Goal: Feedback & Contribution: Submit feedback/report problem

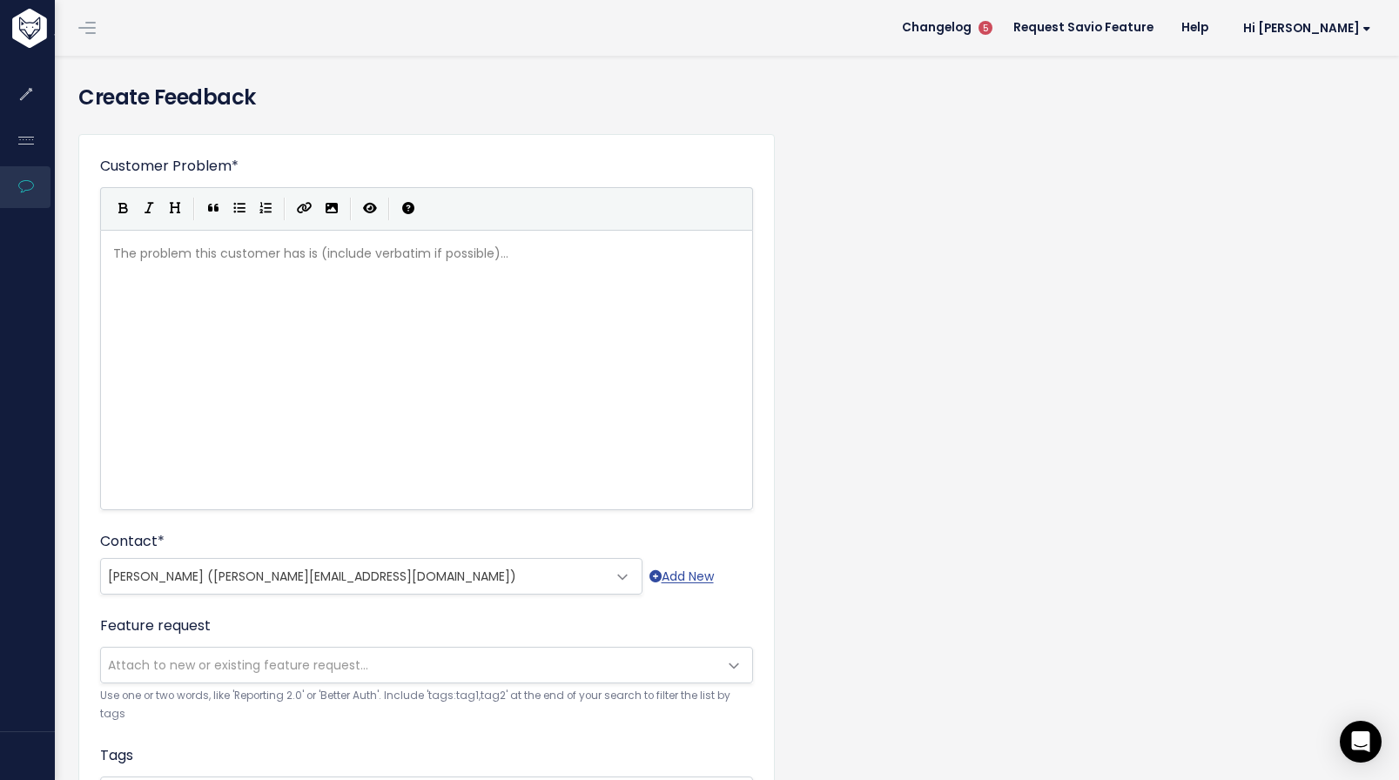
select select "93667073"
click at [309, 286] on div "The problem this customer has is (include verbatim if possible)... ​" at bounding box center [448, 391] width 677 height 305
click at [354, 279] on div "The problem this customer has is (include verbatim if possible)... ​" at bounding box center [448, 391] width 677 height 305
type textarea "Customer is mss"
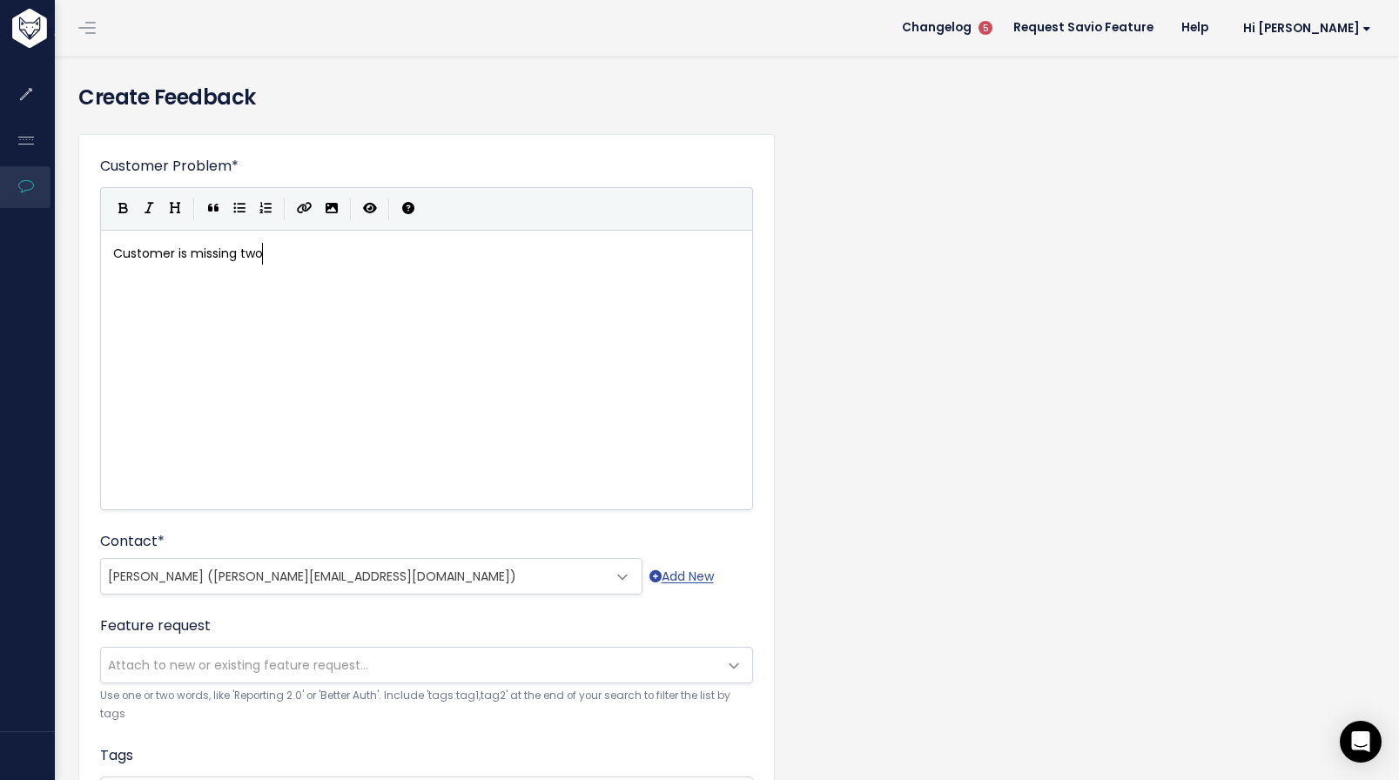
type textarea "issing two"
click at [195, 264] on pre "Customer is missing two" at bounding box center [433, 254] width 647 height 22
type textarea "Customer is missing two"
type textarea "Requireme"
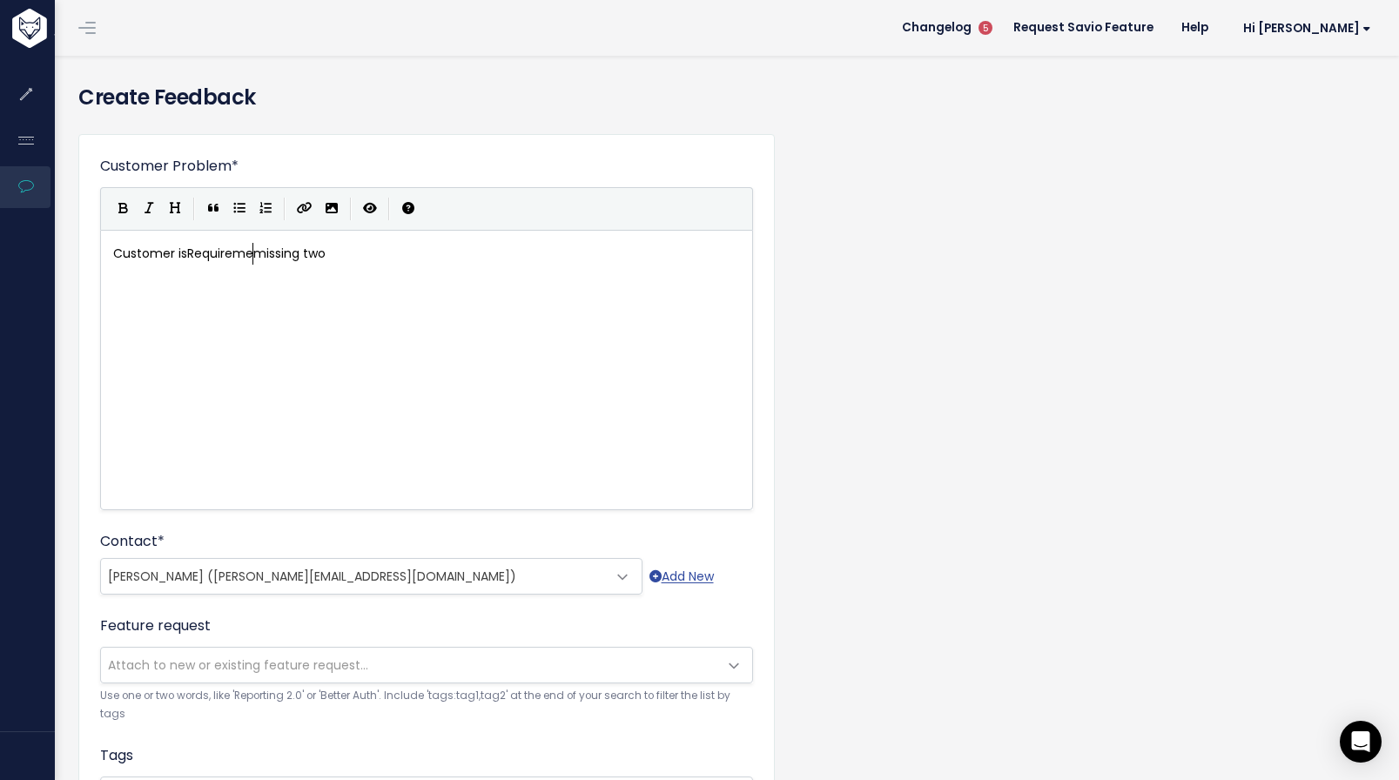
scroll to position [10, 66]
click at [243, 255] on span "Customer isRequirememissing two" at bounding box center [219, 253] width 212 height 17
type textarea "Customer isRequirememissing two"
type textarea "Require,e"
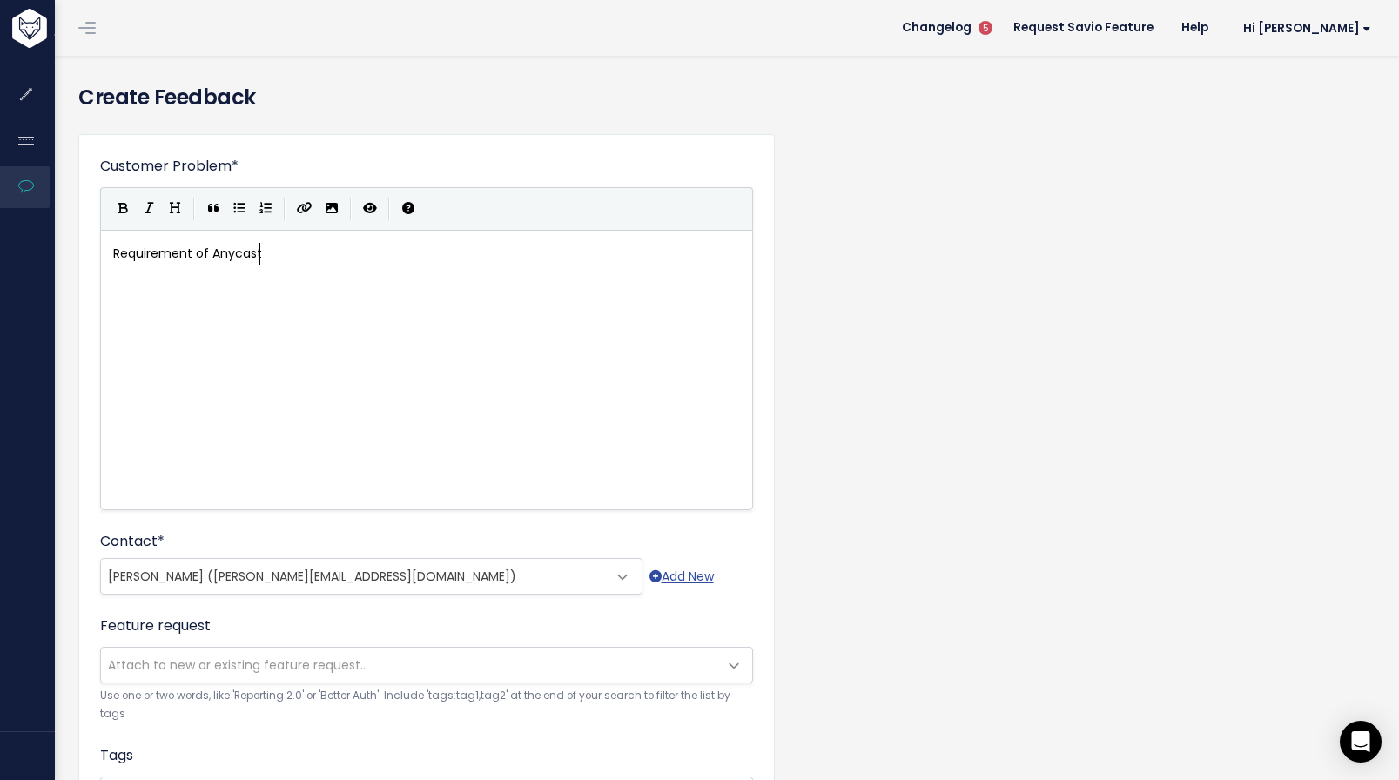
type textarea "ment of Anycast"
type textarea "DNS Routing to Bunny Cn"
type textarea "CDN"
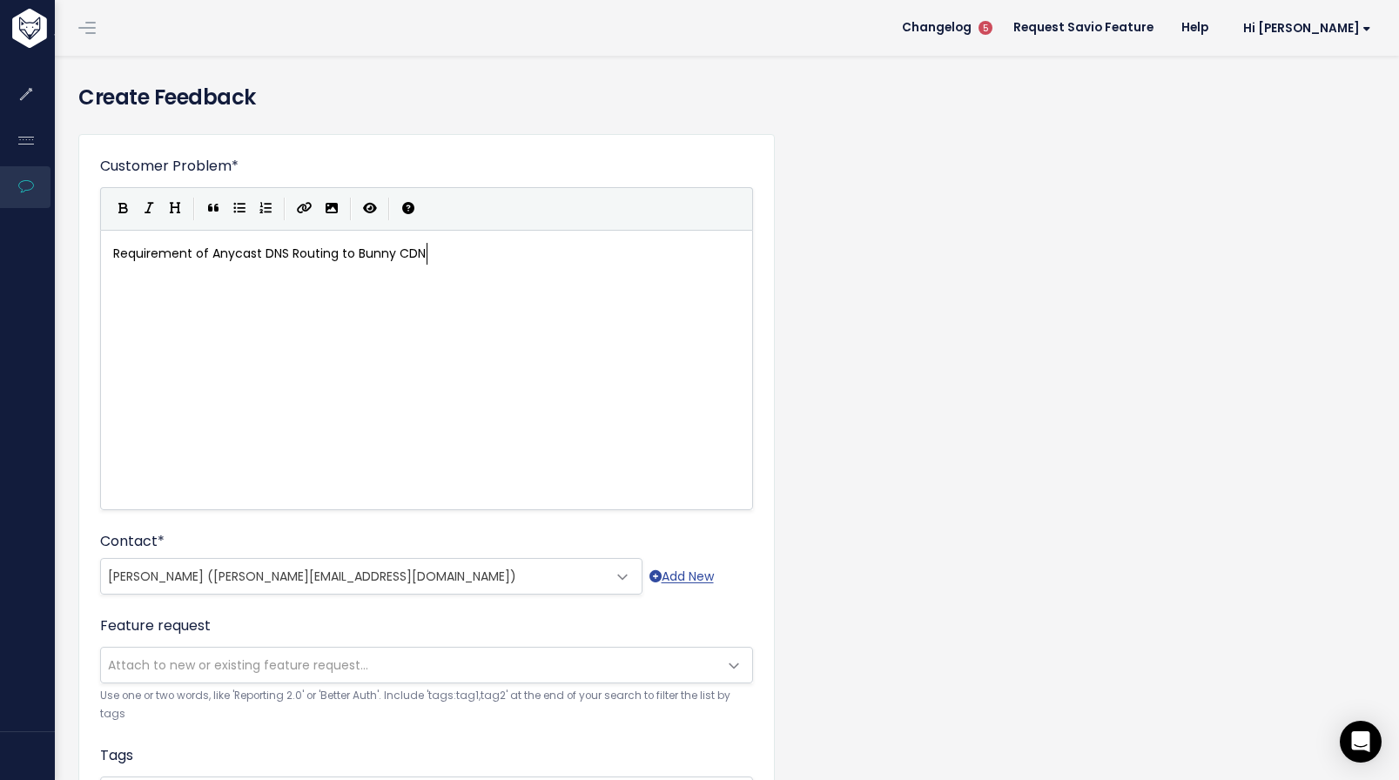
scroll to position [10, 1]
type textarea "​"
paste textarea
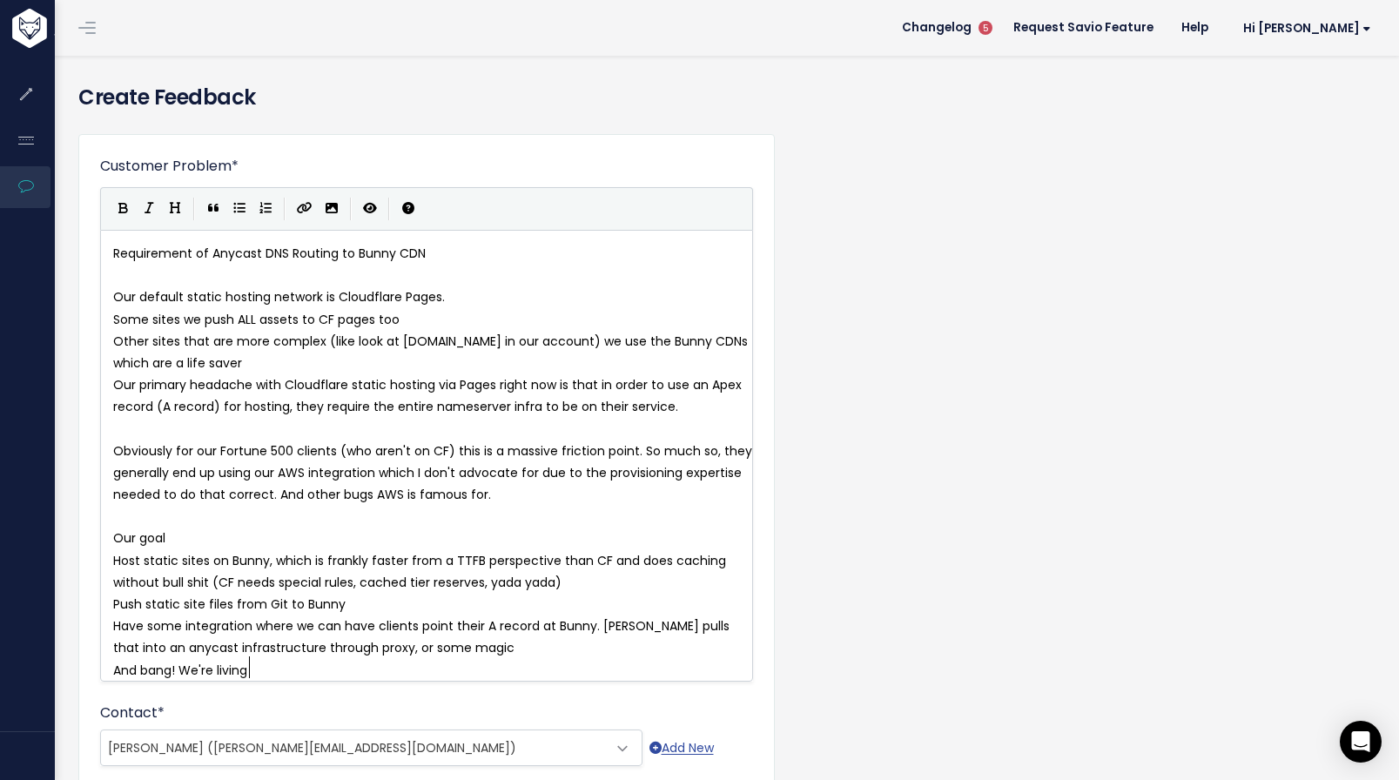
click at [276, 309] on pre "Some sites we push ALL assets to CF pages too" at bounding box center [433, 320] width 647 height 22
click at [348, 322] on span "Some sites we push ALL assets to CF pages too" at bounding box center [256, 319] width 286 height 17
click at [338, 316] on span "Some sites we push ALL assets to CF pages too" at bounding box center [256, 319] width 286 height 17
click at [452, 301] on pre "Our default static hosting network is Cloudflare Pages." at bounding box center [433, 297] width 647 height 22
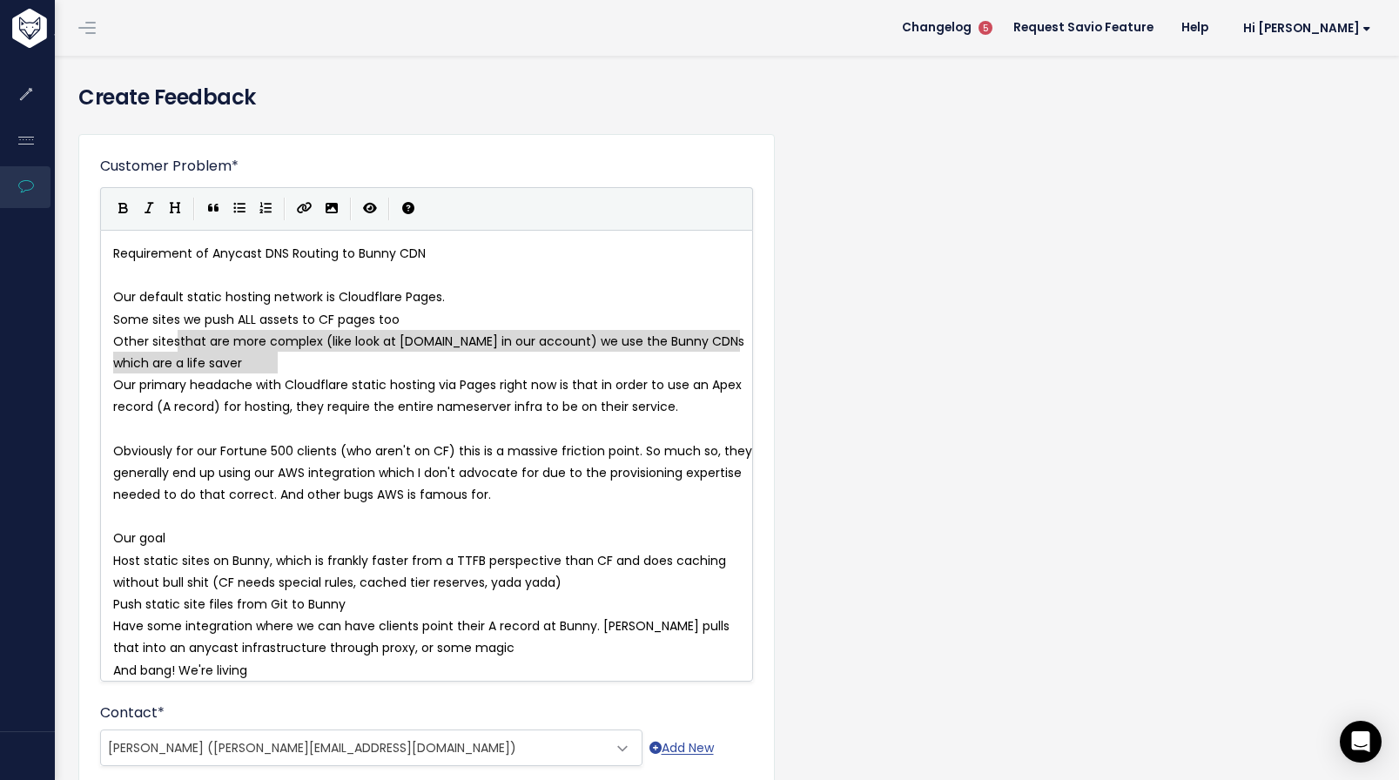
type textarea "Other sites that are more complex (like look at marondahomes.com in our account…"
drag, startPoint x: 293, startPoint y: 360, endPoint x: 102, endPoint y: 333, distance: 192.5
drag, startPoint x: 102, startPoint y: 333, endPoint x: 115, endPoint y: 335, distance: 13.2
click at [104, 333] on div "Other sites that are more complex (like look at marondahomes.com in our account…" at bounding box center [426, 456] width 653 height 452
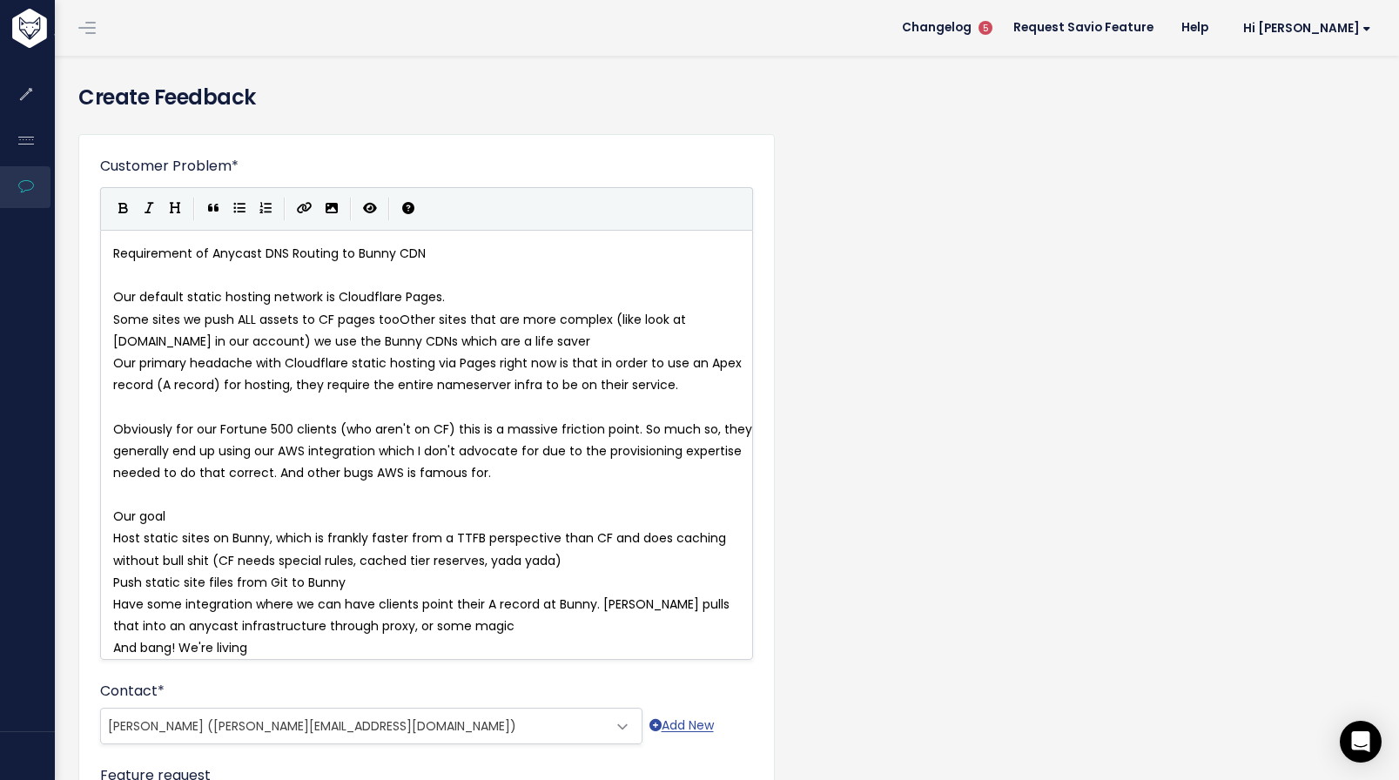
scroll to position [10, 2]
click at [609, 337] on span "Some sites we push ALL assets to CF pages too Other sites that are more complex…" at bounding box center [403, 330] width 580 height 39
type textarea "in our account) we use the Bunny CDNs which are a life saver"
type textarea "."
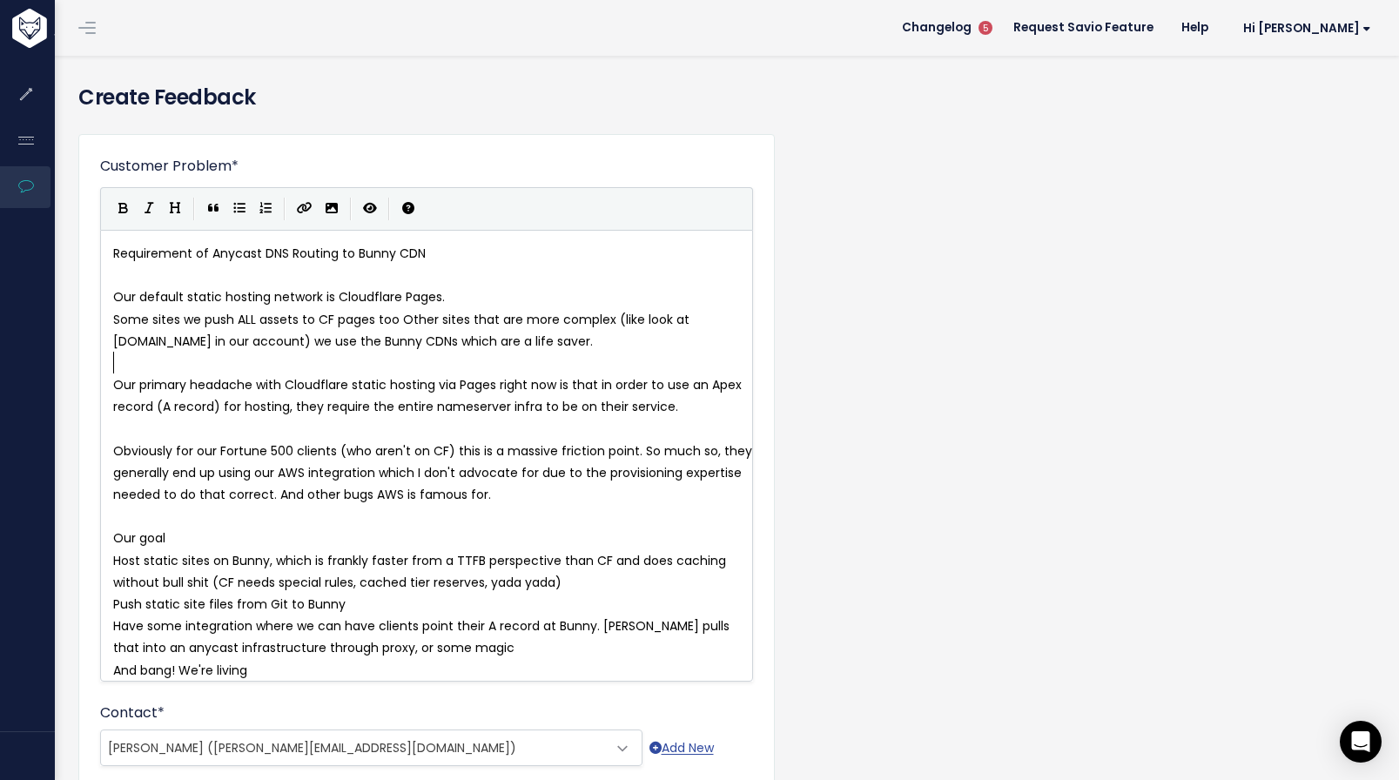
click at [548, 436] on pre "​" at bounding box center [433, 430] width 647 height 22
click at [566, 476] on span "Obviously for our Fortune 500 clients (who aren't on CF) this is a massive fric…" at bounding box center [434, 472] width 643 height 61
drag, startPoint x: 563, startPoint y: 487, endPoint x: 565, endPoint y: 496, distance: 9.7
click at [563, 488] on pre "Obviously for our Fortune 500 clients (who aren't on CF) this is a massive fric…" at bounding box center [433, 474] width 647 height 66
type textarea "Obviously for our Fortune 500 clients (who aren't on CF) this is a massive fric…"
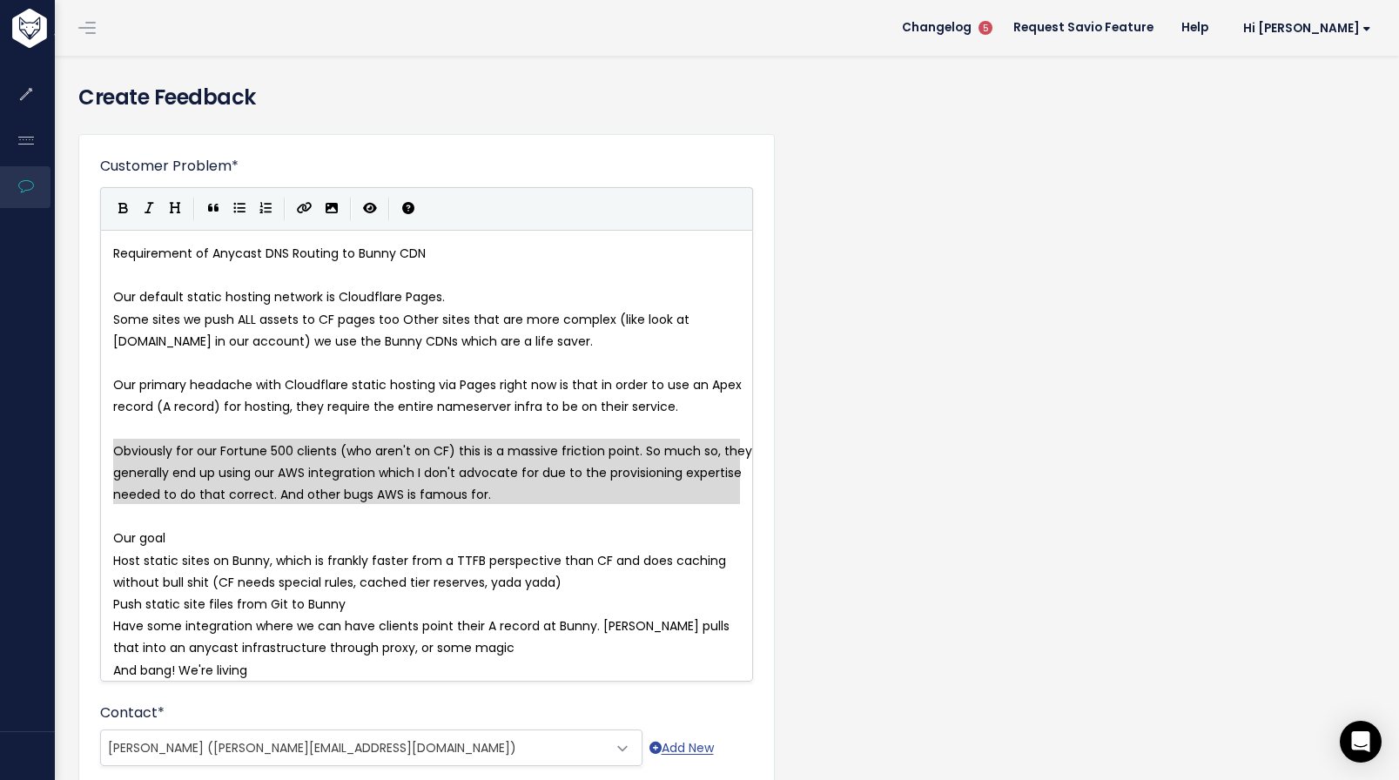
click at [540, 535] on pre "Our goal" at bounding box center [433, 539] width 647 height 22
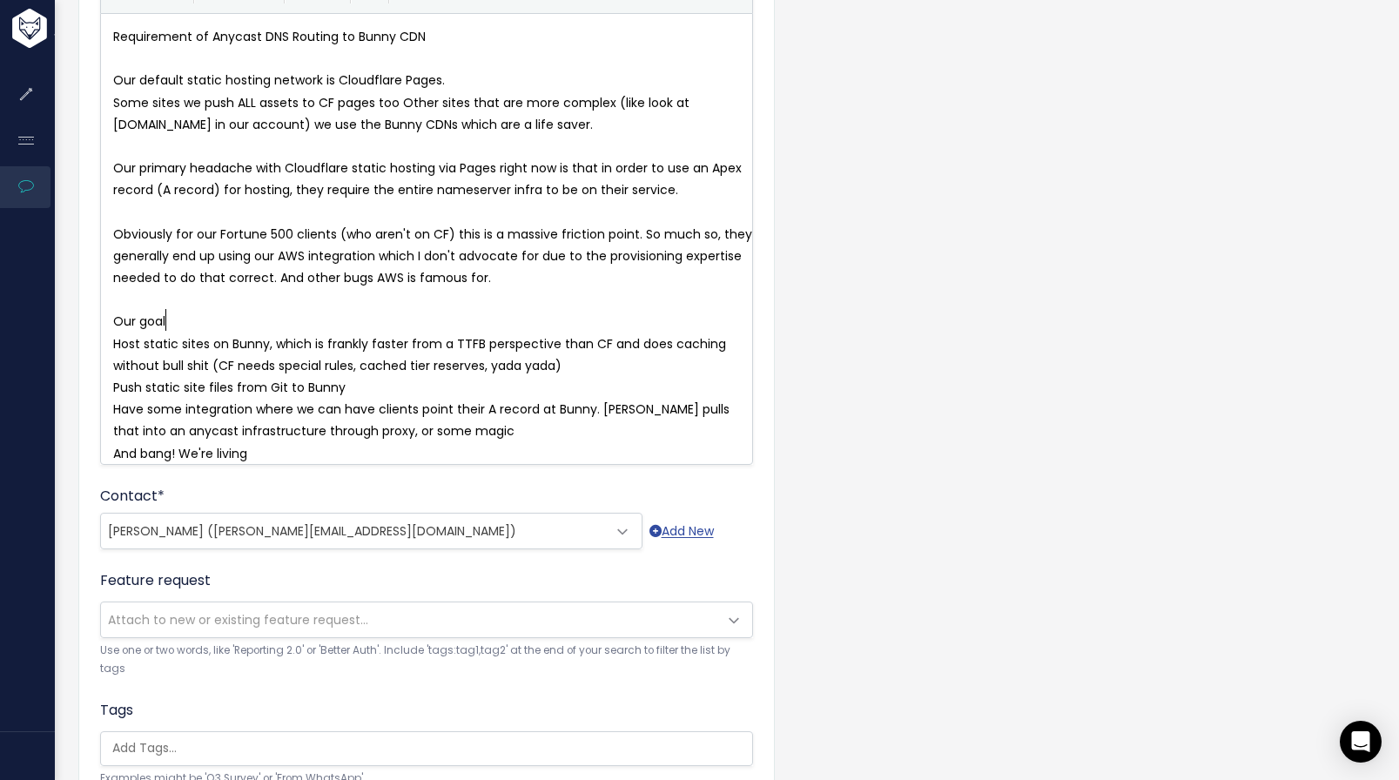
scroll to position [258, 0]
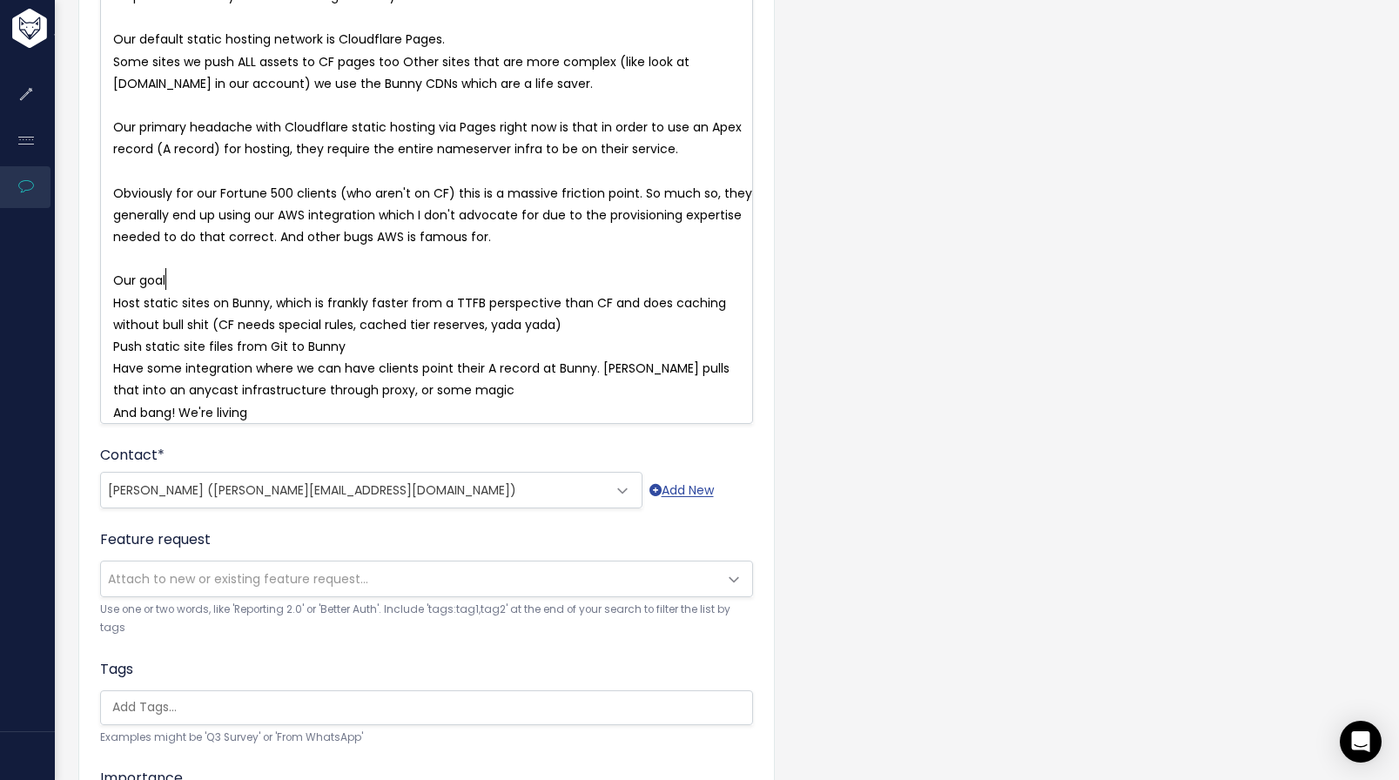
click at [513, 588] on span "Attach to new or existing feature request..." at bounding box center [409, 579] width 616 height 35
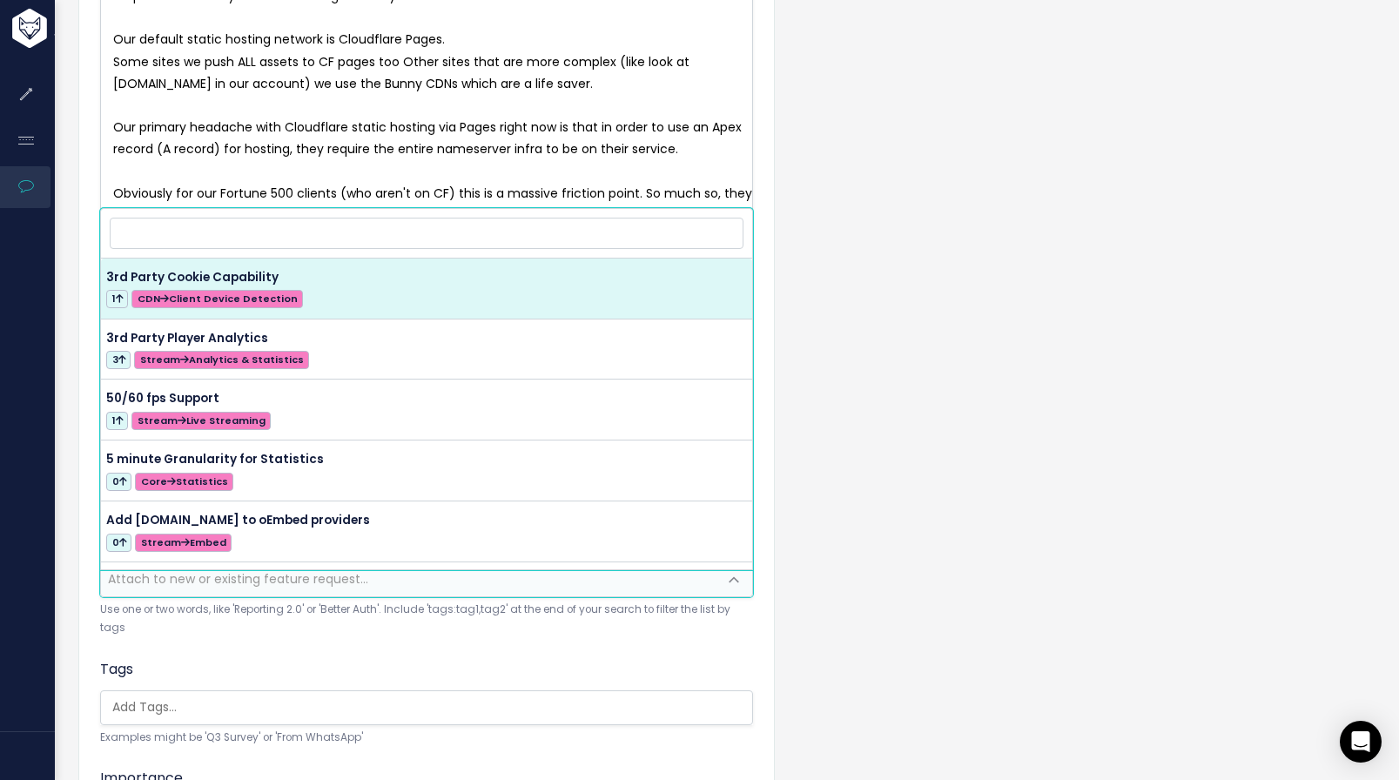
click at [529, 637] on small "Use one or two words, like 'Reporting 2.0' or 'Better Auth'. Include 'tags:tag1…" at bounding box center [426, 619] width 653 height 37
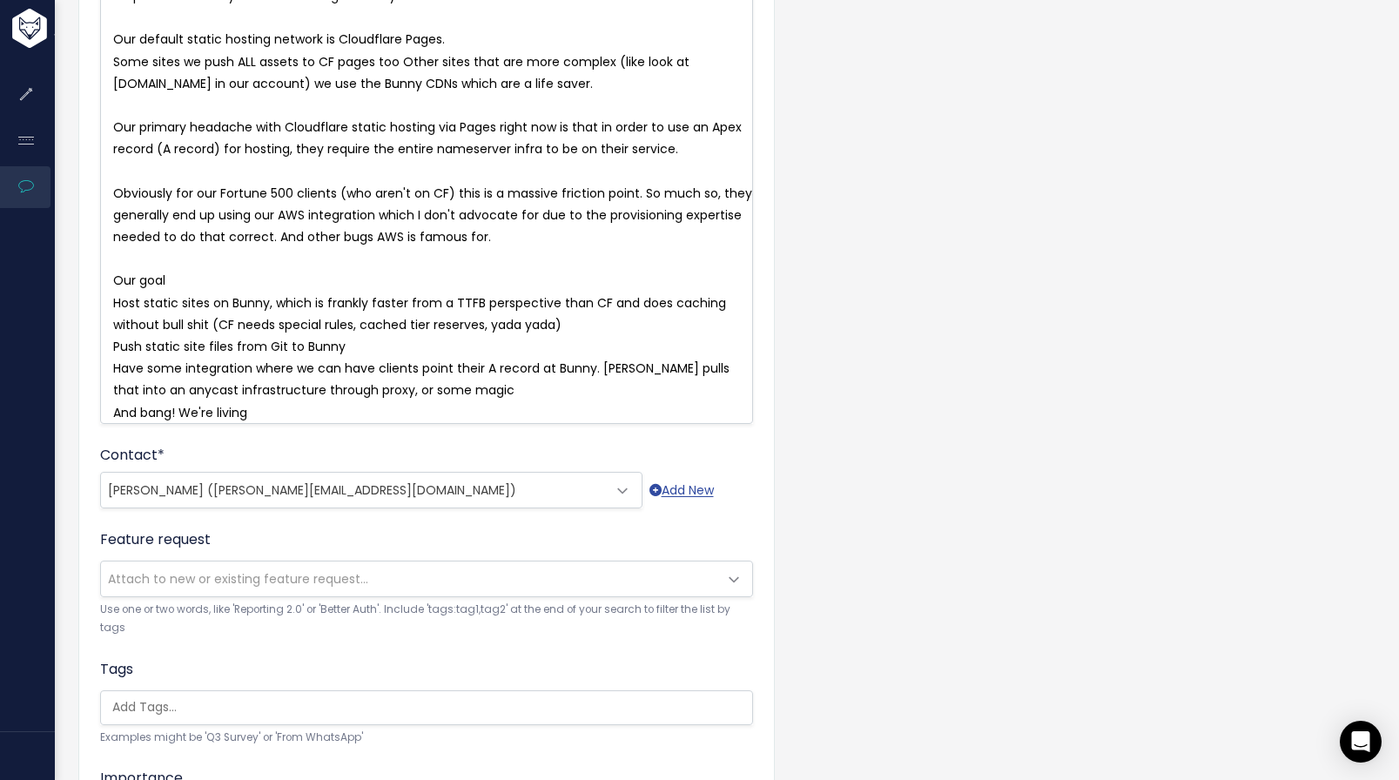
click at [535, 596] on span "Attach to new or existing feature request..." at bounding box center [409, 579] width 616 height 35
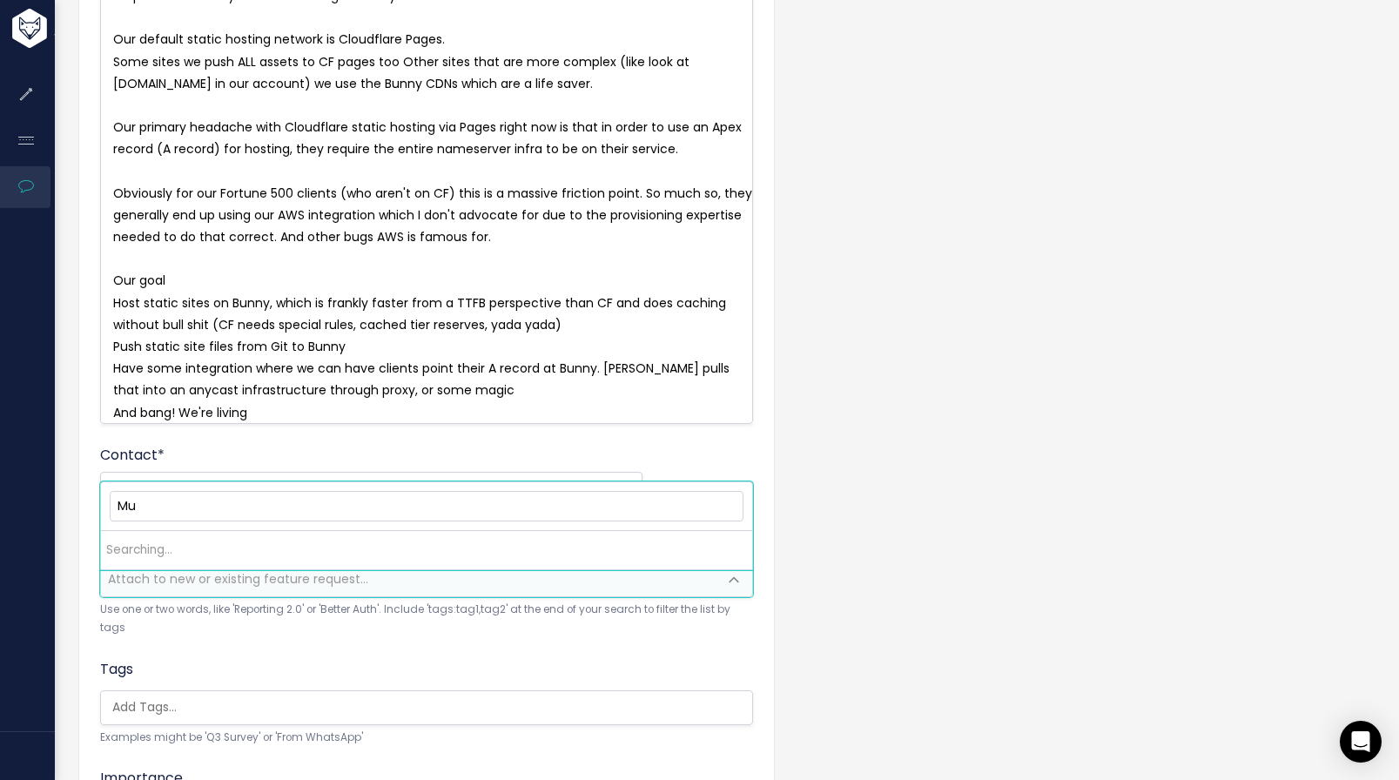
type input "M"
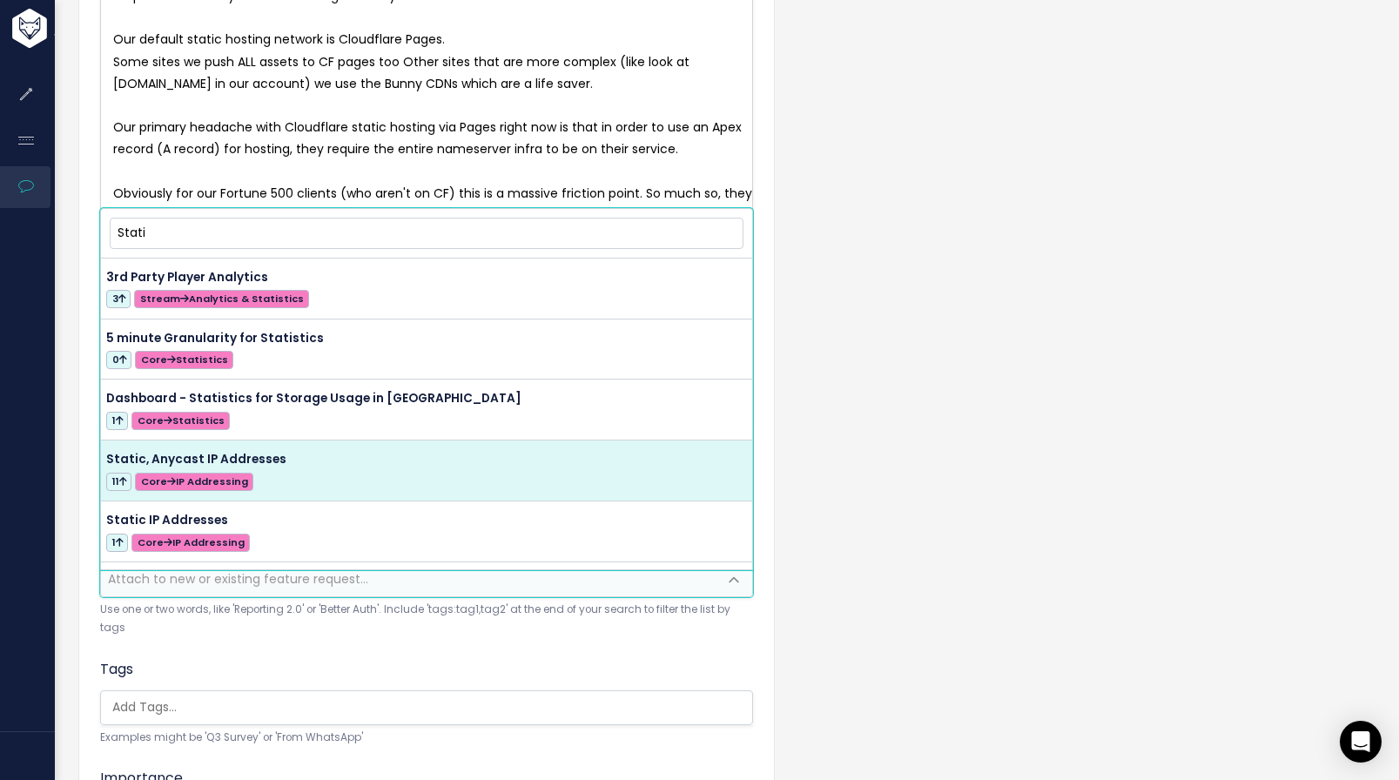
type input "Stati"
select select "42844"
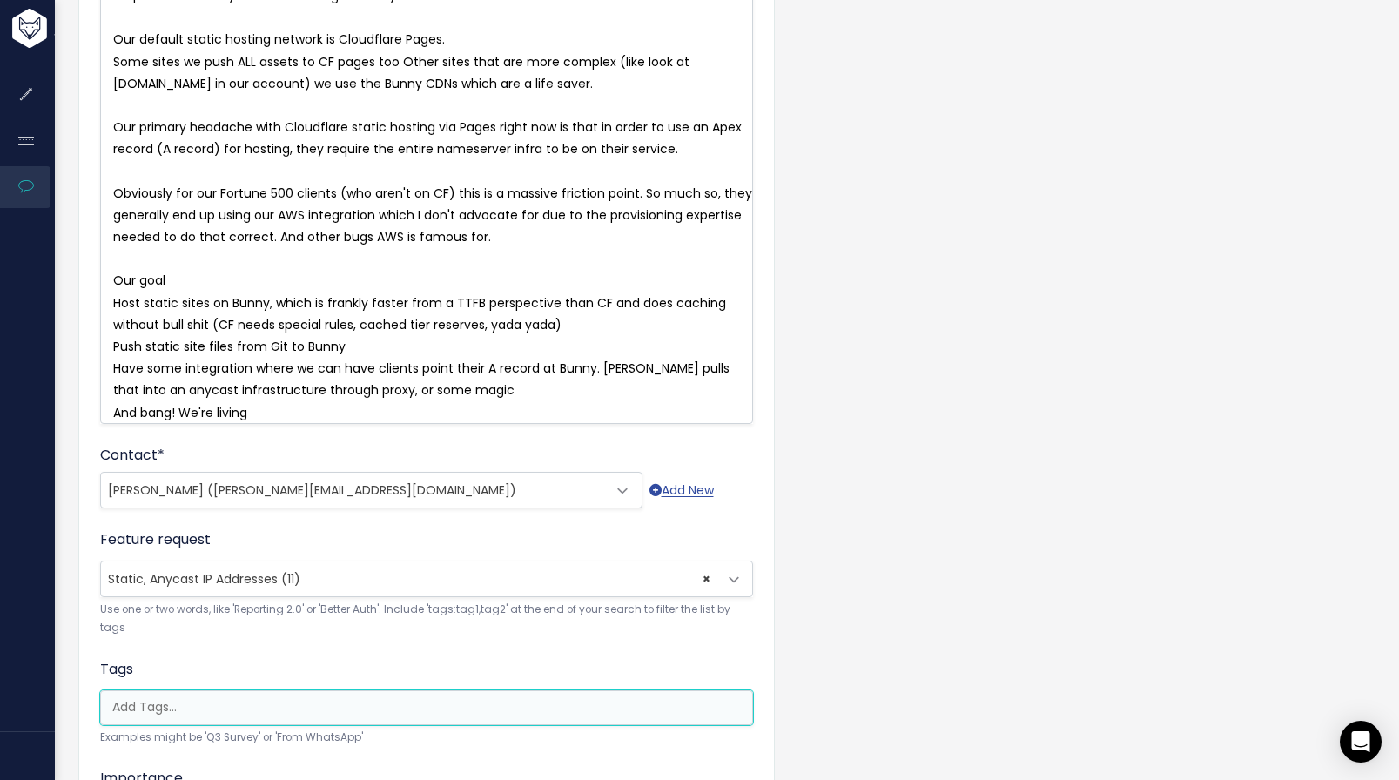
click at [399, 717] on input "search" at bounding box center [430, 707] width 651 height 18
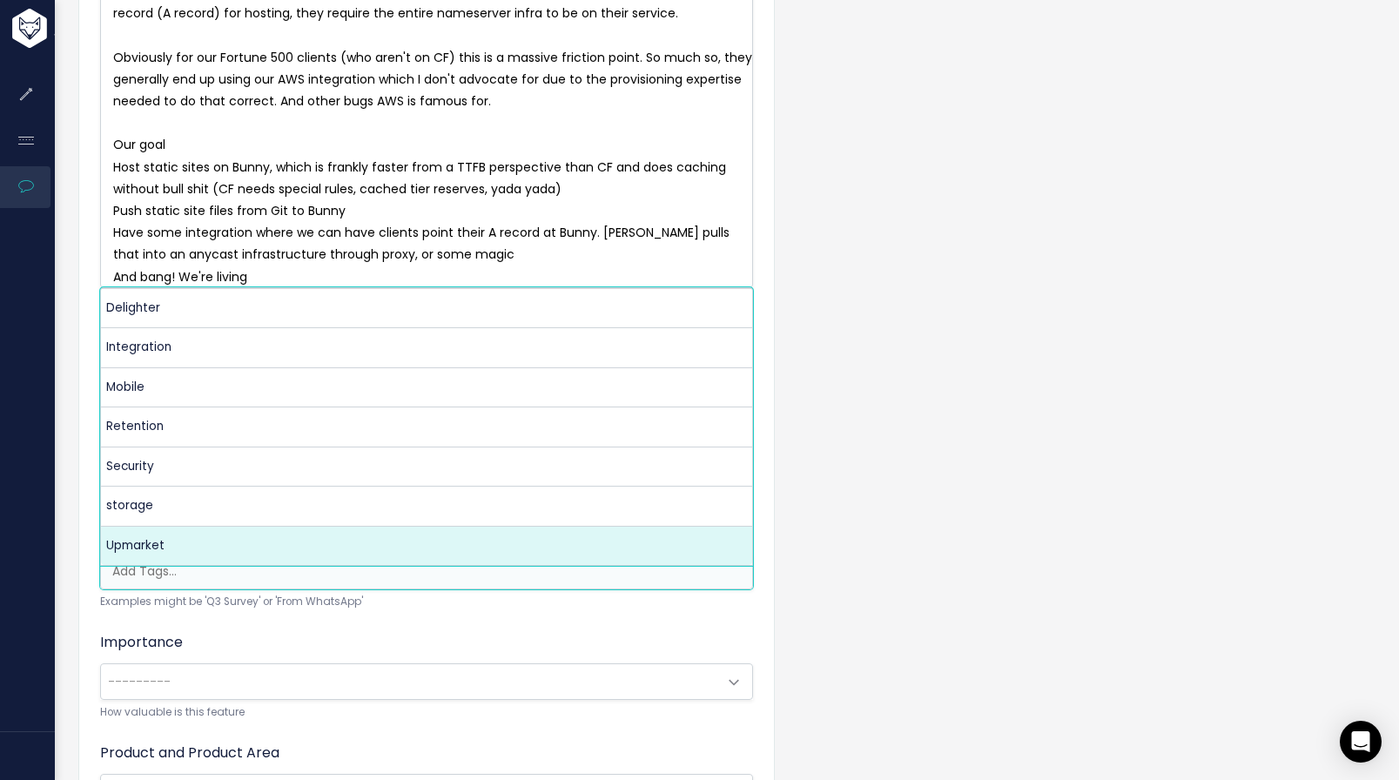
scroll to position [395, 0]
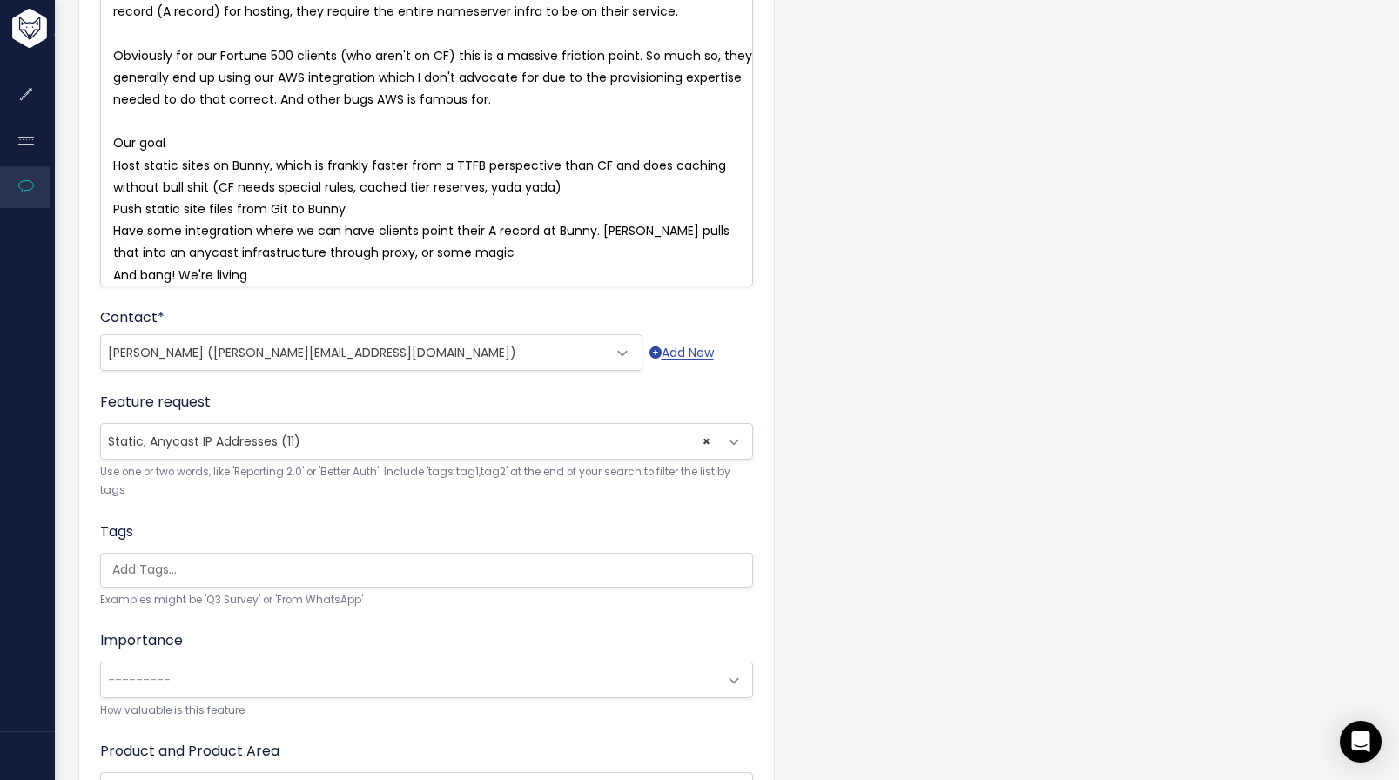
click at [453, 645] on div "Importance --------- Nice to have Must have New Deal Requirement Renewal Requir…" at bounding box center [426, 675] width 653 height 90
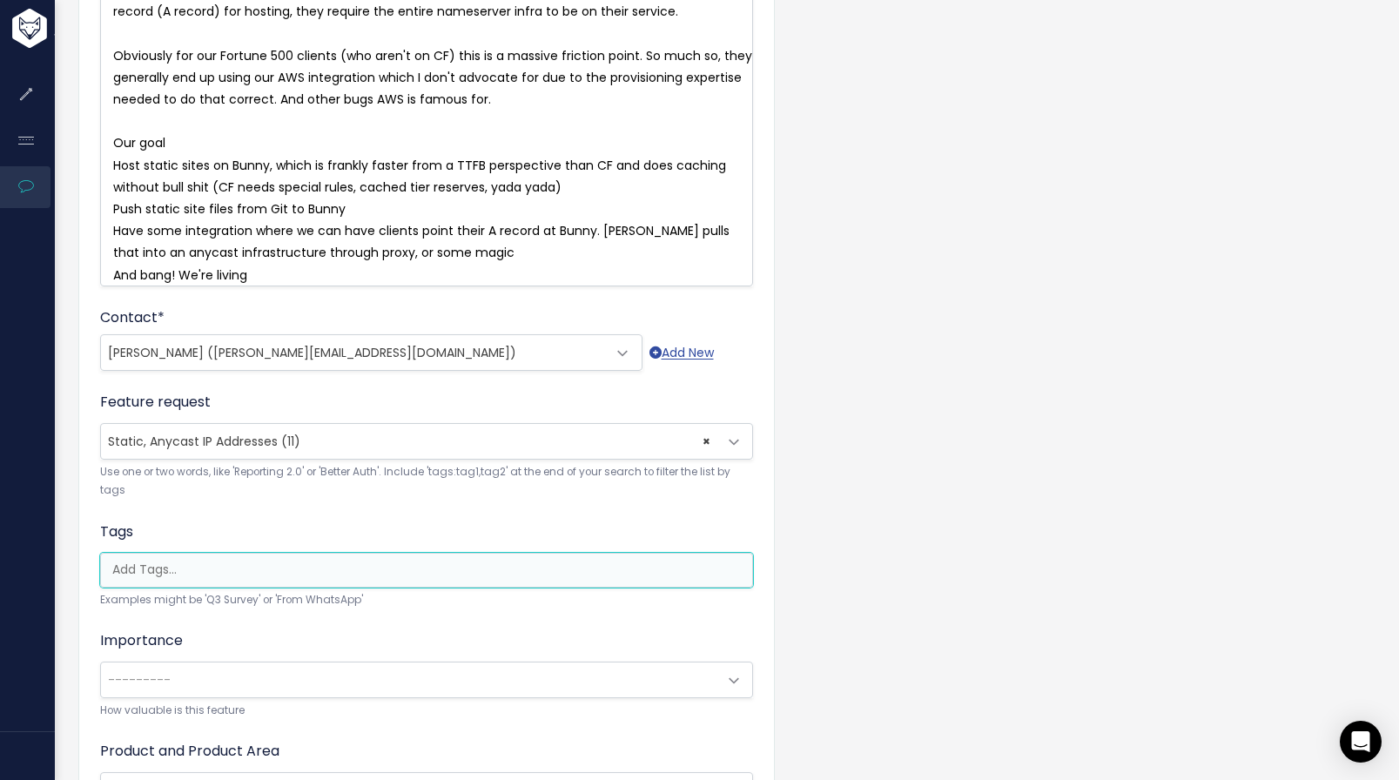
click at [364, 579] on input "search" at bounding box center [430, 570] width 651 height 18
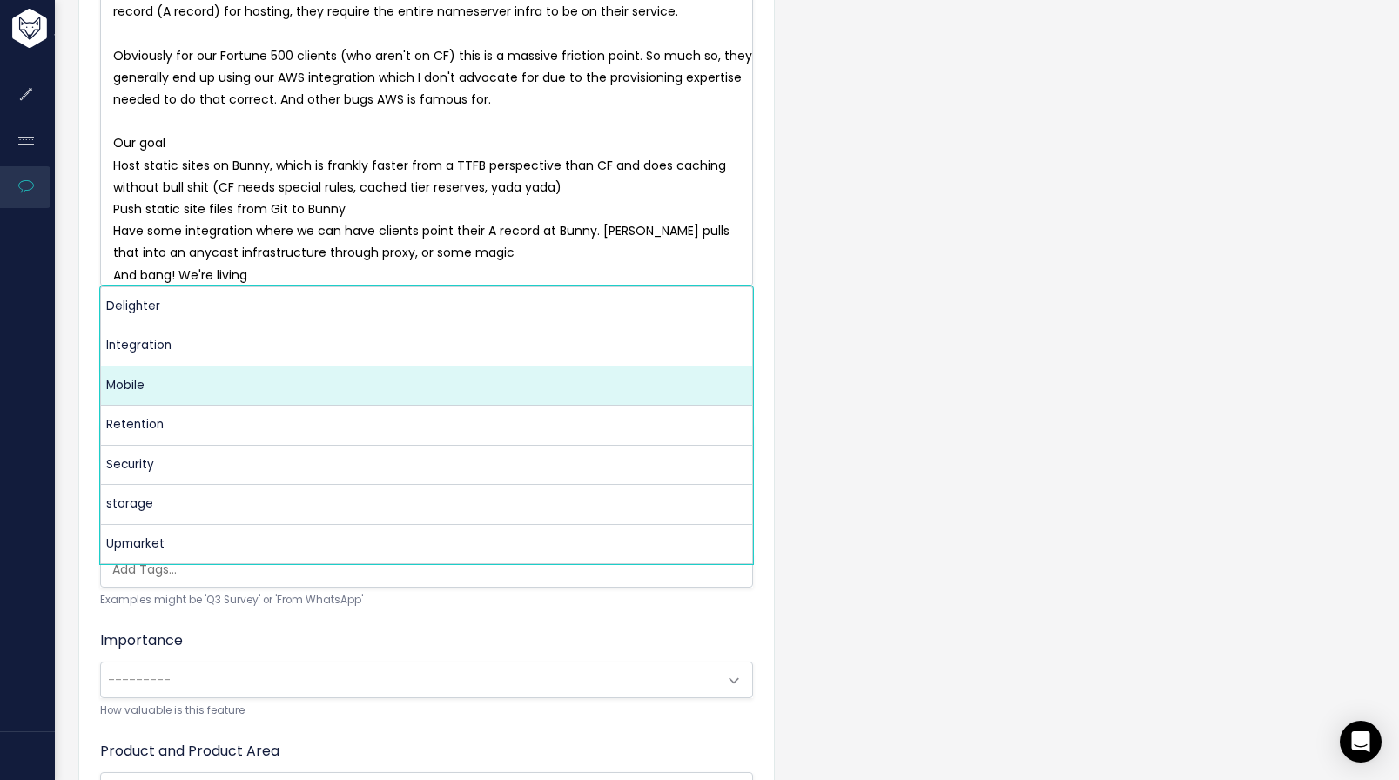
select select "9976"
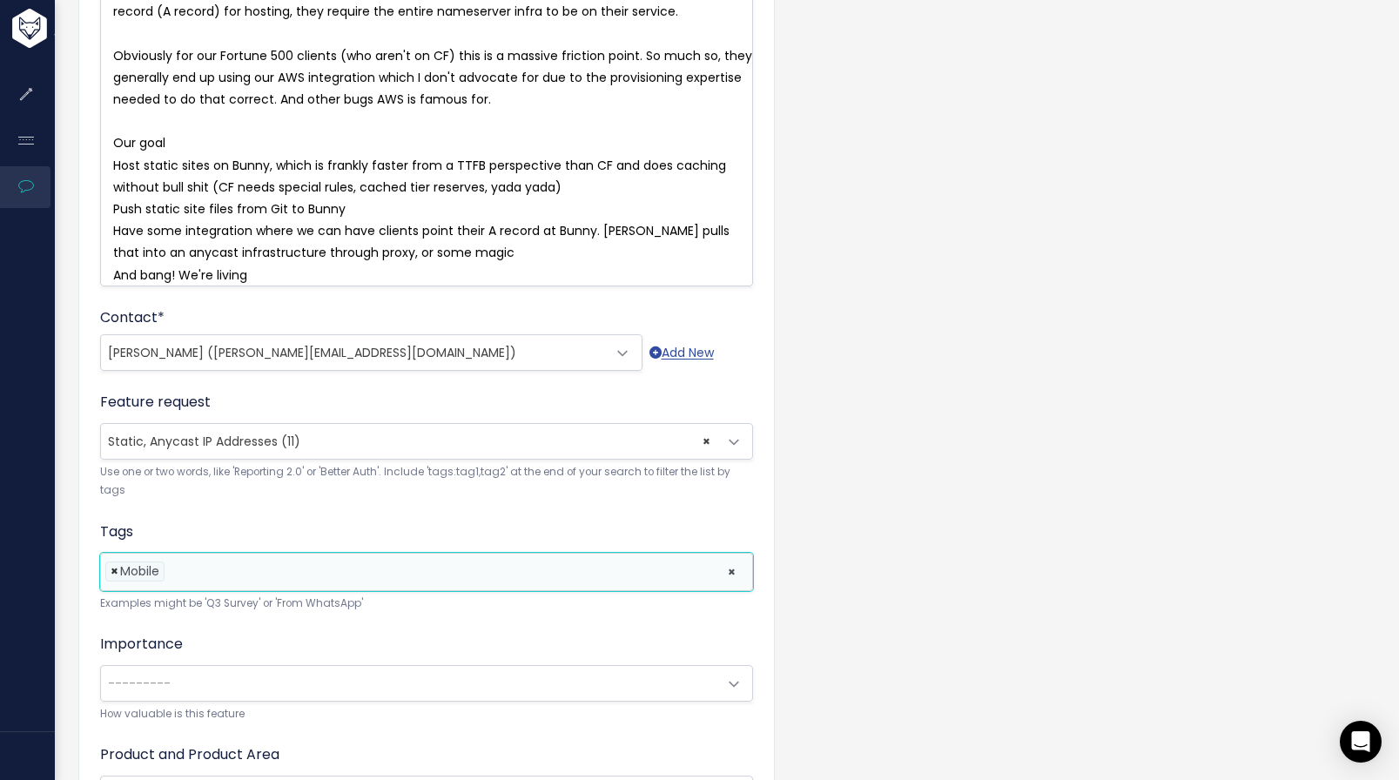
click at [111, 578] on span "×" at bounding box center [115, 571] width 8 height 18
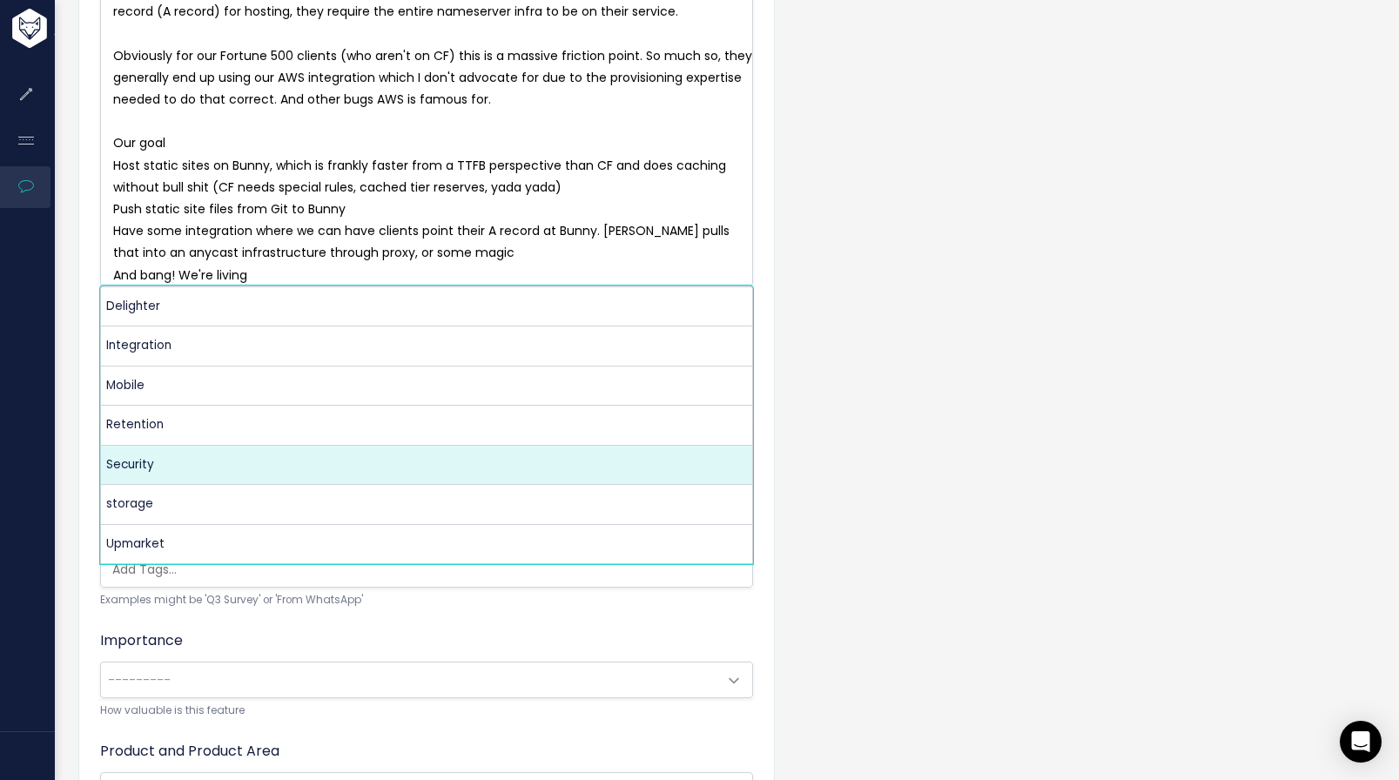
select select "9977"
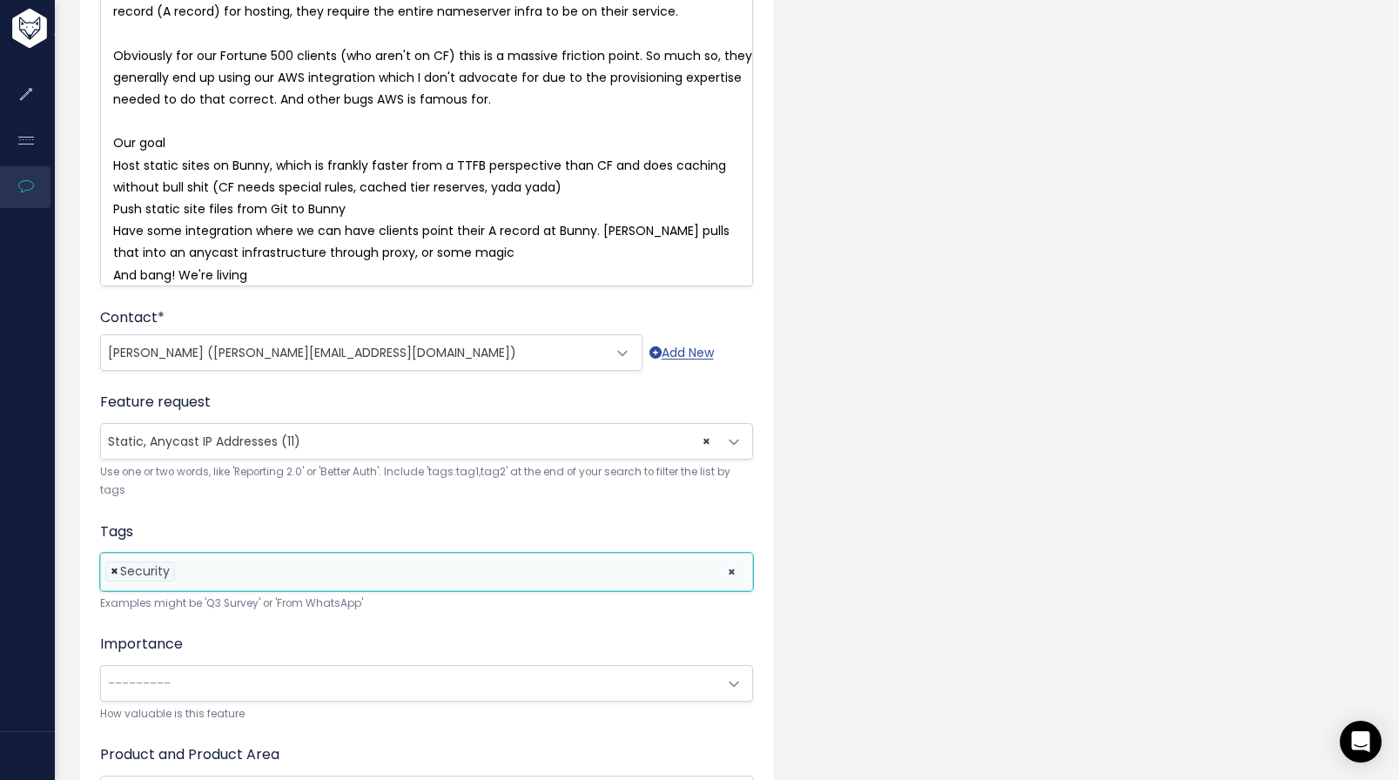
click at [117, 577] on span "×" at bounding box center [115, 571] width 8 height 18
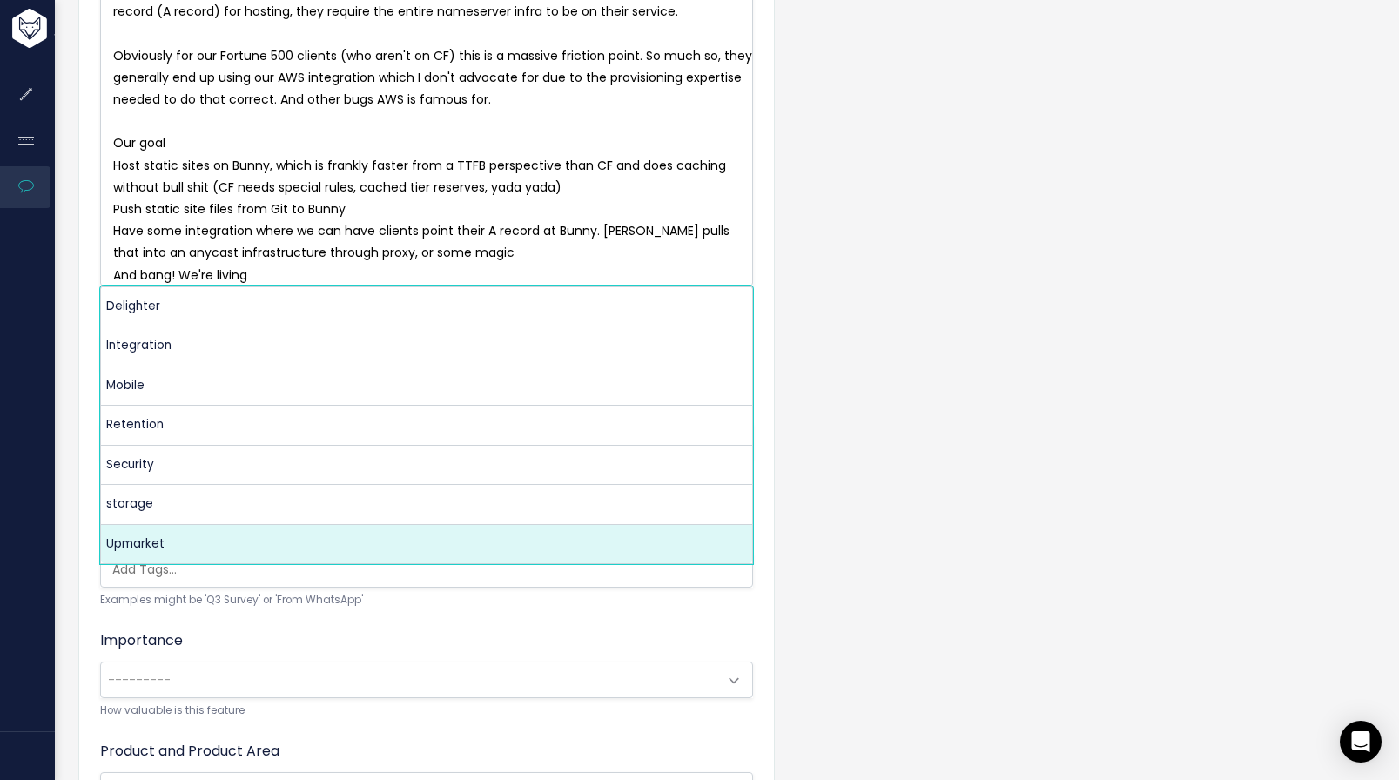
select select "9972"
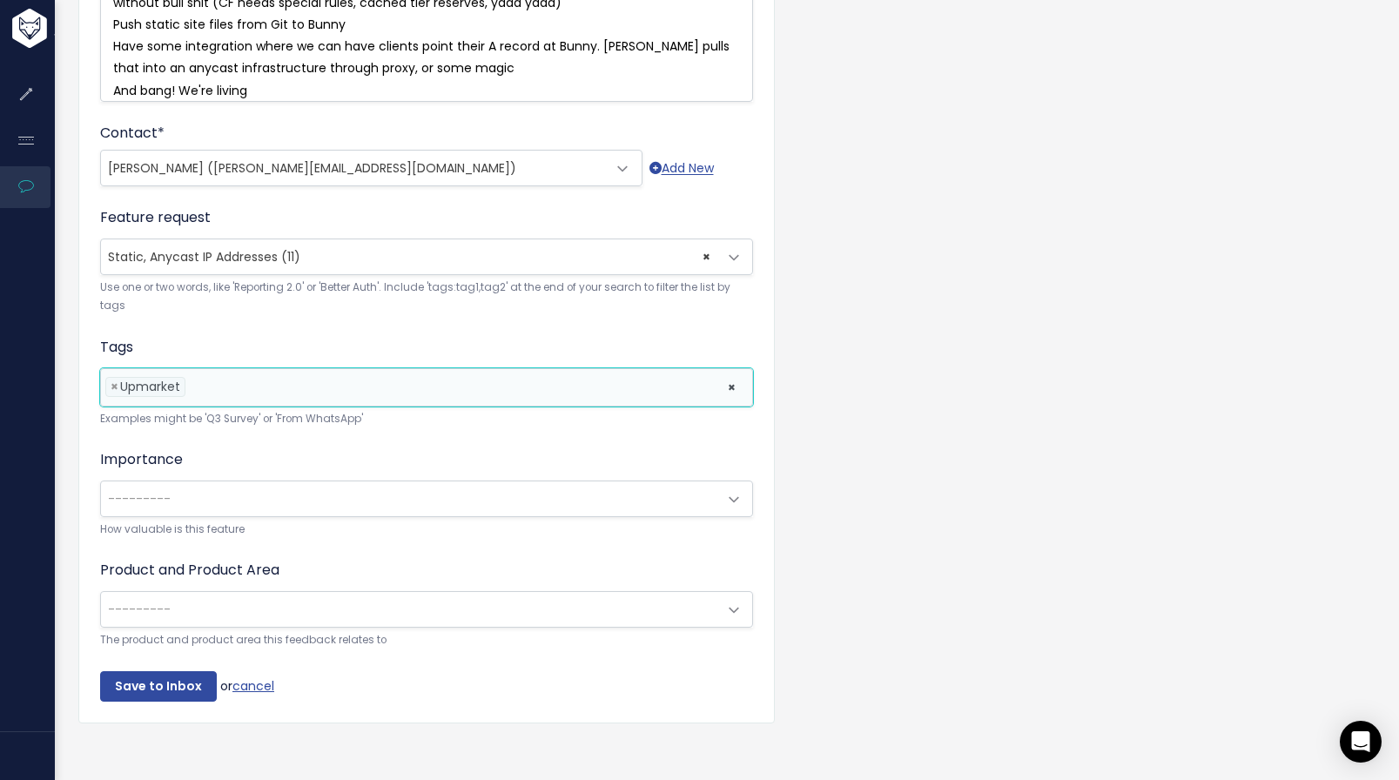
scroll to position [593, 0]
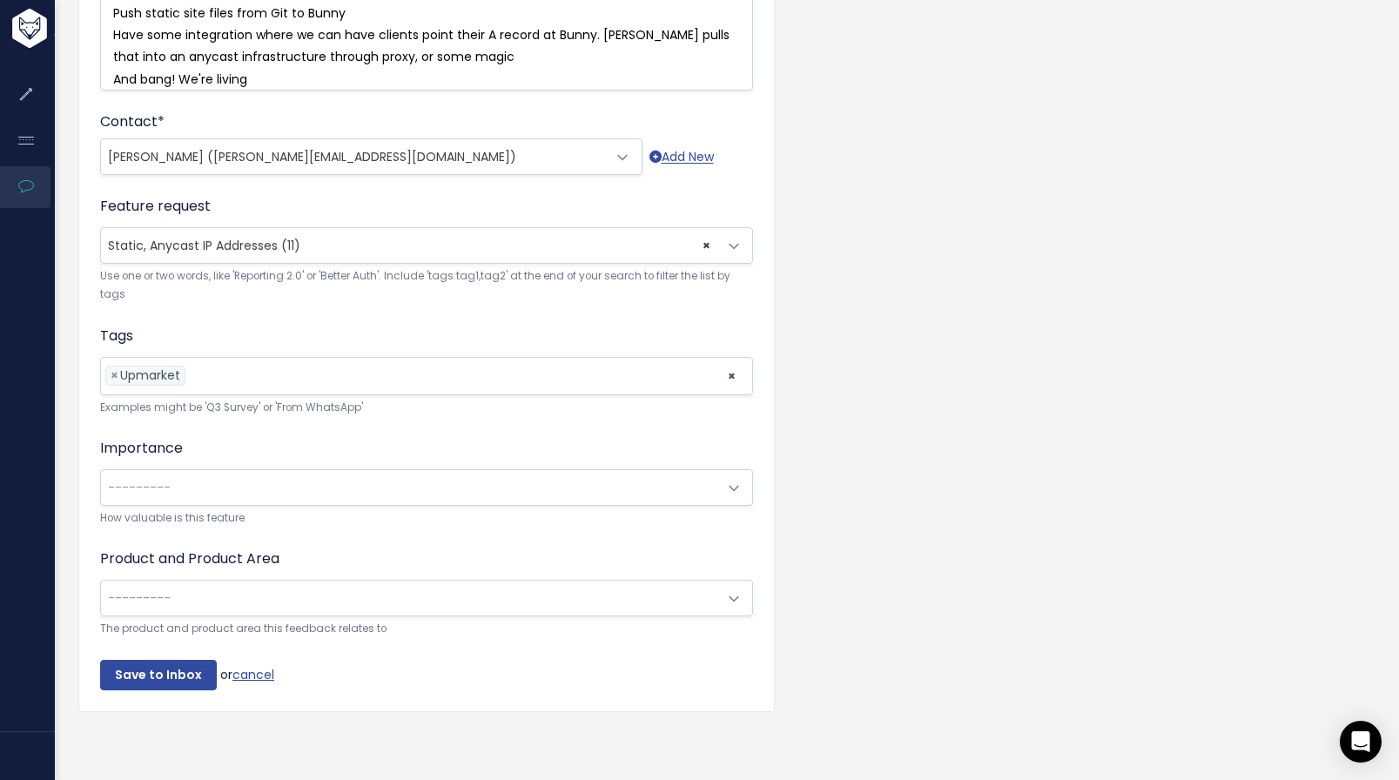
drag, startPoint x: 464, startPoint y: 473, endPoint x: 463, endPoint y: 485, distance: 12.2
click at [464, 474] on div "Importance --------- Nice to have Must have New Deal Requirement Renewal Requir…" at bounding box center [426, 483] width 653 height 90
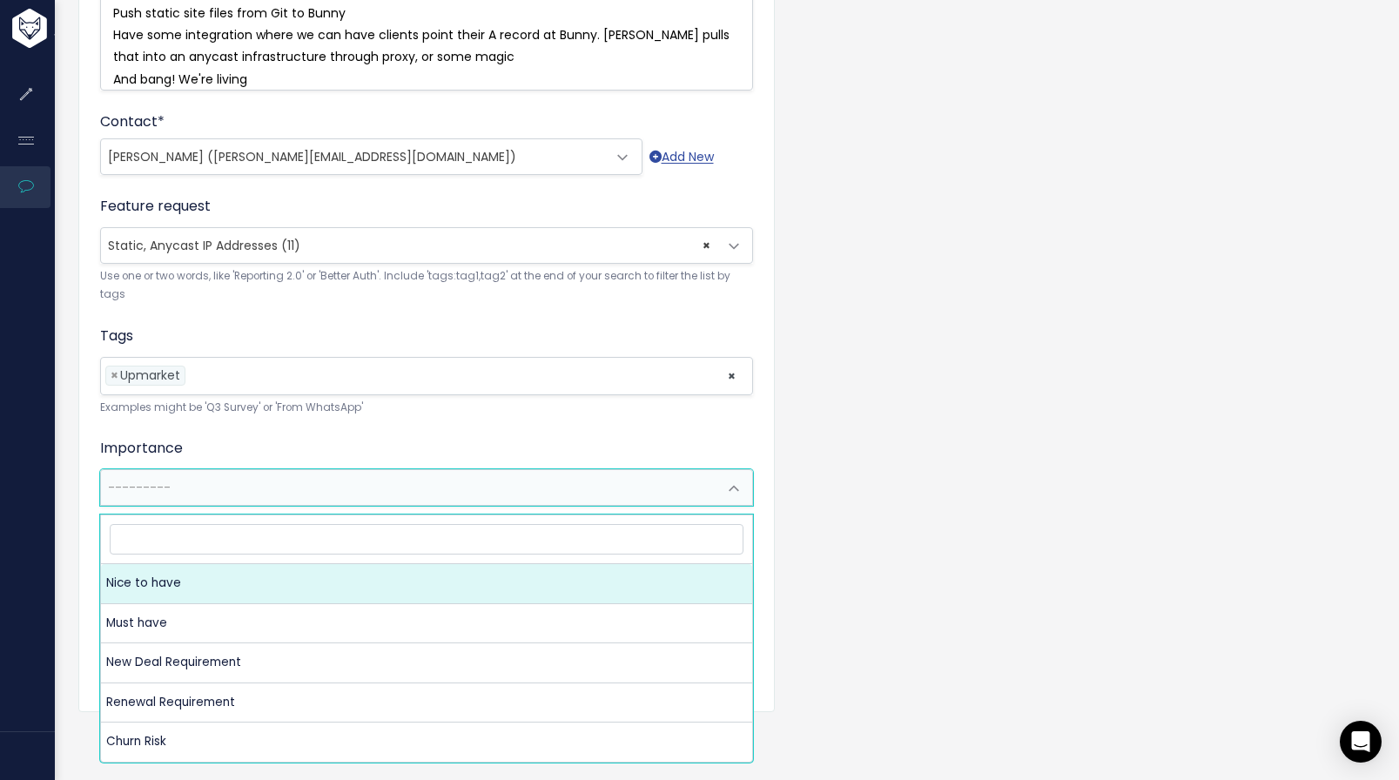
click at [462, 487] on span "---------" at bounding box center [409, 487] width 616 height 35
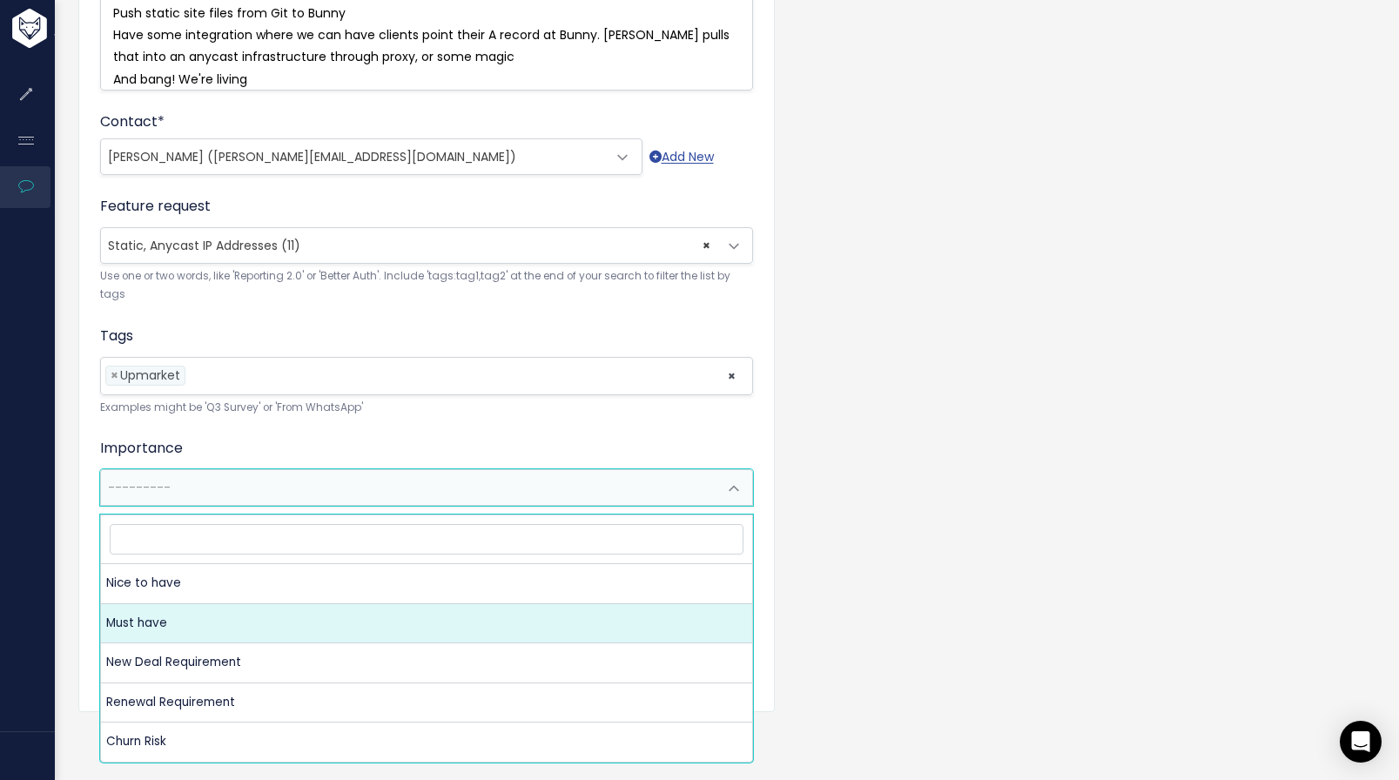
select select "MUST_HAVE"
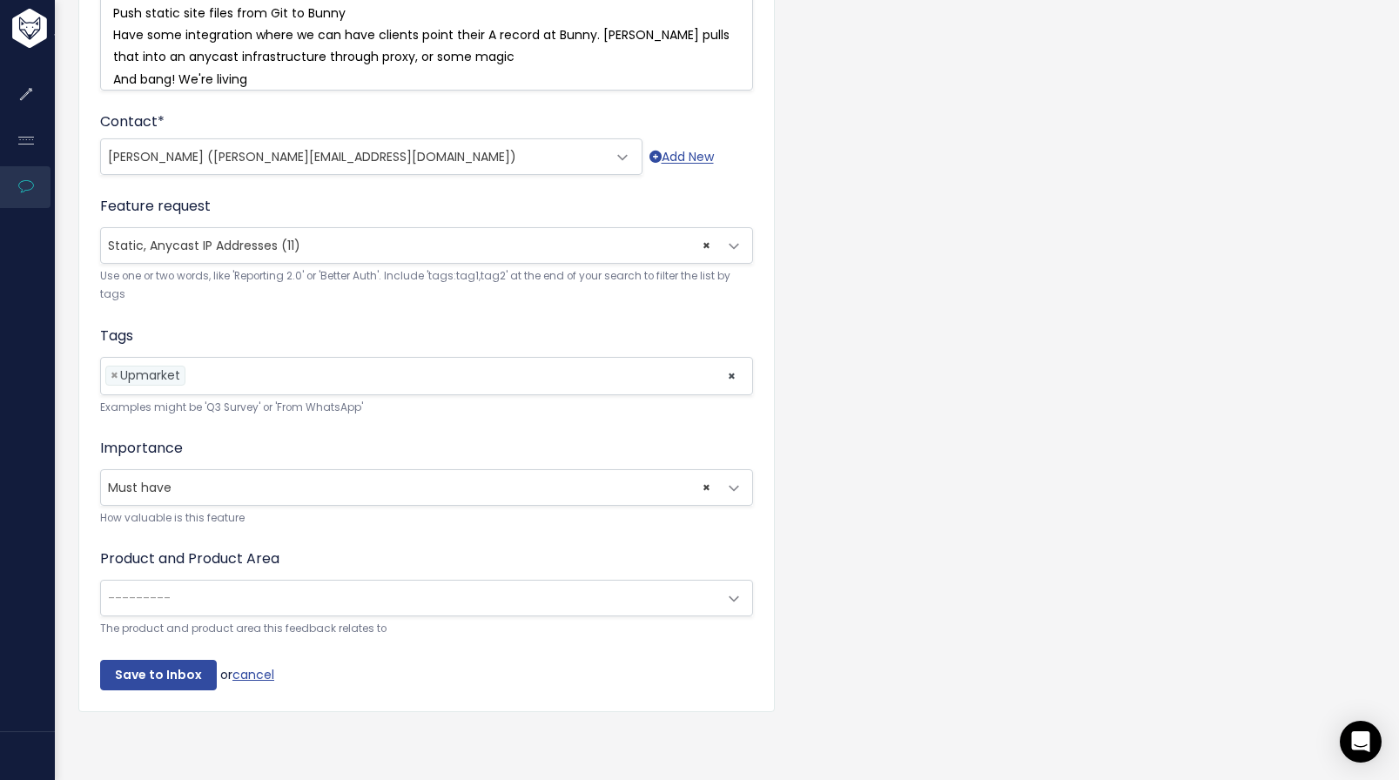
click at [440, 608] on span "---------" at bounding box center [409, 598] width 616 height 35
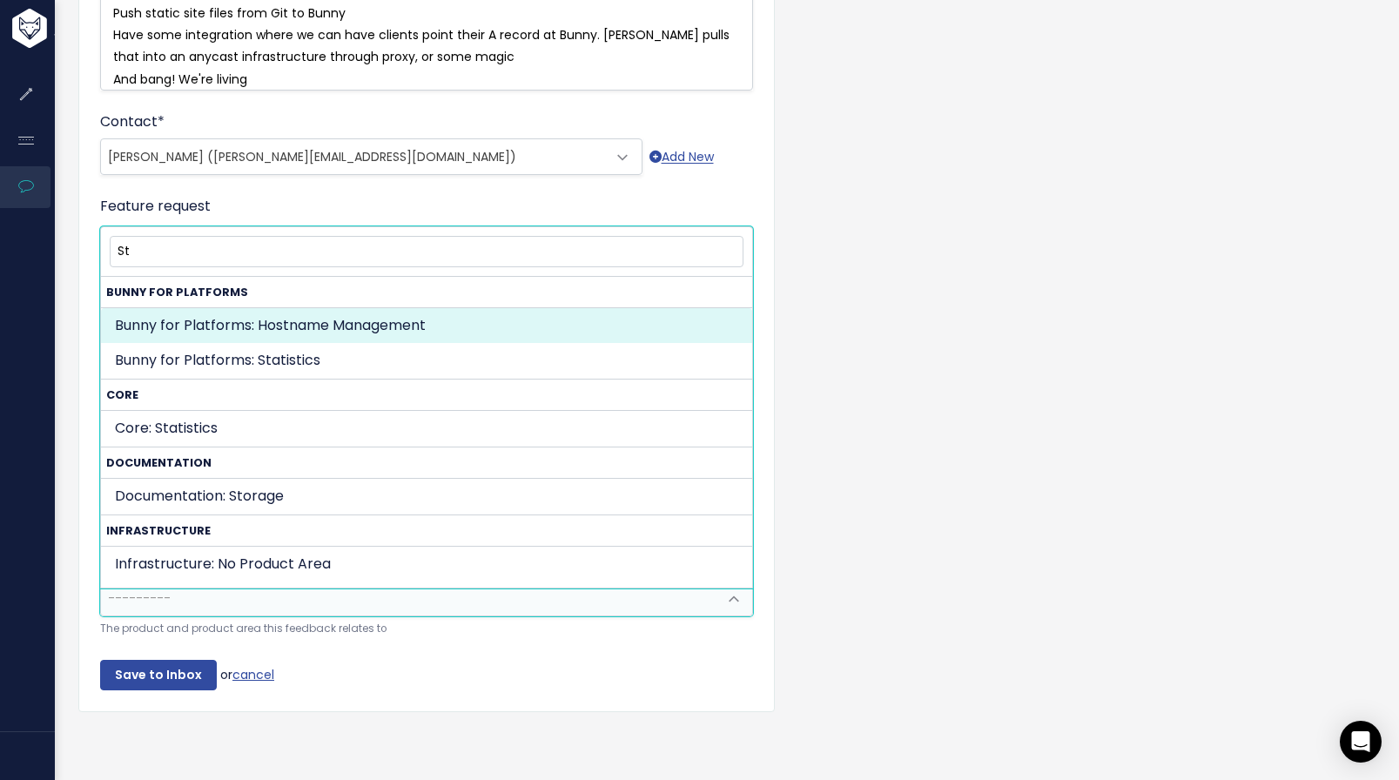
type input "S"
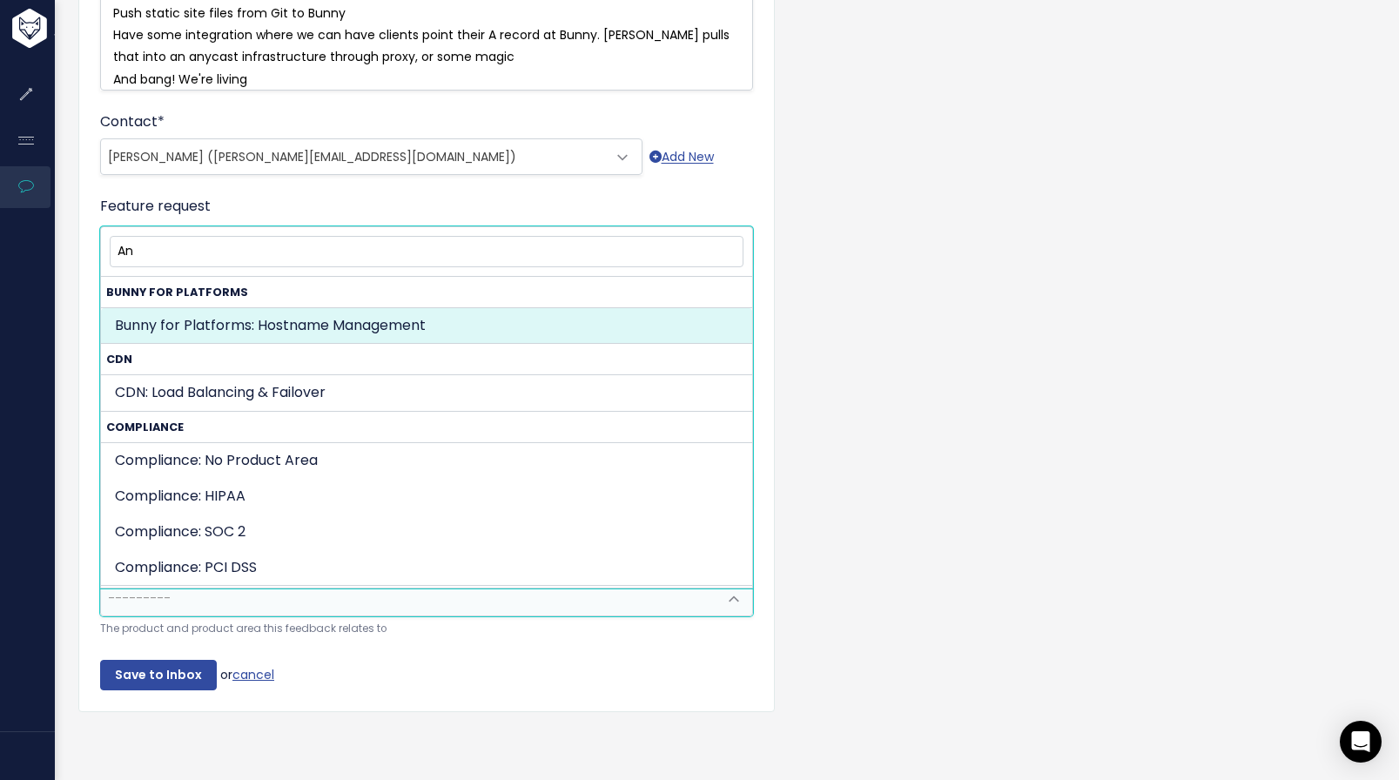
type input "A"
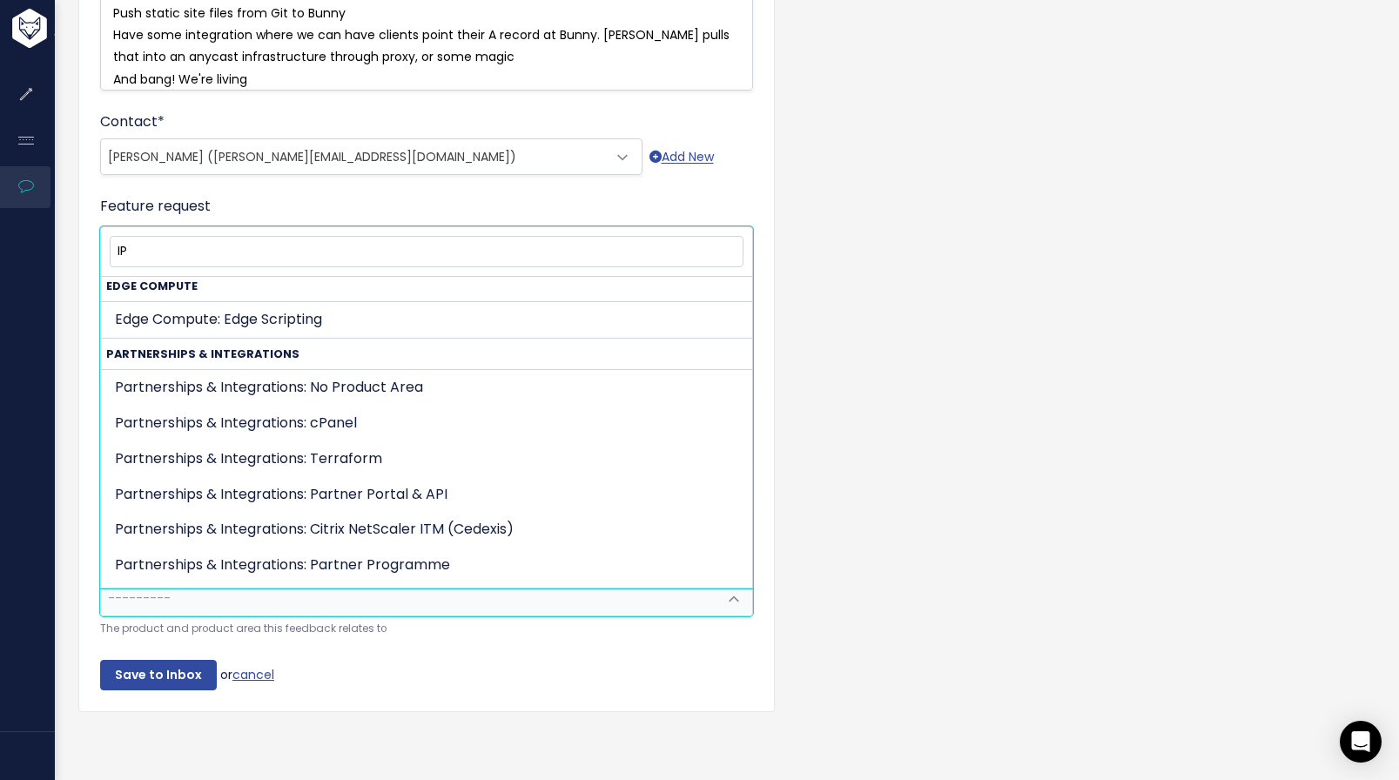
scroll to position [267, 0]
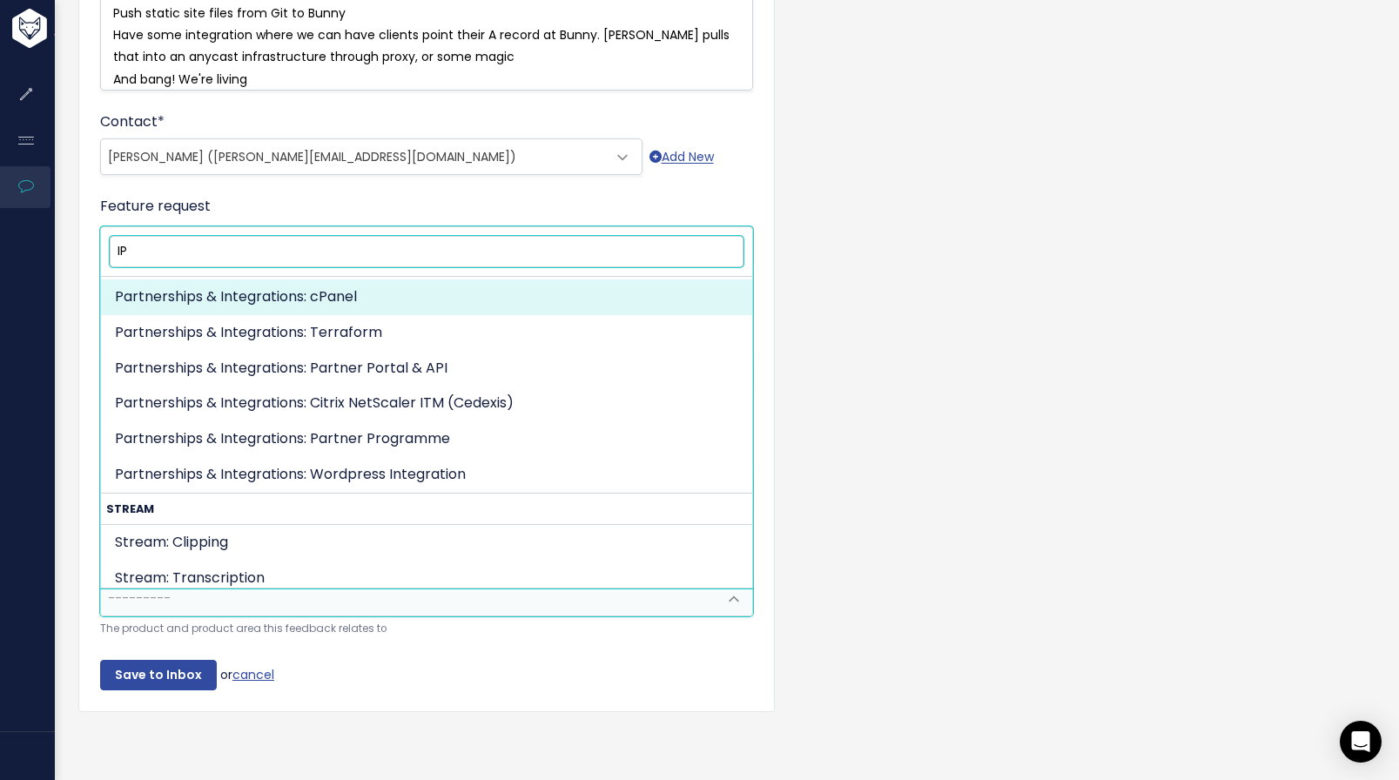
click at [342, 241] on input "IP" at bounding box center [427, 251] width 634 height 30
type input "I"
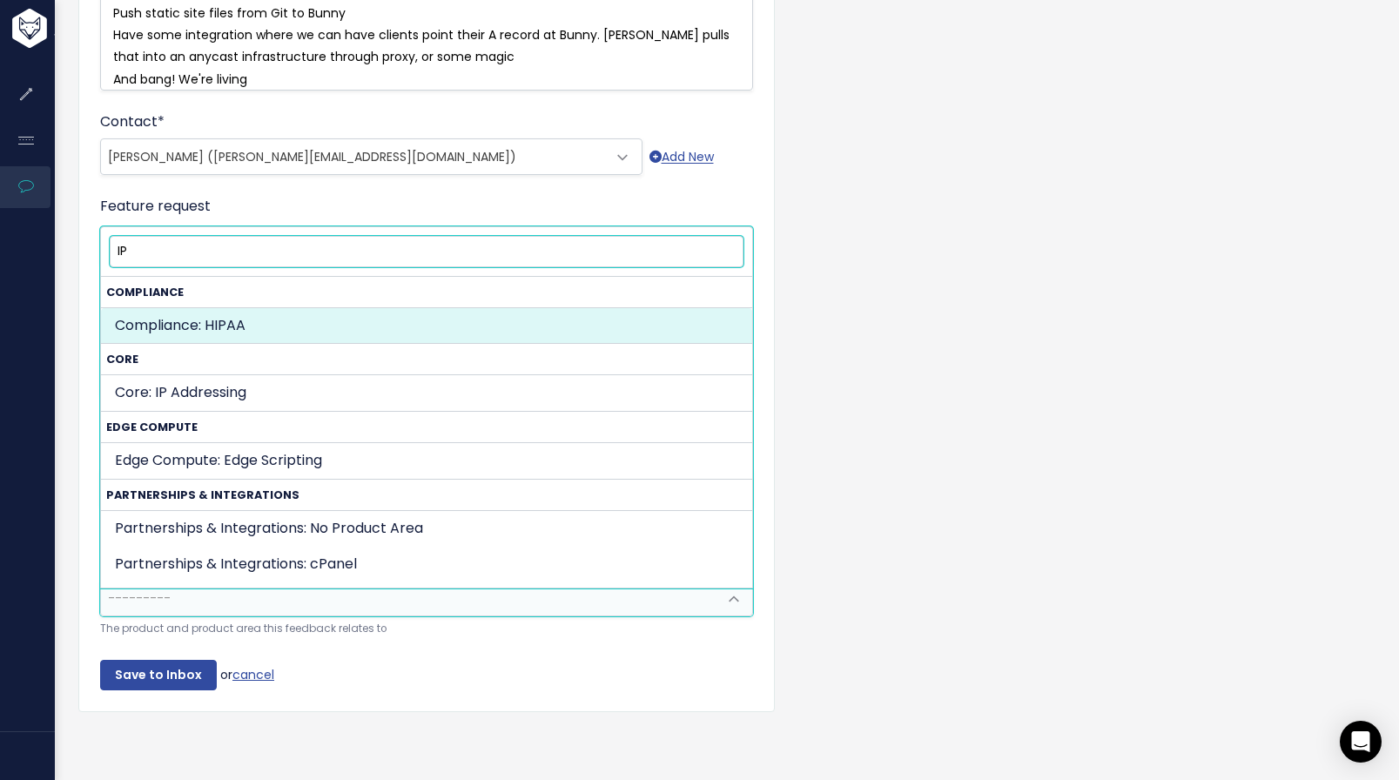
type input "I"
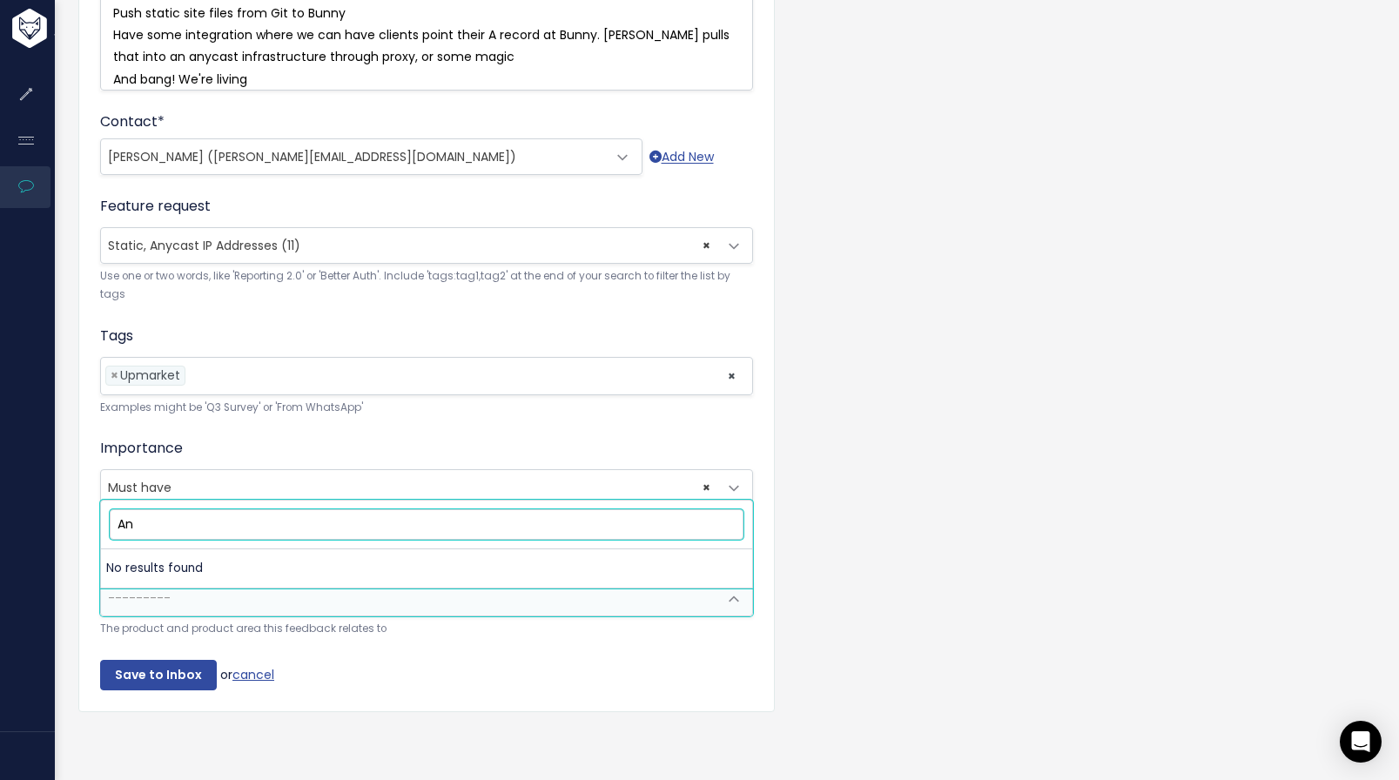
type input "A"
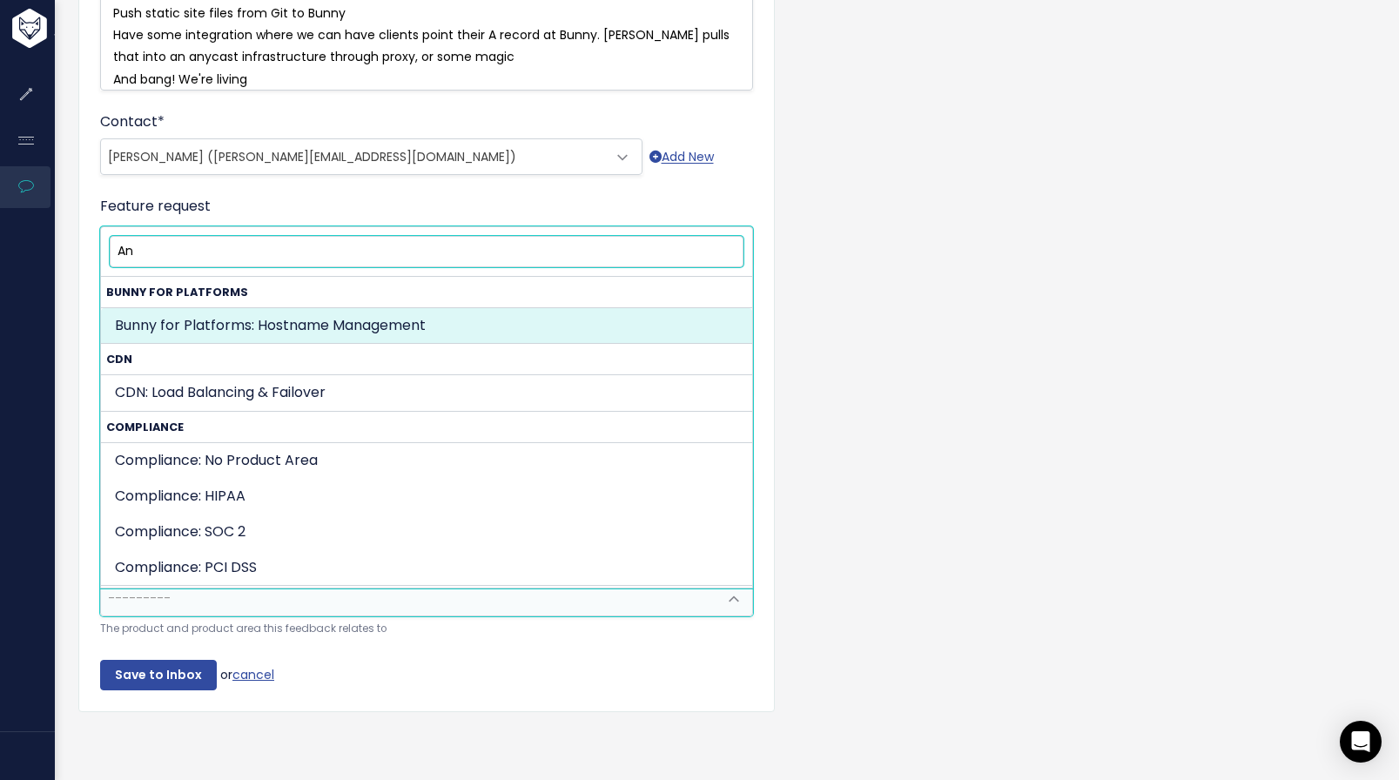
type input "A"
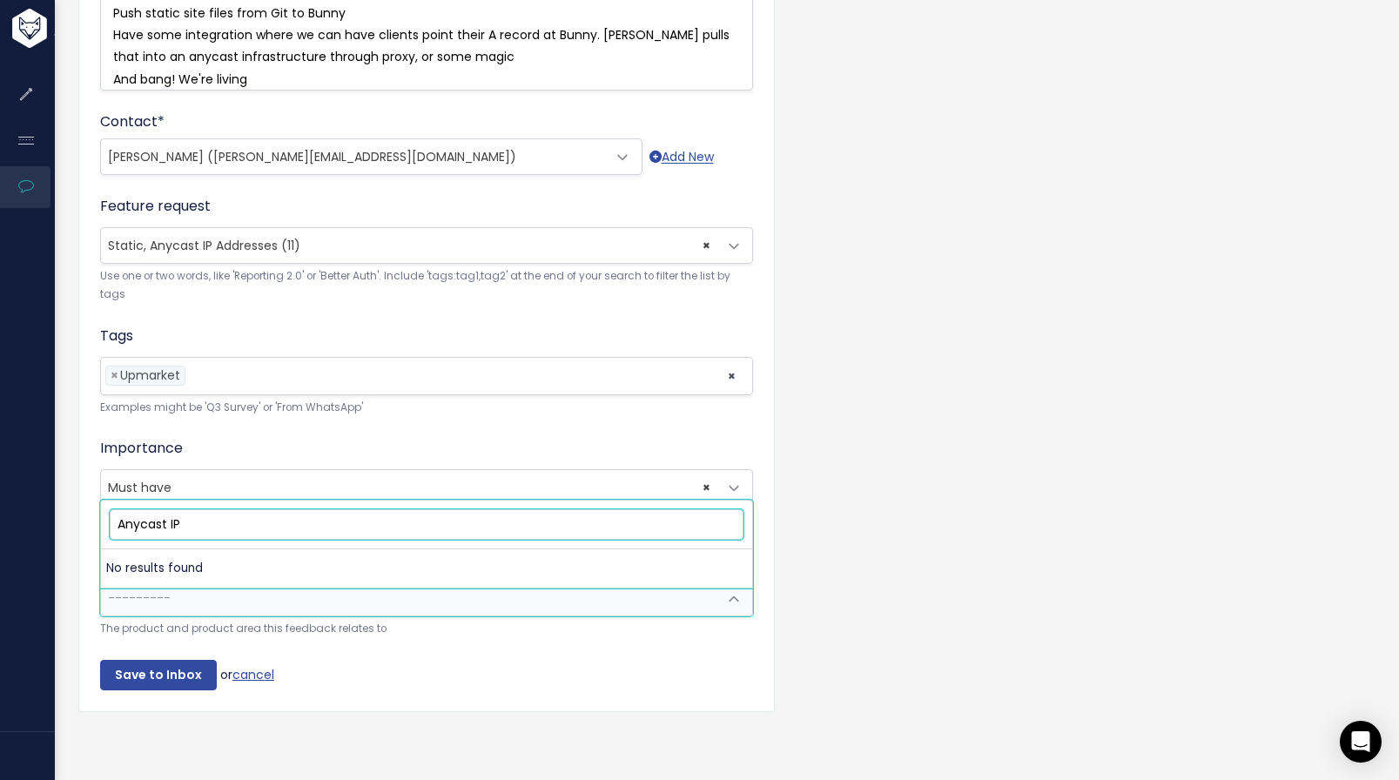
type input "Anycast IP"
click at [328, 513] on input "Anycast IP" at bounding box center [427, 524] width 634 height 30
click at [327, 516] on input "Anycast IP" at bounding box center [427, 524] width 634 height 30
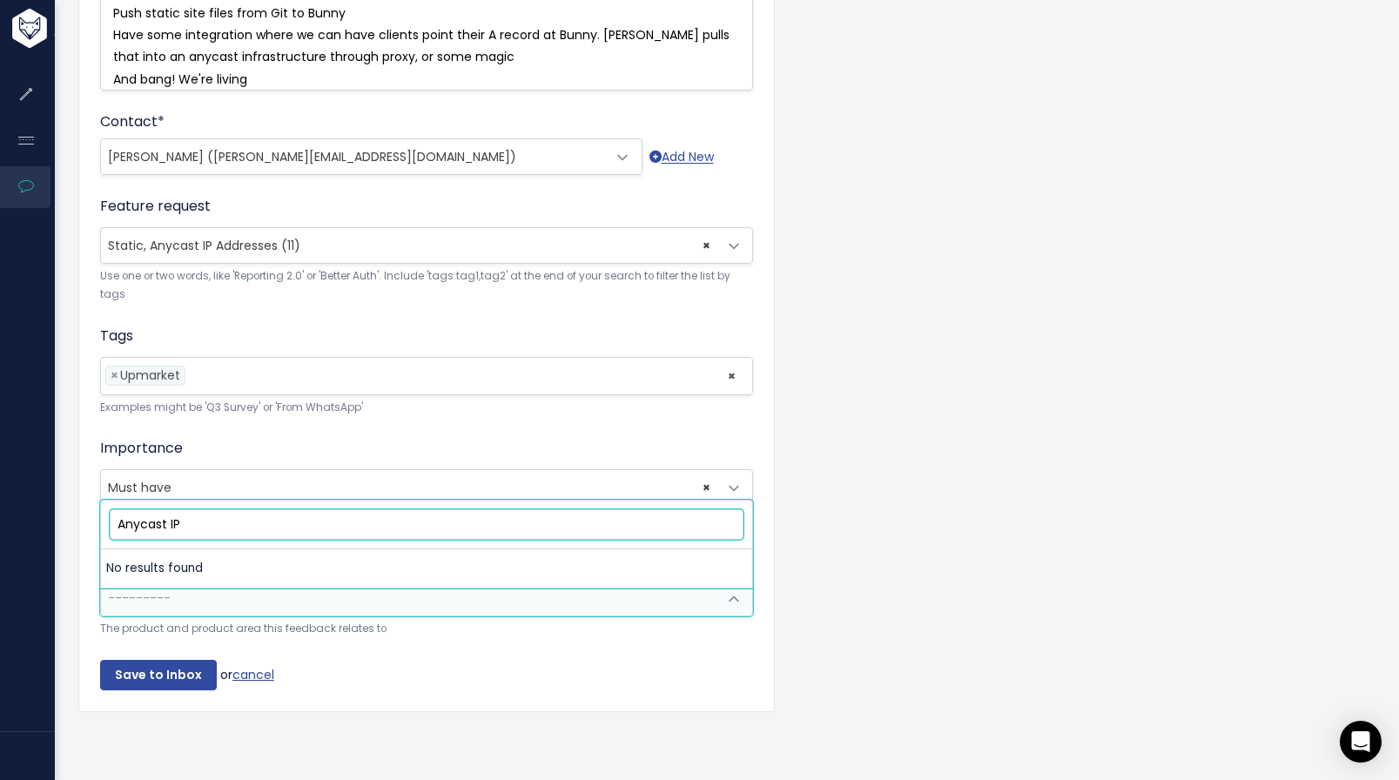
click at [327, 516] on input "Anycast IP" at bounding box center [427, 524] width 634 height 30
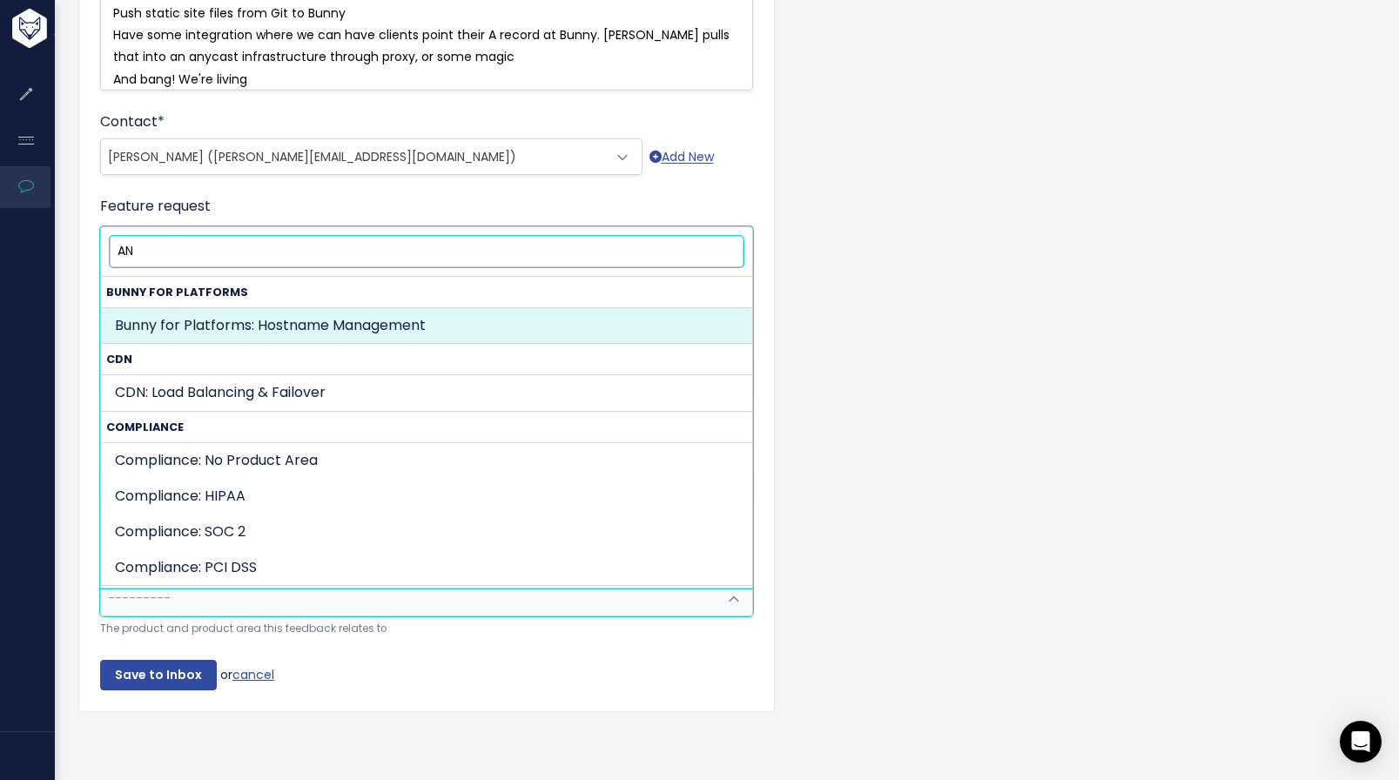
type input "A"
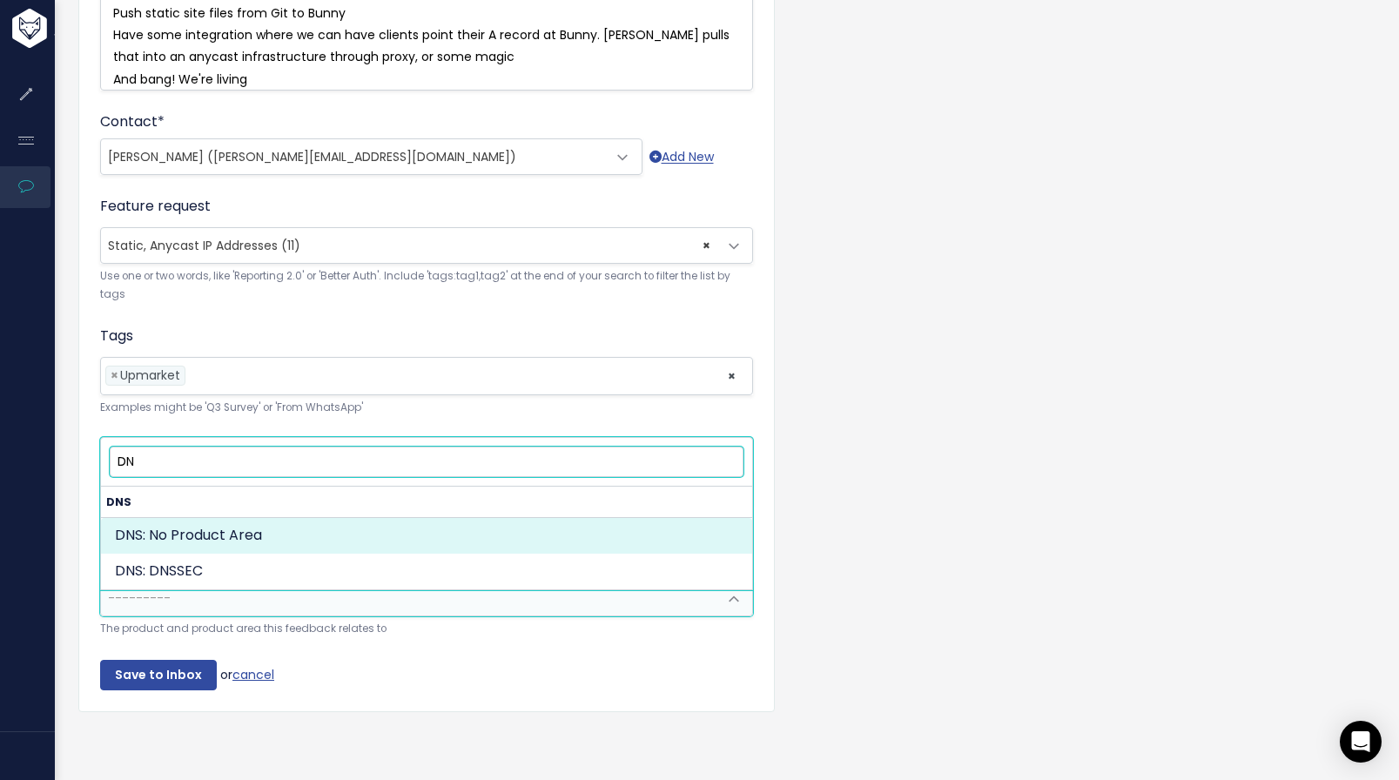
type input "D"
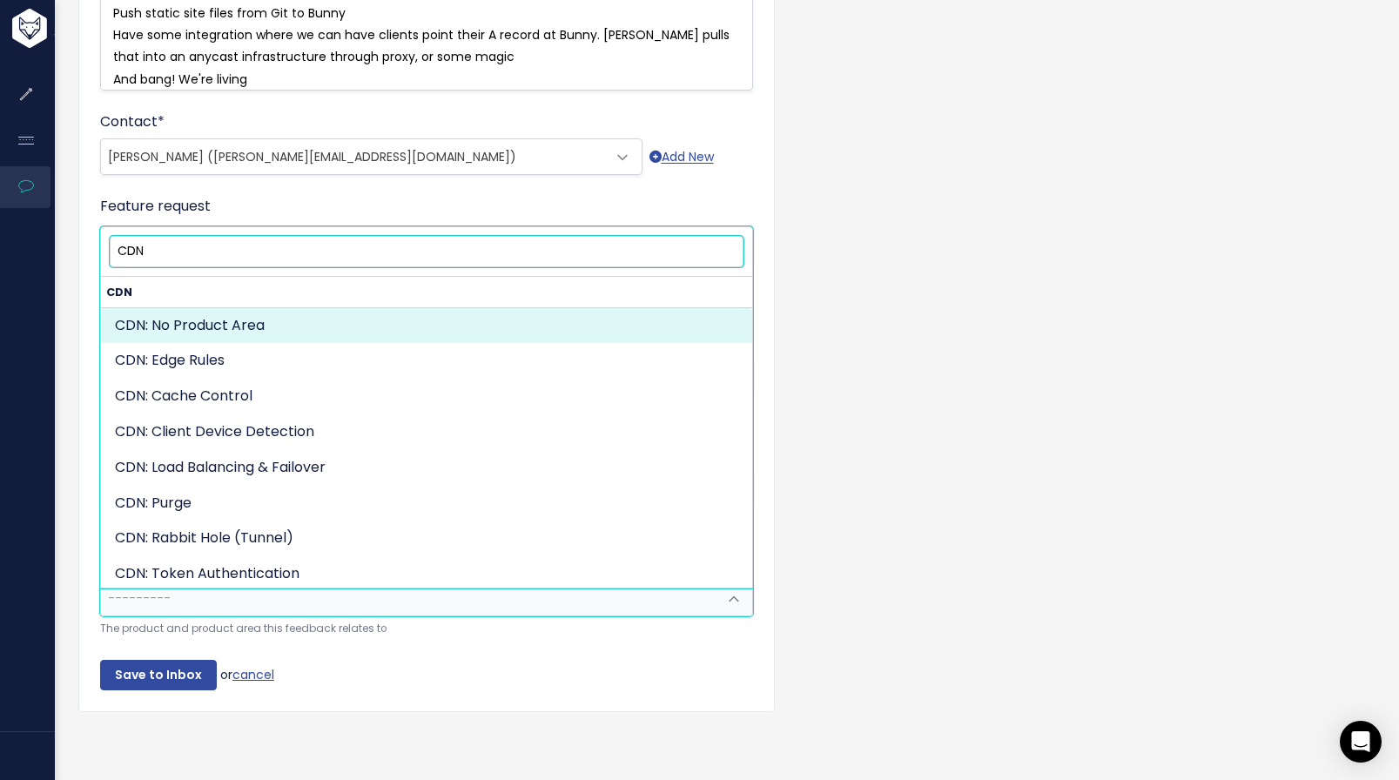
click at [206, 248] on input "CDN" at bounding box center [427, 251] width 634 height 30
click at [206, 247] on input "CDN" at bounding box center [427, 251] width 634 height 30
click at [209, 245] on input "CDN" at bounding box center [427, 251] width 634 height 30
click at [219, 246] on input "CDN" at bounding box center [427, 251] width 634 height 30
type input "CDN"
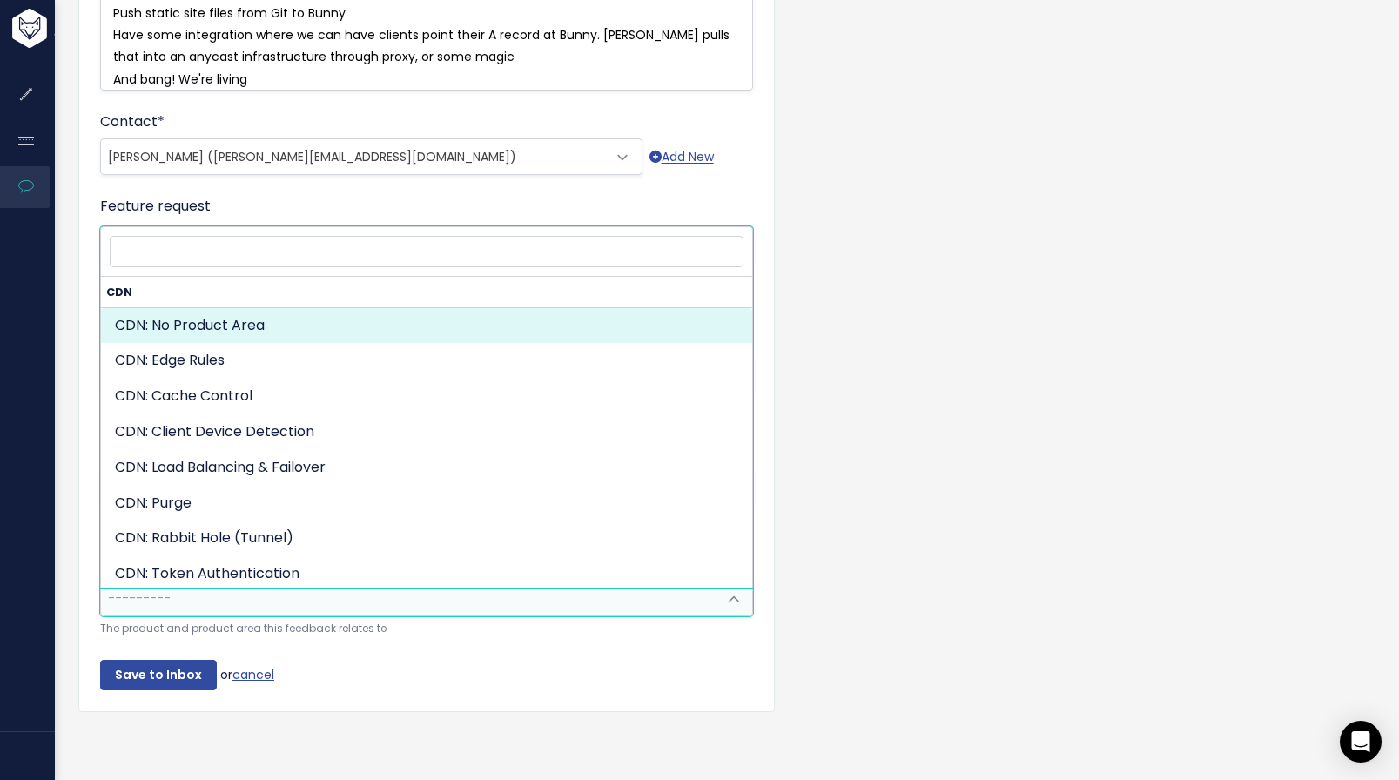
click at [300, 196] on form "Customer Problem * | | | | x Requirement of Anycast DNS Routing to Bunny CDN ​ …" at bounding box center [426, 128] width 653 height 1126
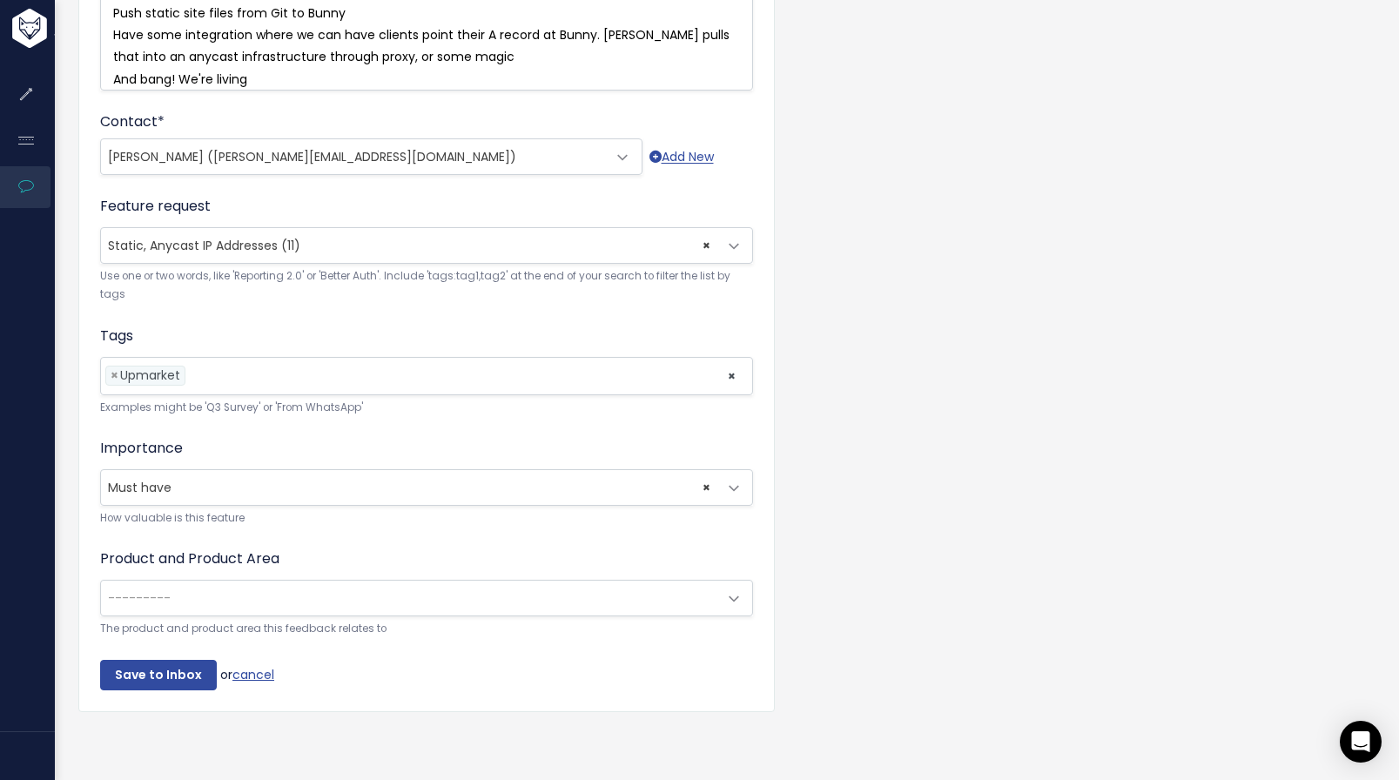
click at [312, 607] on span "---------" at bounding box center [409, 598] width 616 height 35
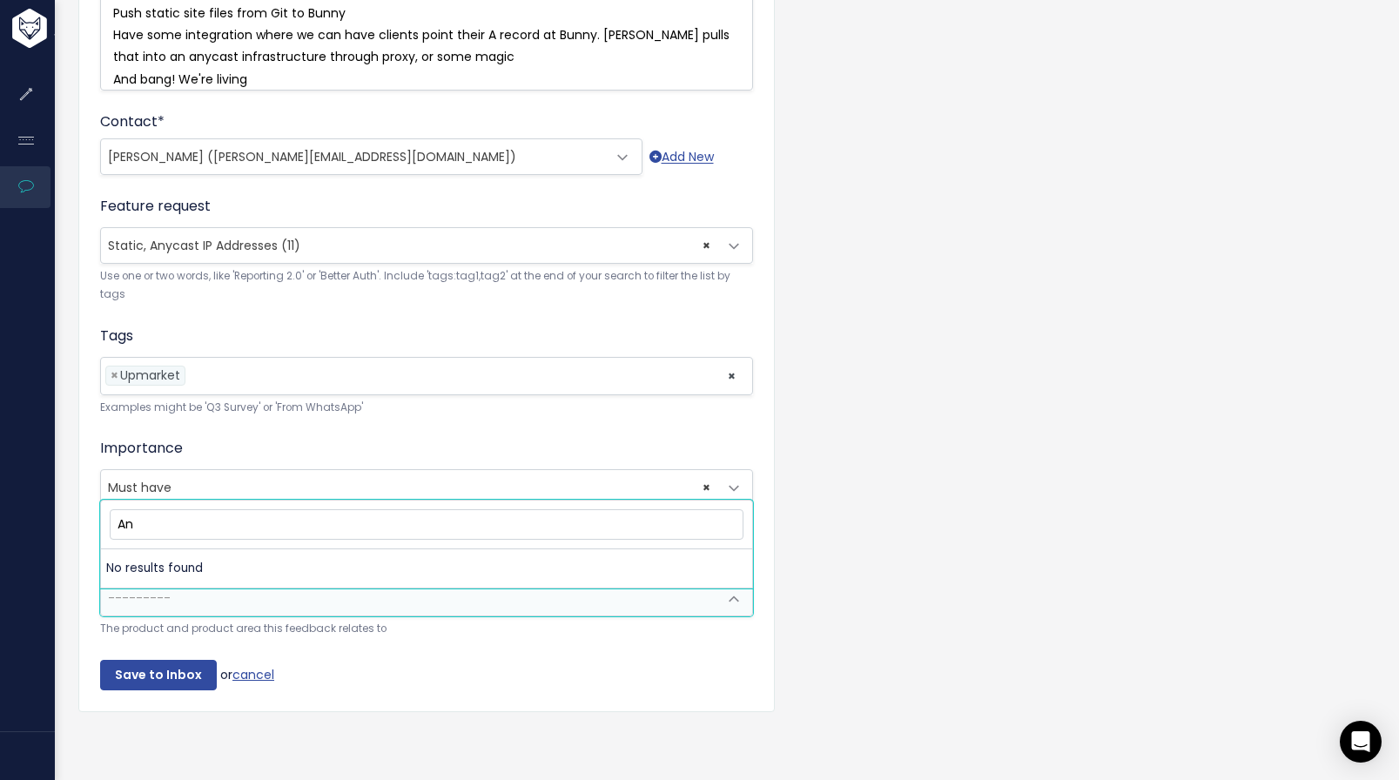
type input "A"
type input "Anycast IP addresses"
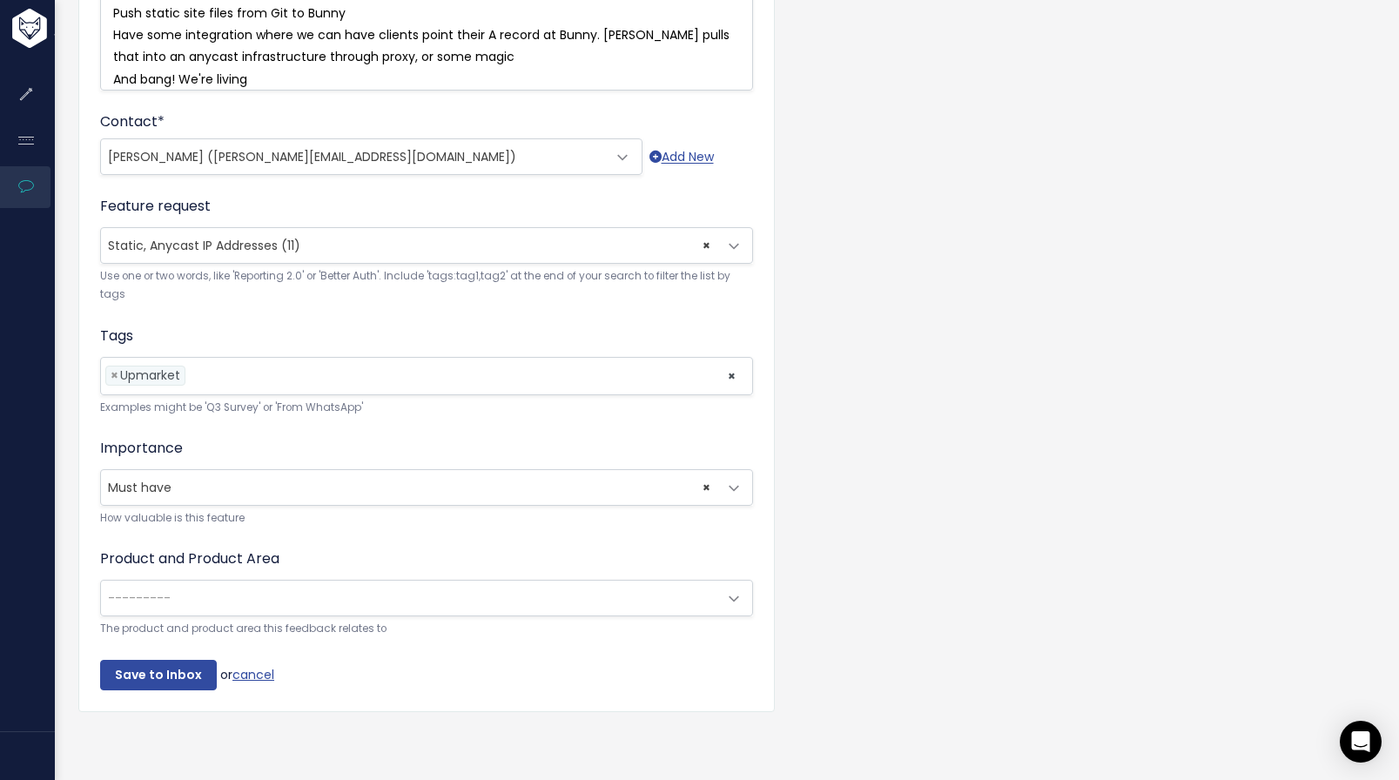
click at [376, 447] on div "Importance --------- Nice to have Must have New Deal Requirement Renewal Requir…" at bounding box center [426, 483] width 653 height 90
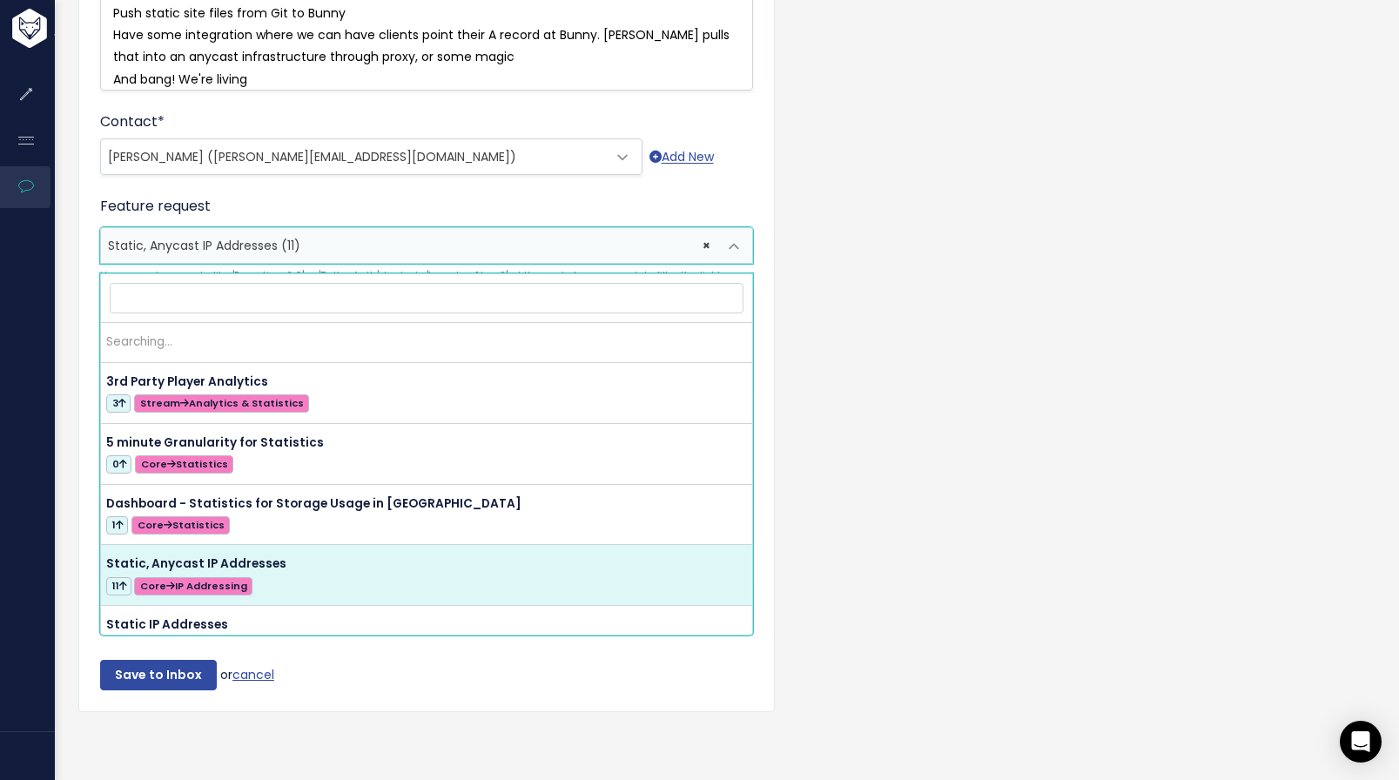
click at [352, 253] on span "× Static, Anycast IP Addresses (11)" at bounding box center [409, 245] width 616 height 35
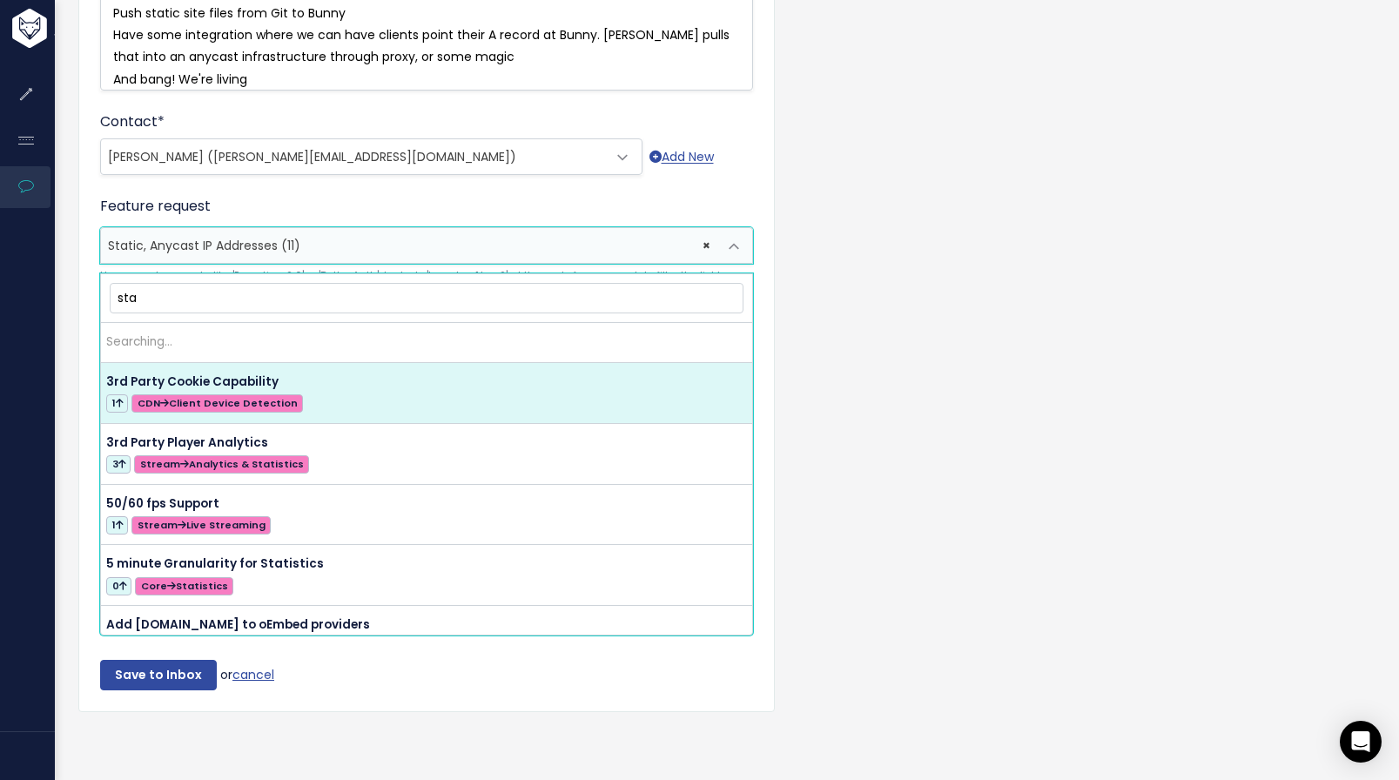
type input "stat"
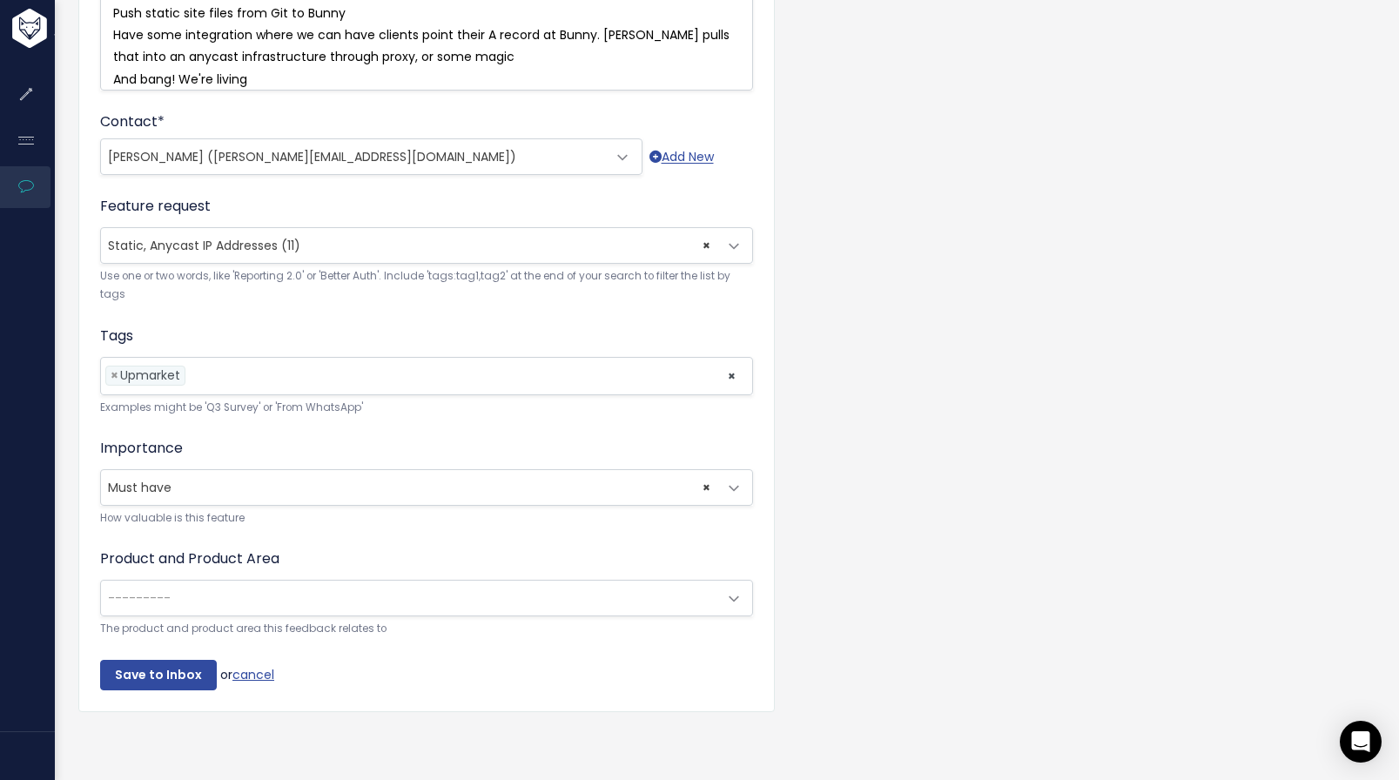
click at [550, 690] on form "Customer Problem * | | | | x Requirement of Anycast DNS Routing to Bunny CDN ​ …" at bounding box center [426, 128] width 653 height 1126
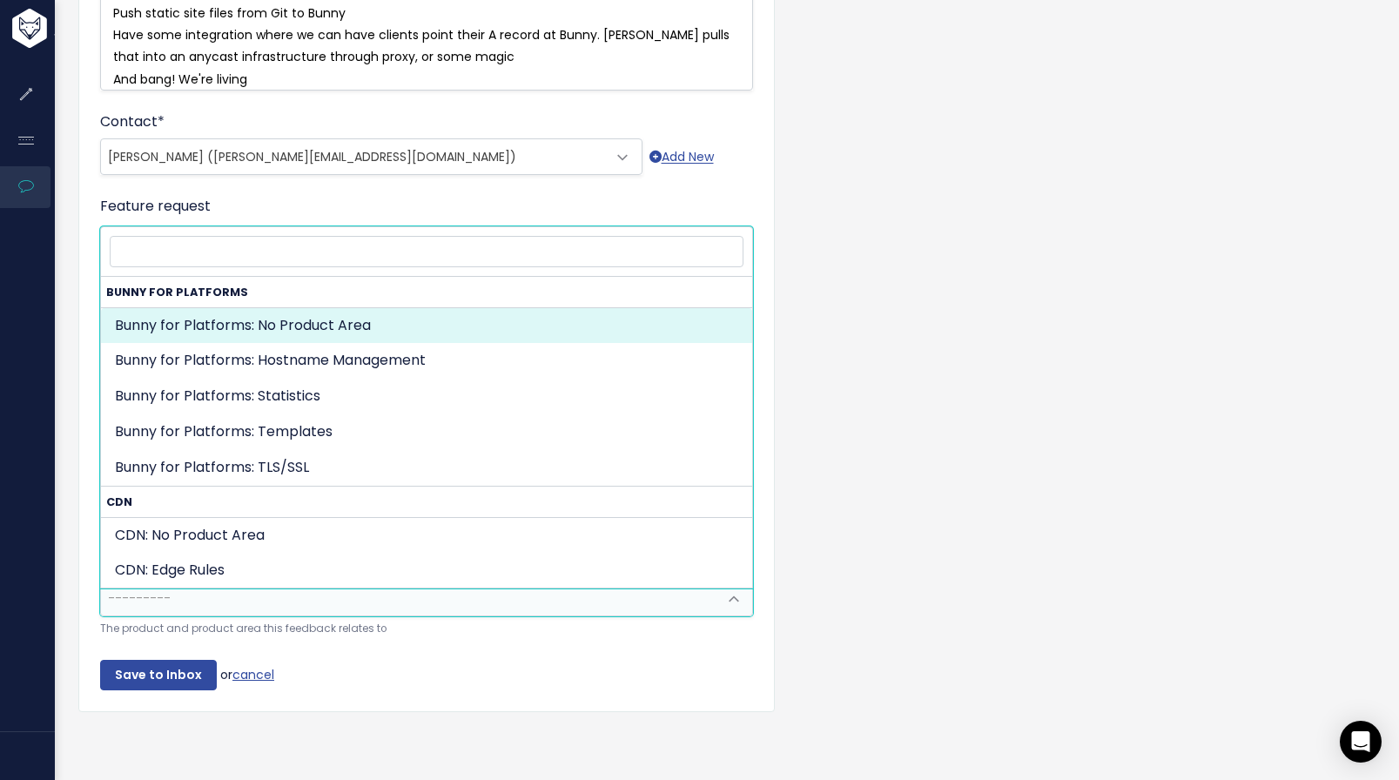
click at [461, 596] on span "---------" at bounding box center [409, 598] width 616 height 35
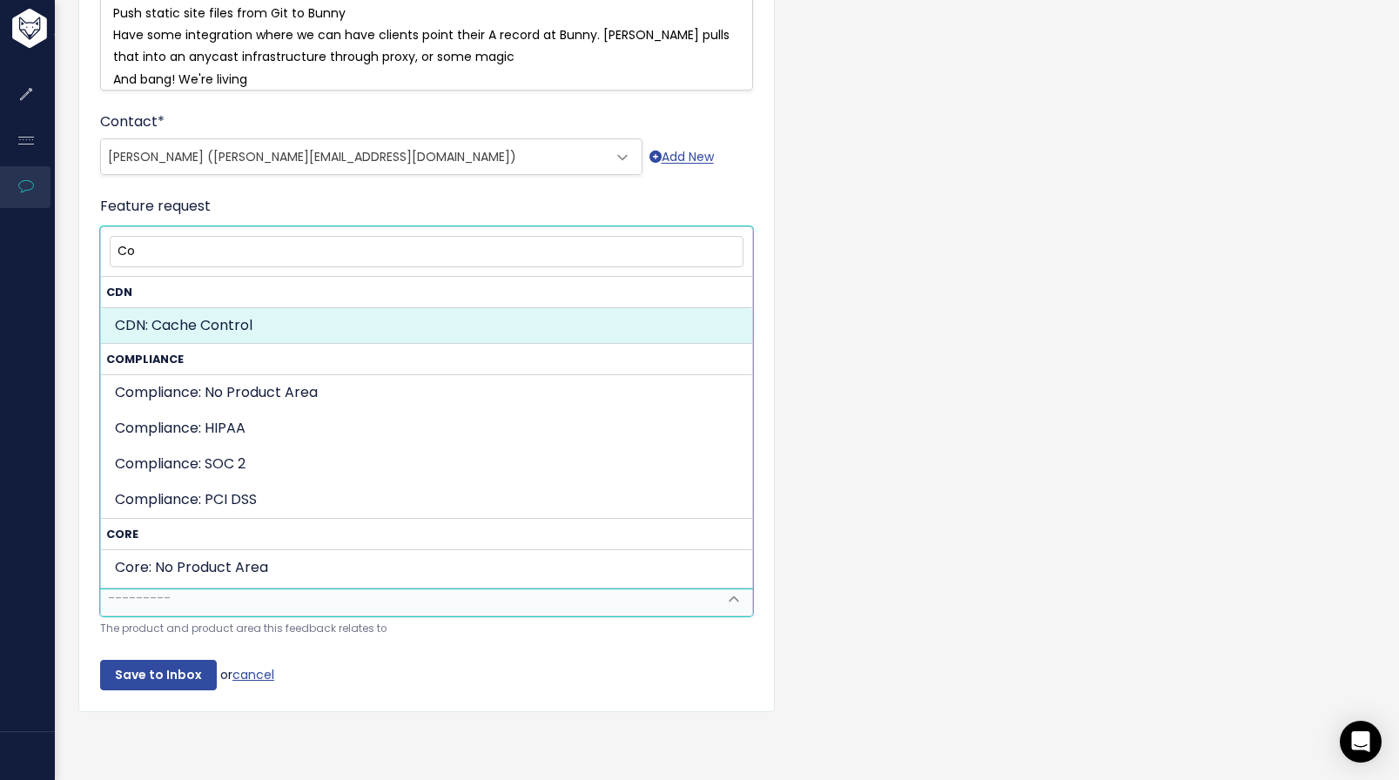
type input "C"
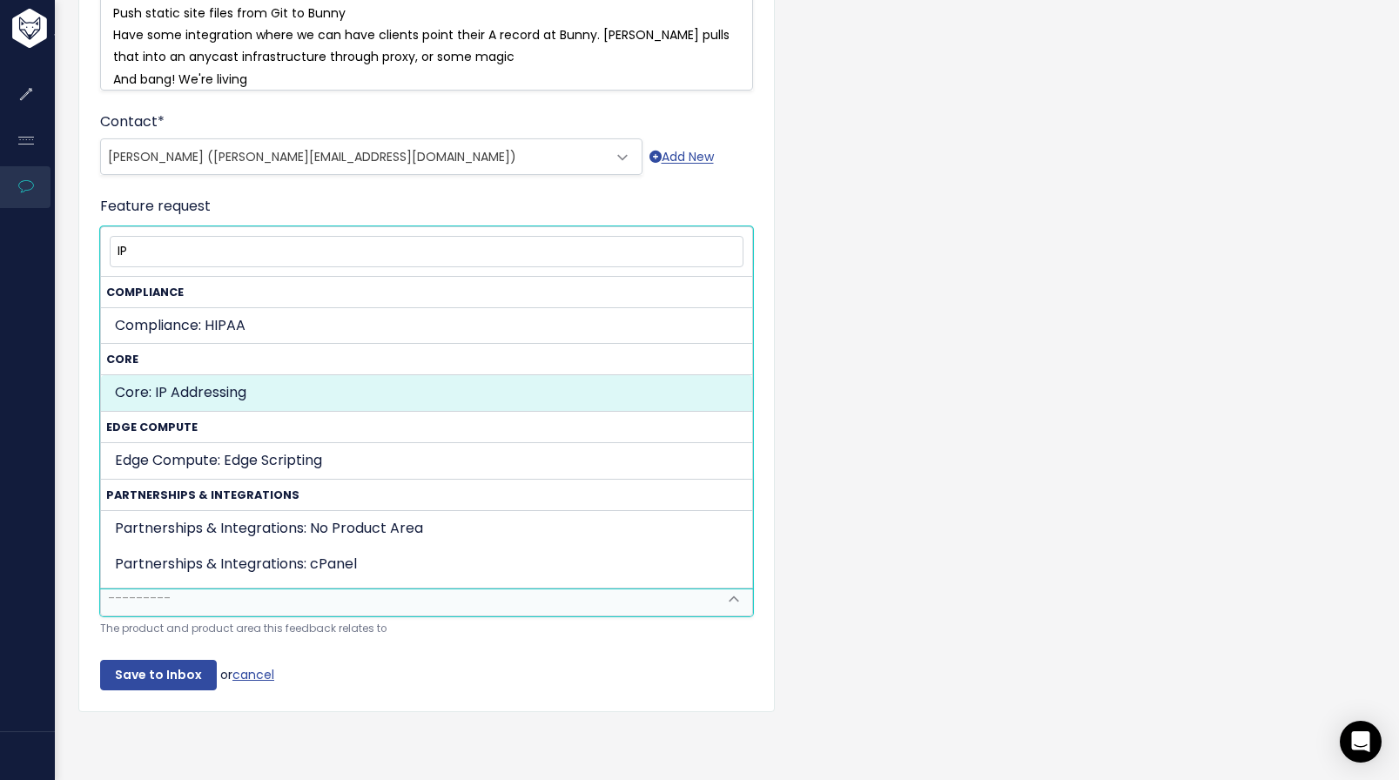
type input "IP"
select select "MAIN:IP_ADDRESSING"
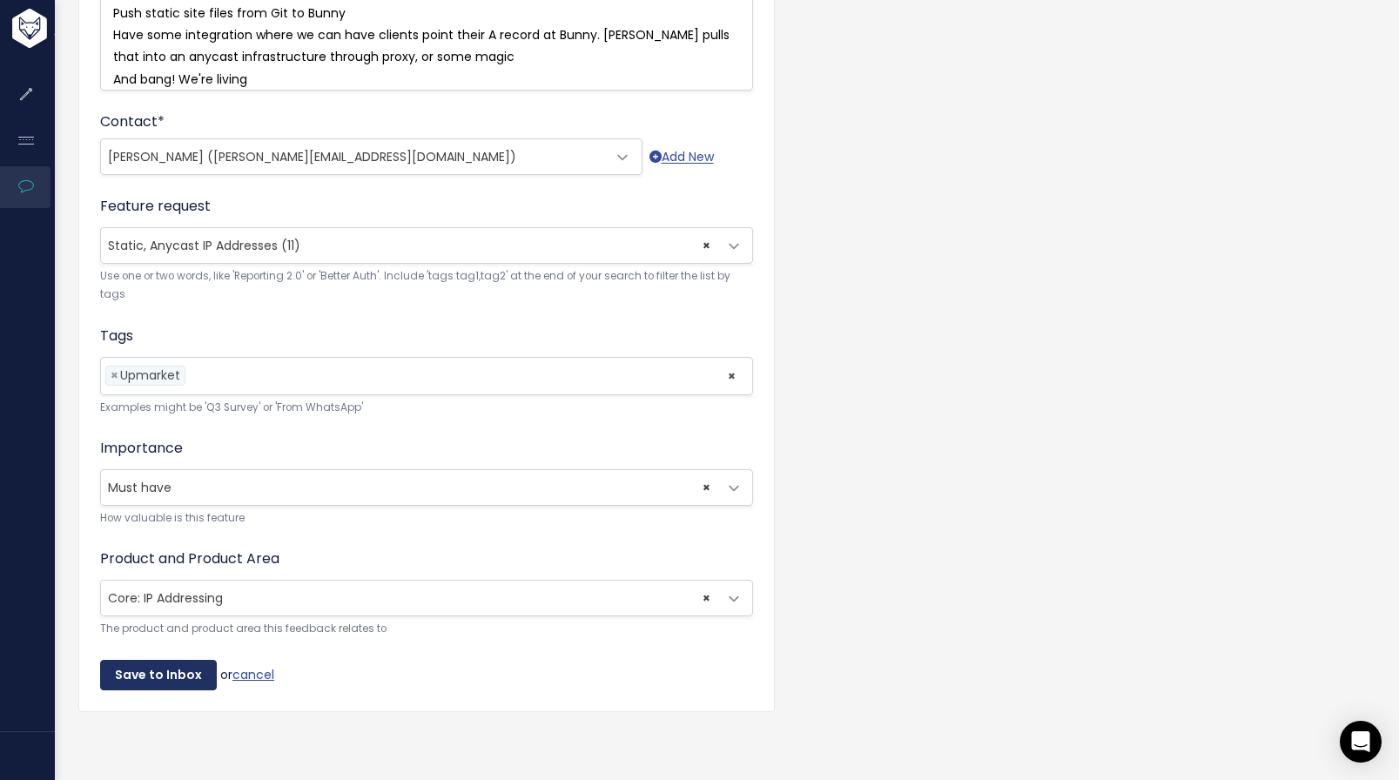
click at [177, 684] on input "Save to Inbox" at bounding box center [158, 675] width 117 height 31
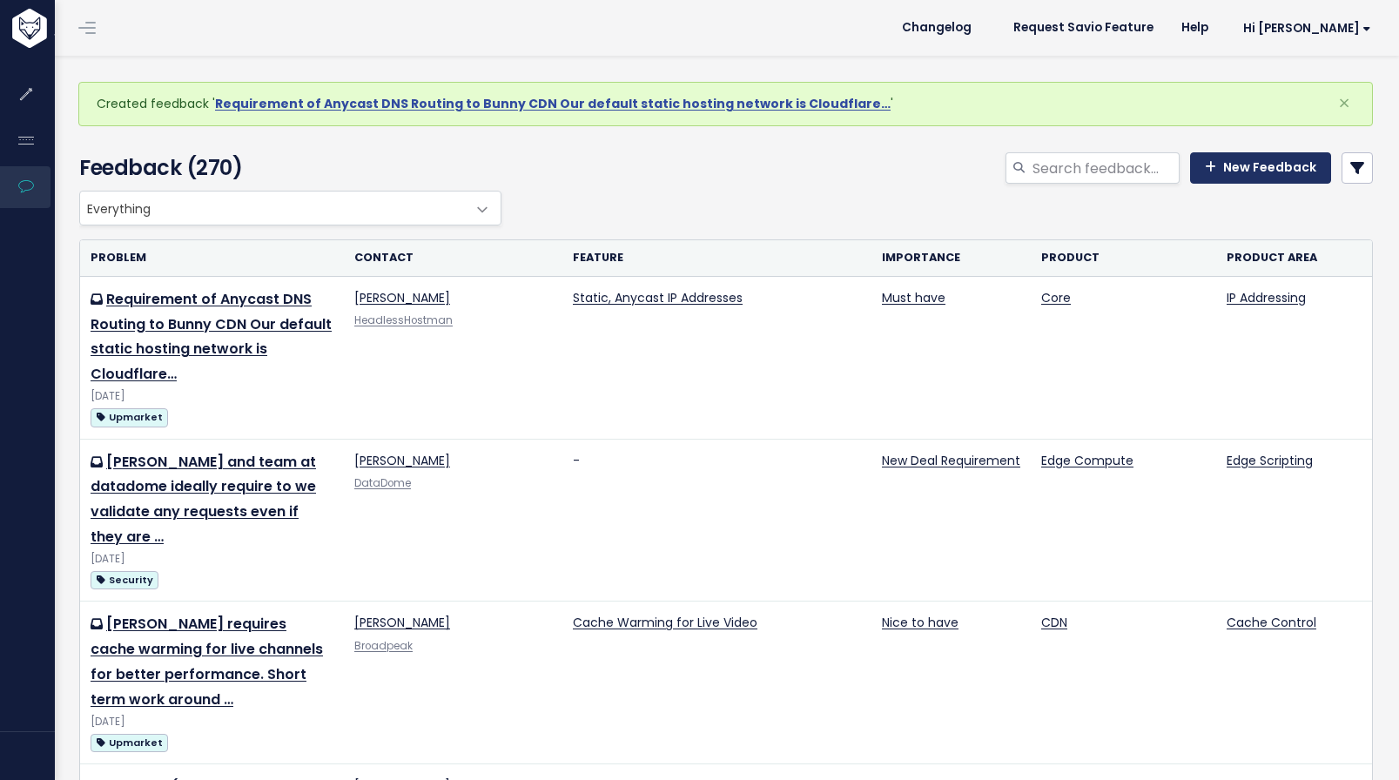
click at [1228, 172] on link "New Feedback" at bounding box center [1260, 167] width 141 height 31
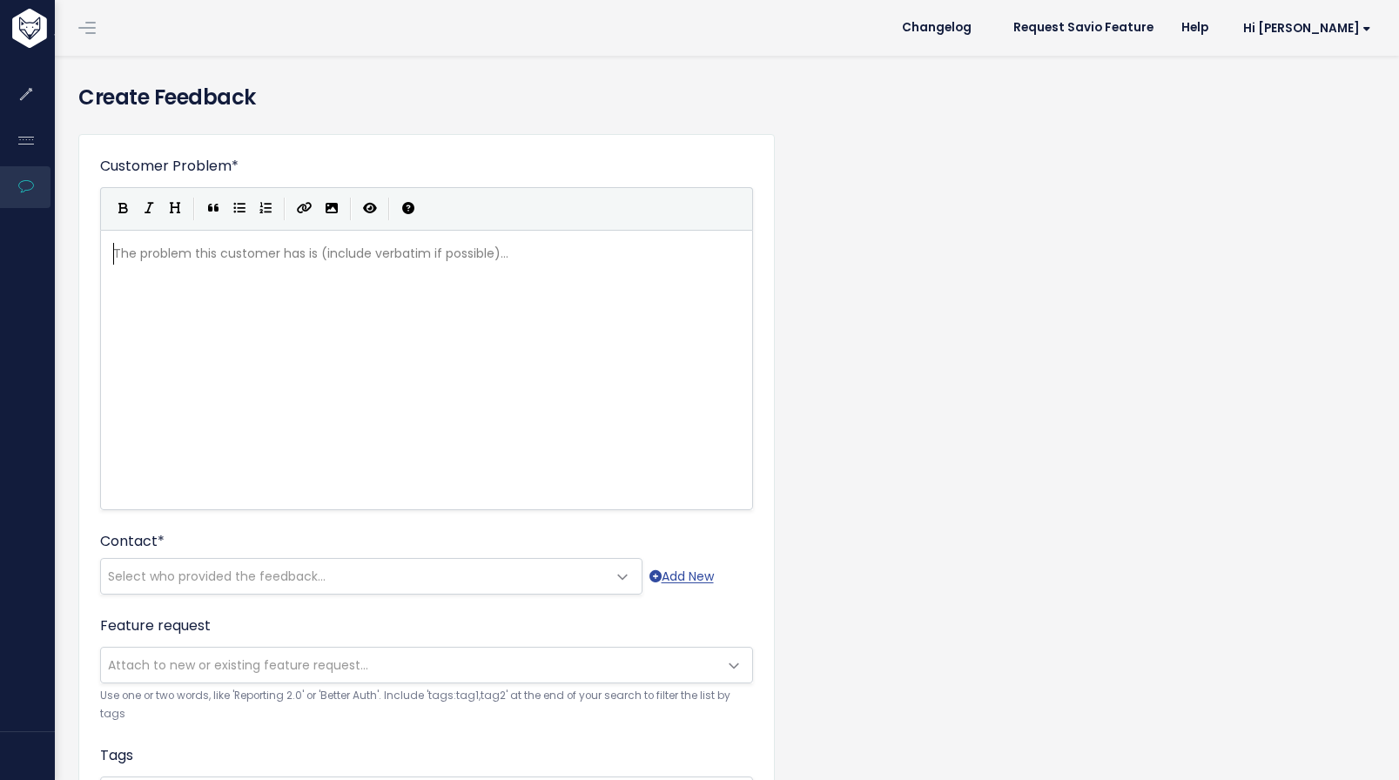
scroll to position [2, 0]
click at [194, 263] on pre "​" at bounding box center [433, 254] width 647 height 22
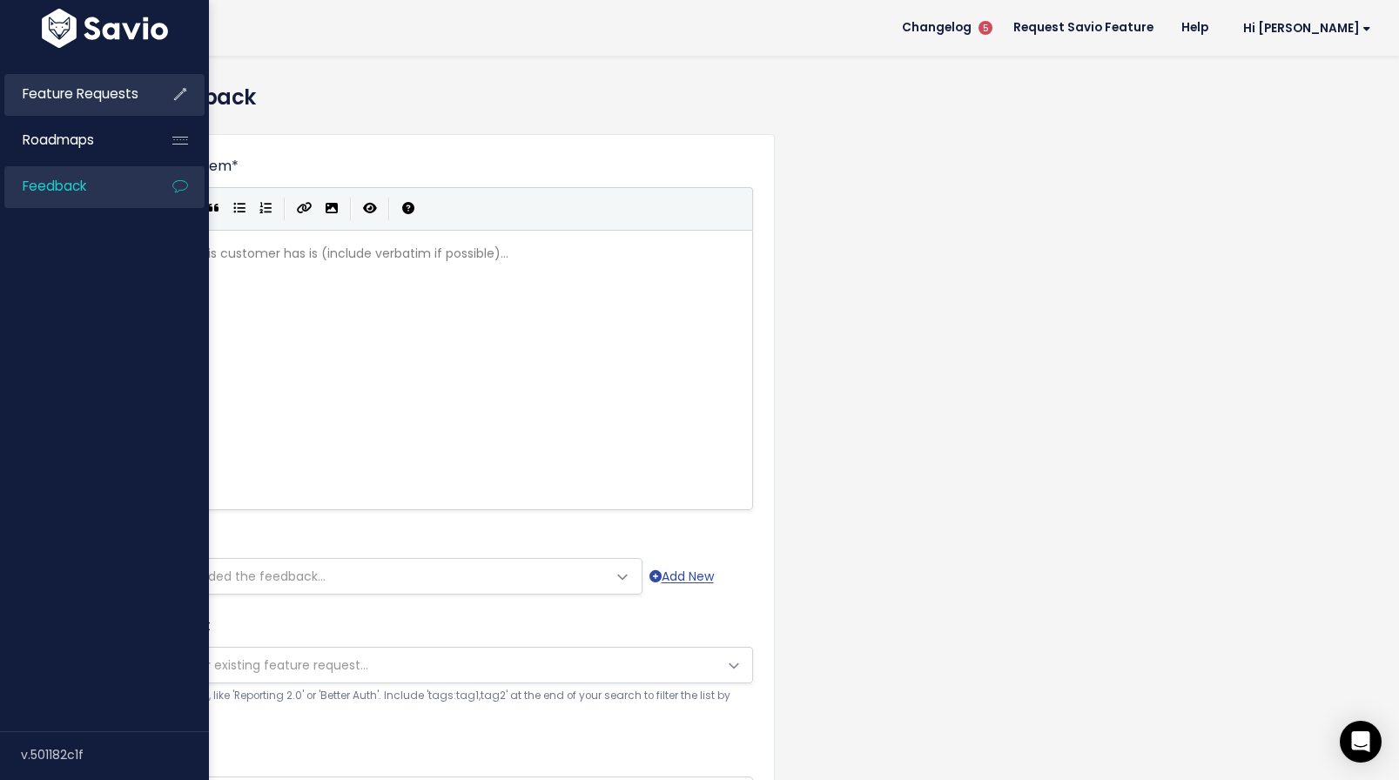
click at [124, 93] on span "Feature Requests" at bounding box center [81, 93] width 116 height 18
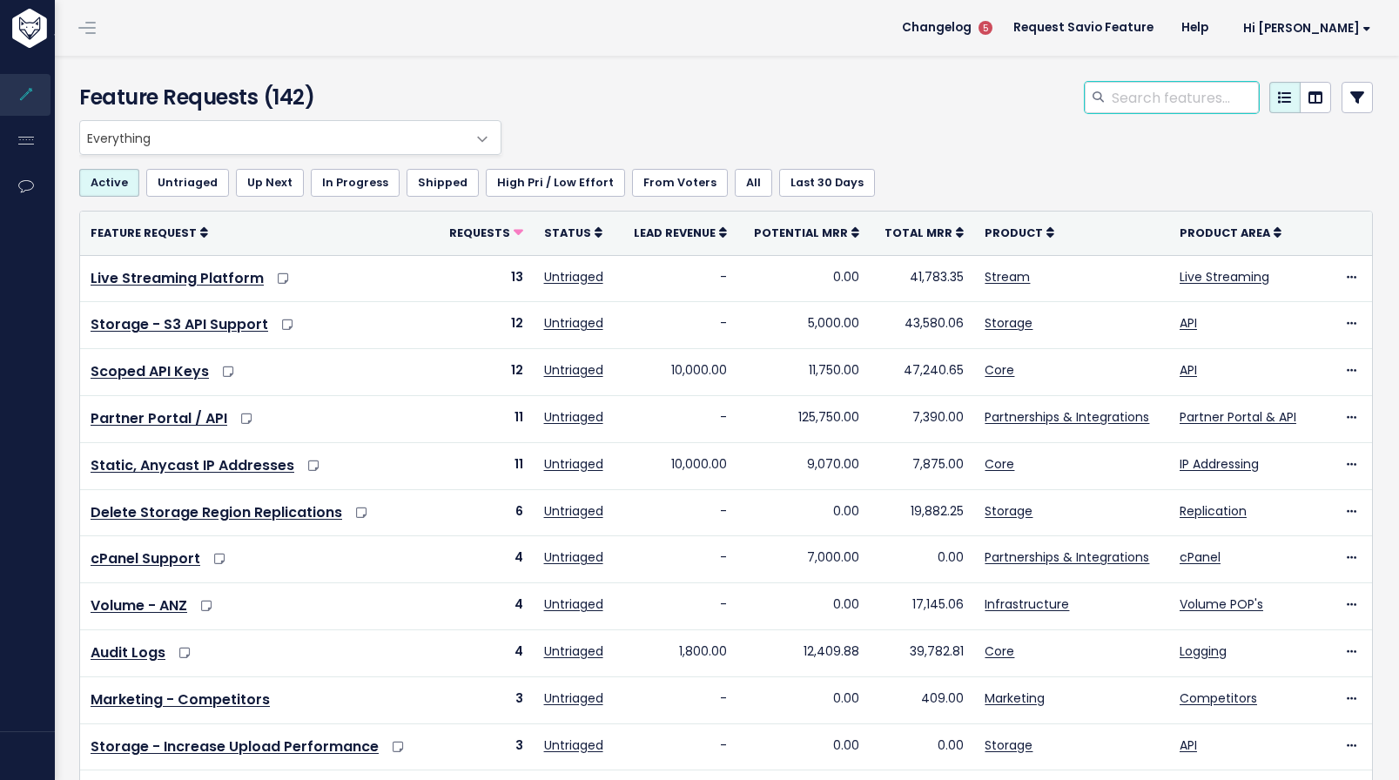
click at [1155, 84] on input "search" at bounding box center [1184, 97] width 149 height 31
type input "powerhouse cloud"
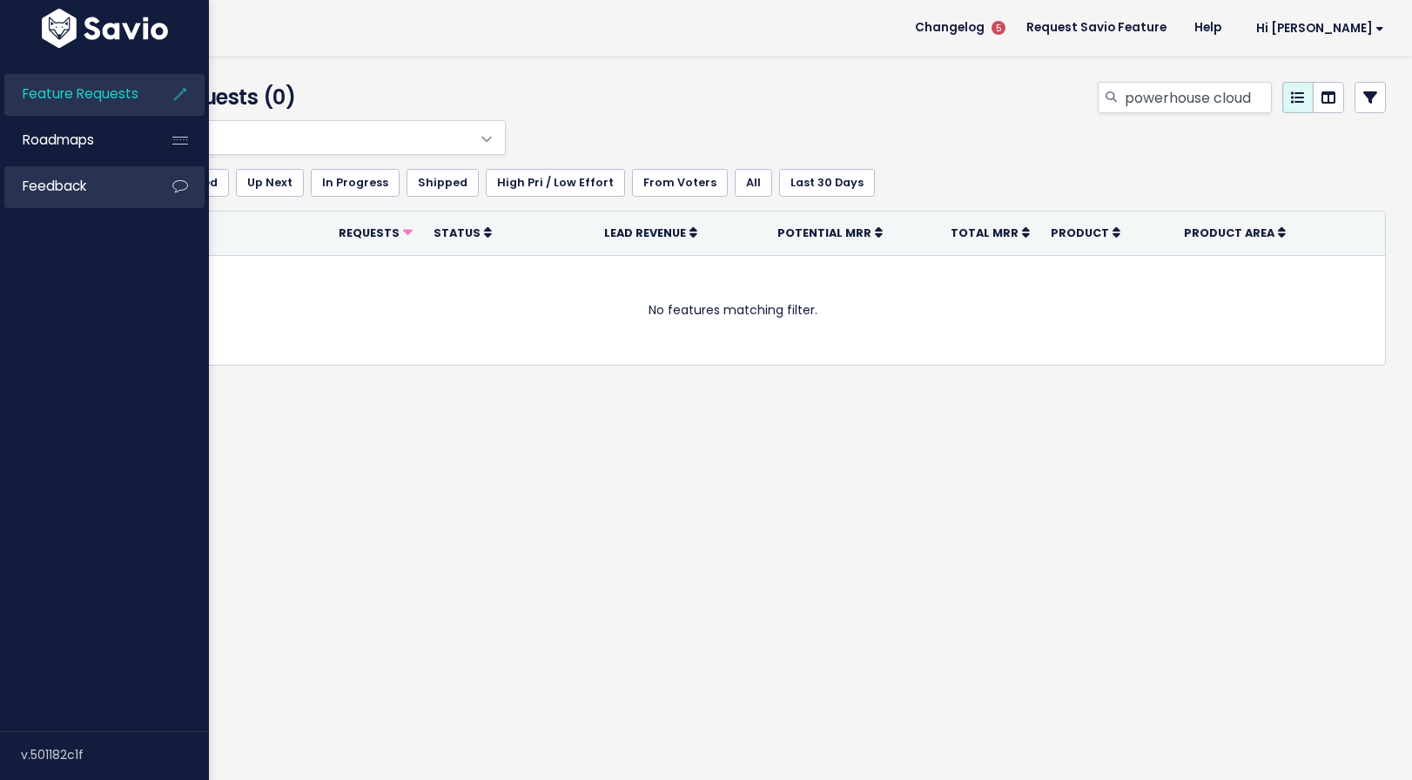
click at [118, 187] on link "Feedback" at bounding box center [74, 186] width 140 height 40
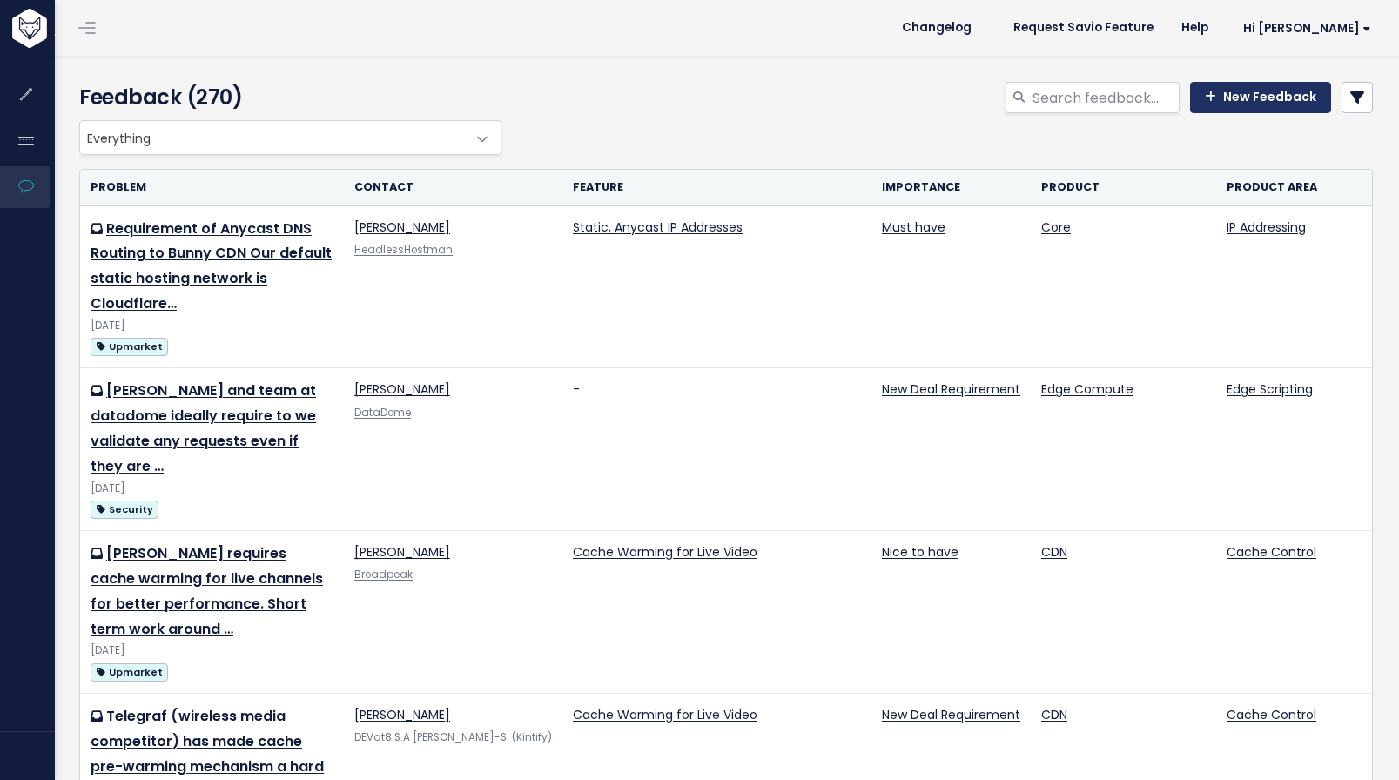
click at [1207, 98] on link "New Feedback" at bounding box center [1260, 97] width 141 height 31
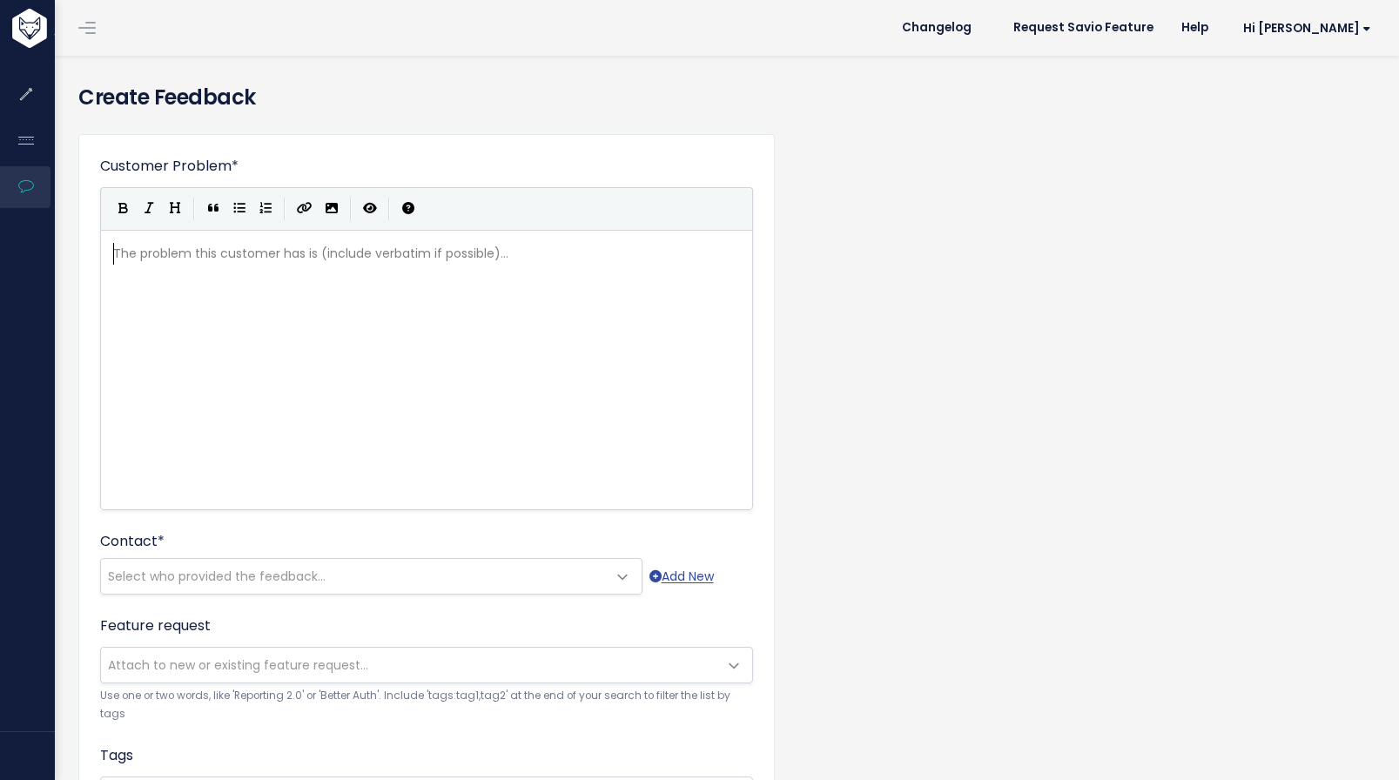
scroll to position [2, 0]
click at [328, 247] on pre "​" at bounding box center [433, 254] width 647 height 22
type textarea "Cocners"
type textarea "ncerns about customer adot"
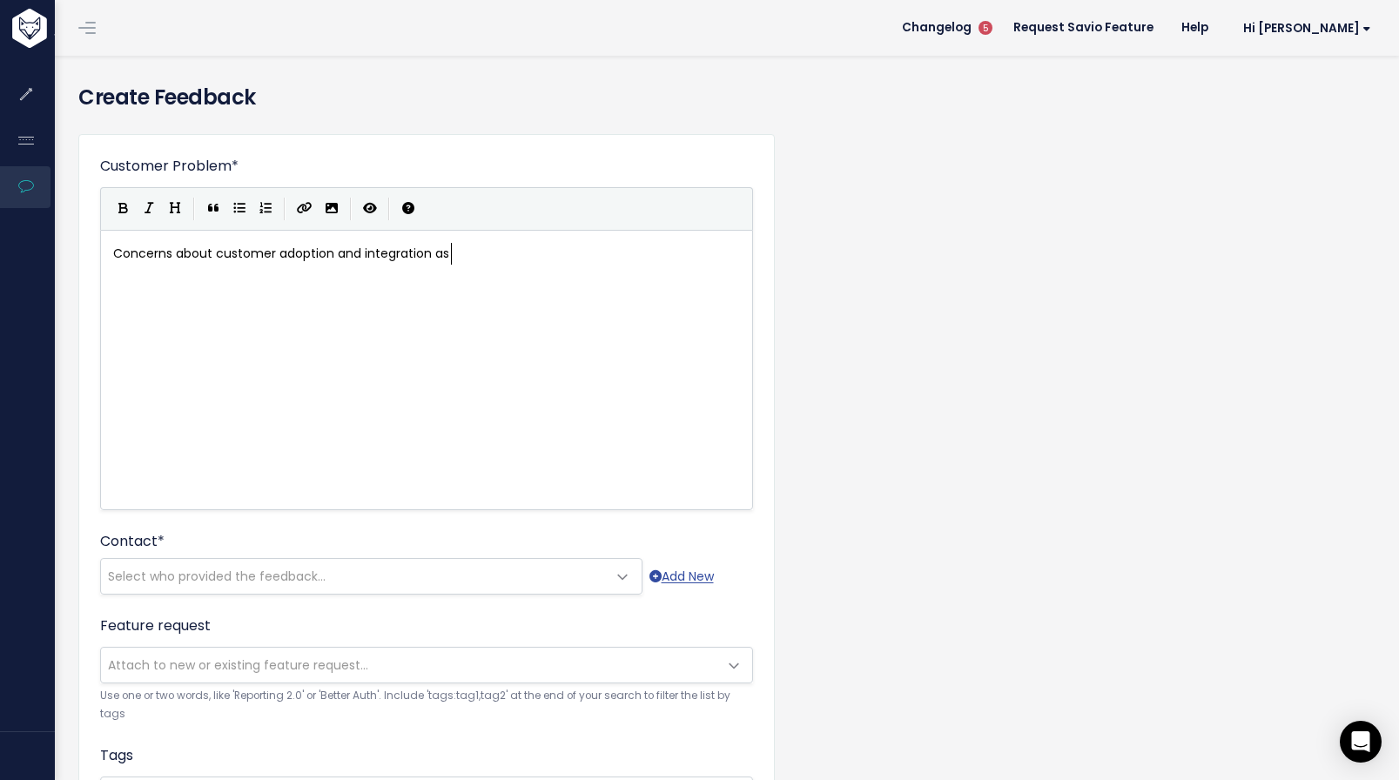
type textarea "ption and integration as h"
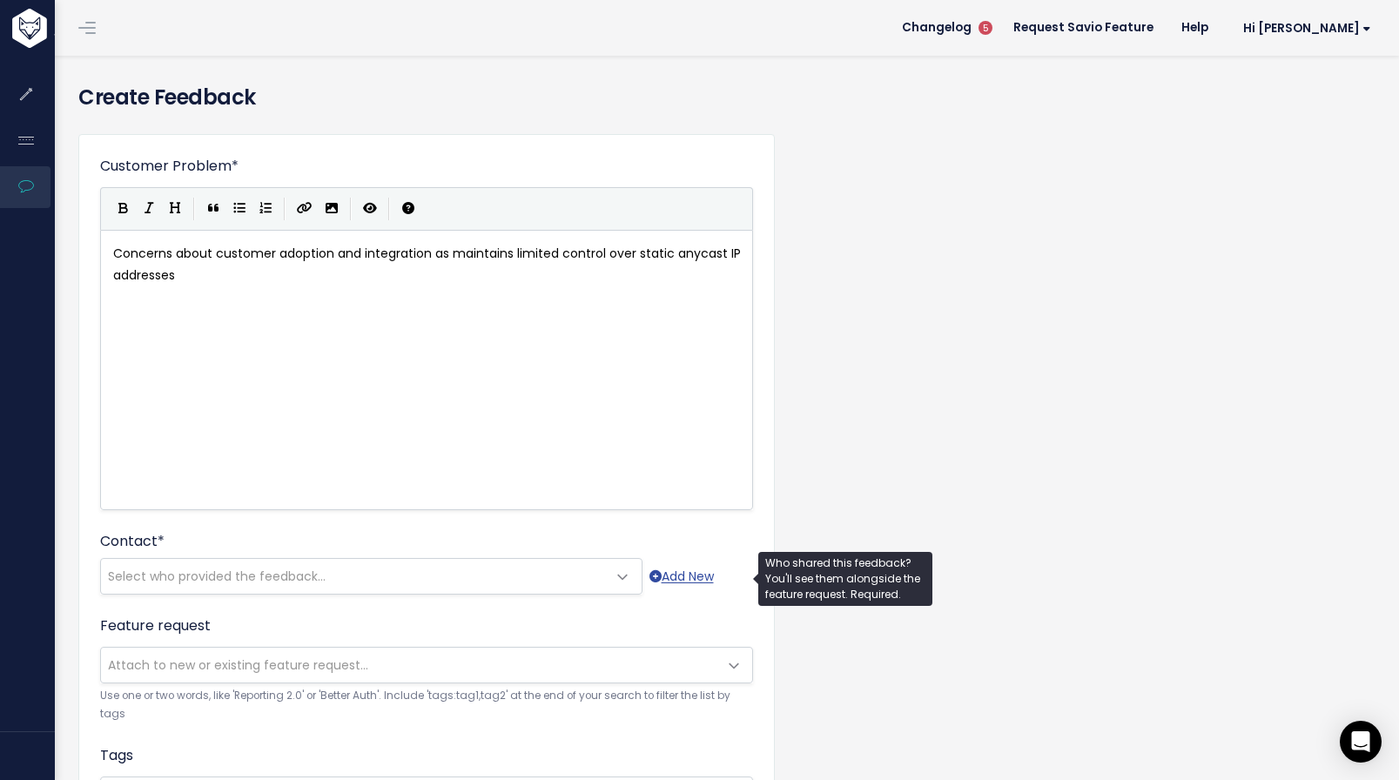
type textarea "maintains limited control over static anycast IP addresses"
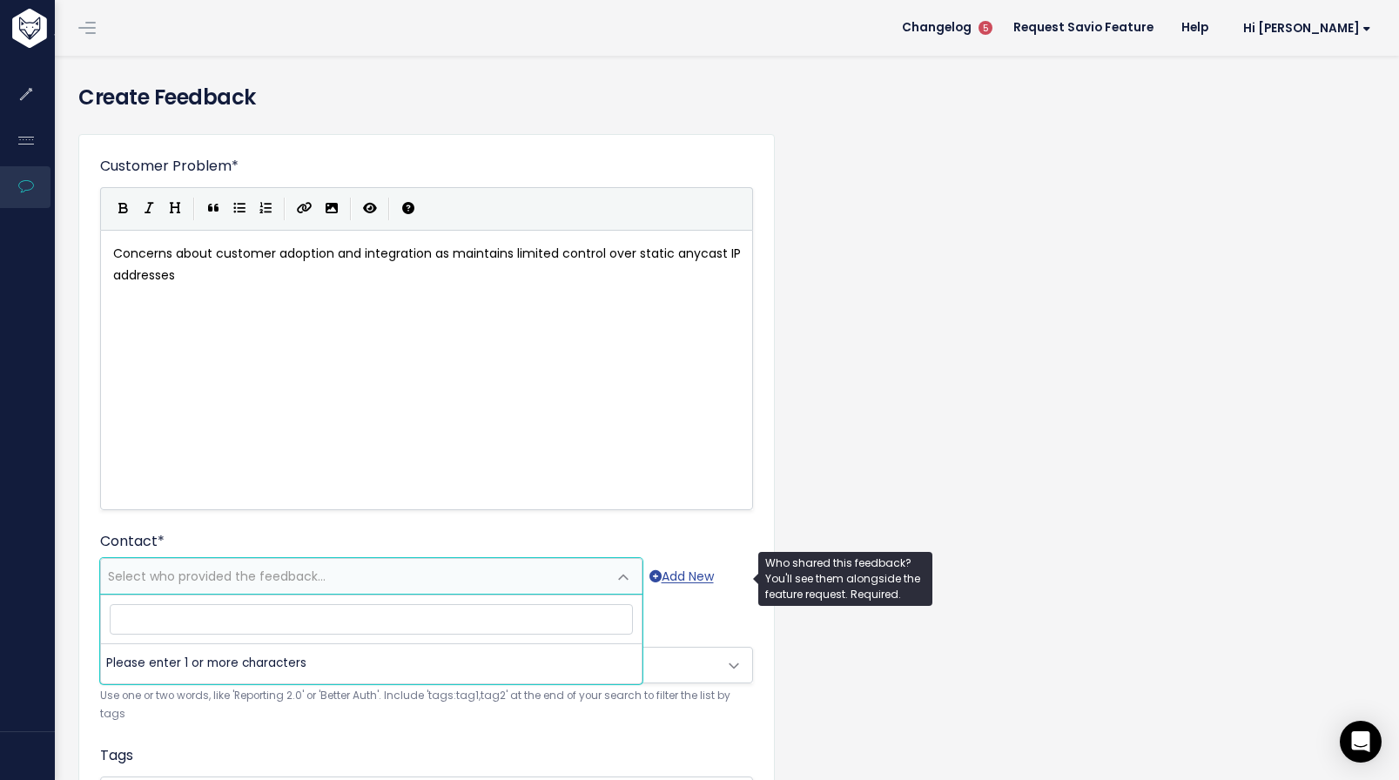
click at [342, 589] on span "Select who provided the feedback..." at bounding box center [354, 576] width 506 height 35
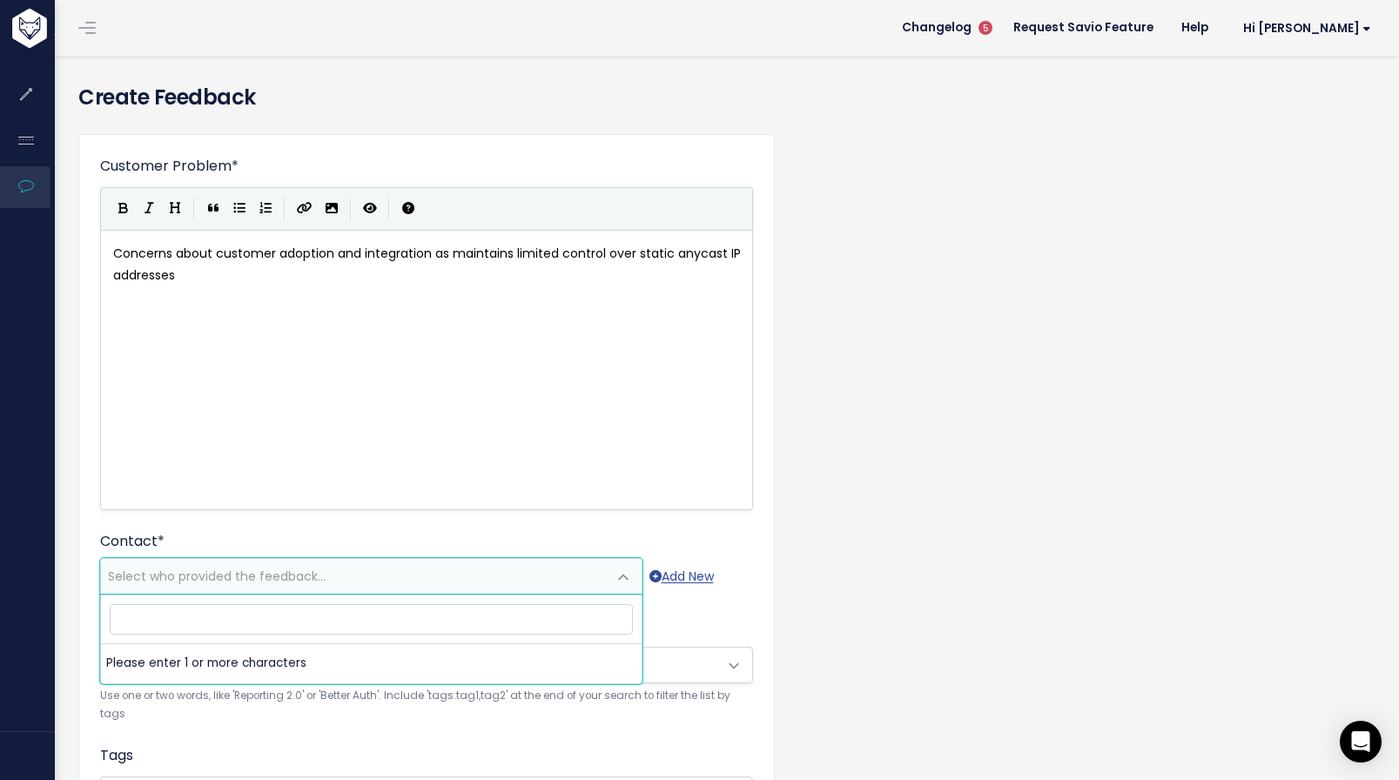
click at [331, 630] on input "search" at bounding box center [371, 619] width 523 height 30
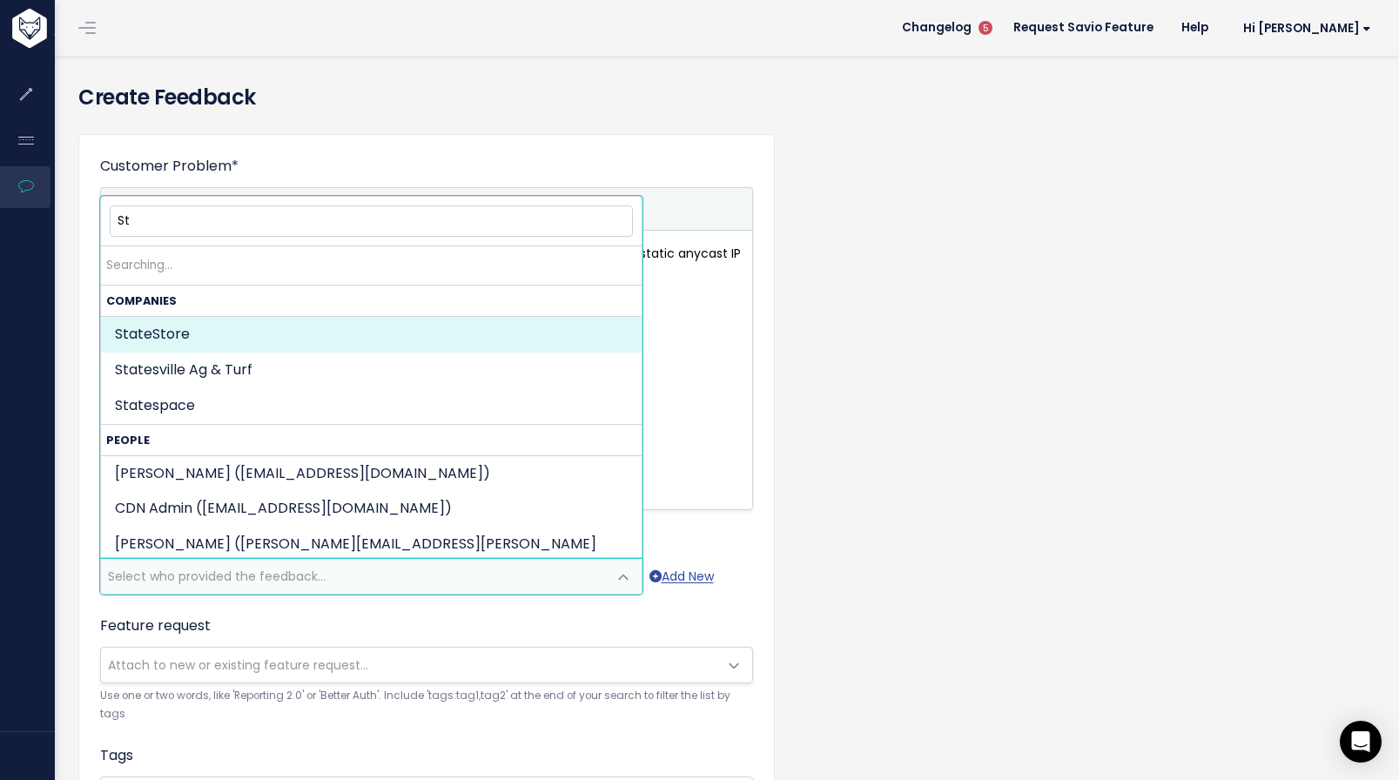
type input "S"
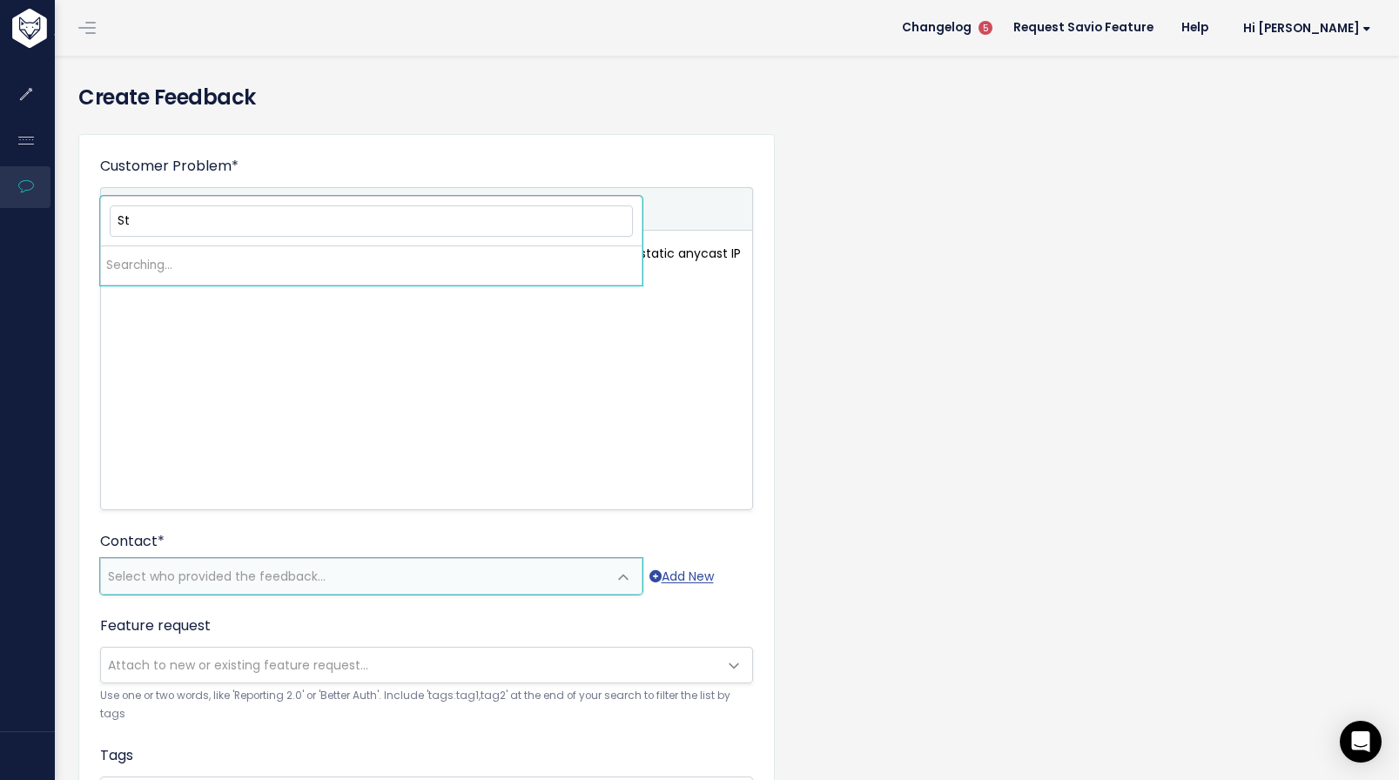
type input "S"
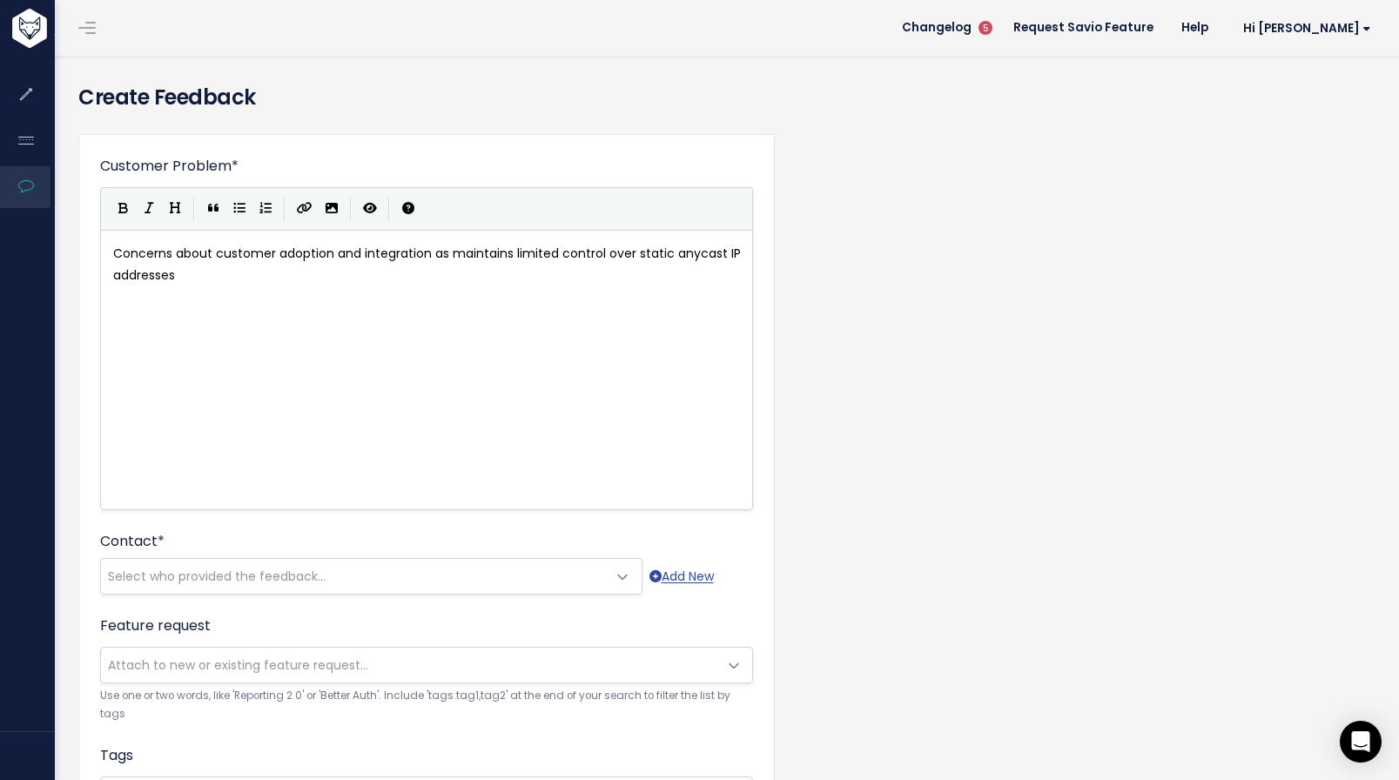
click at [731, 401] on div "xxxxxxxxxx Concerns about customer adoption and integration as maintains limite…" at bounding box center [448, 391] width 677 height 305
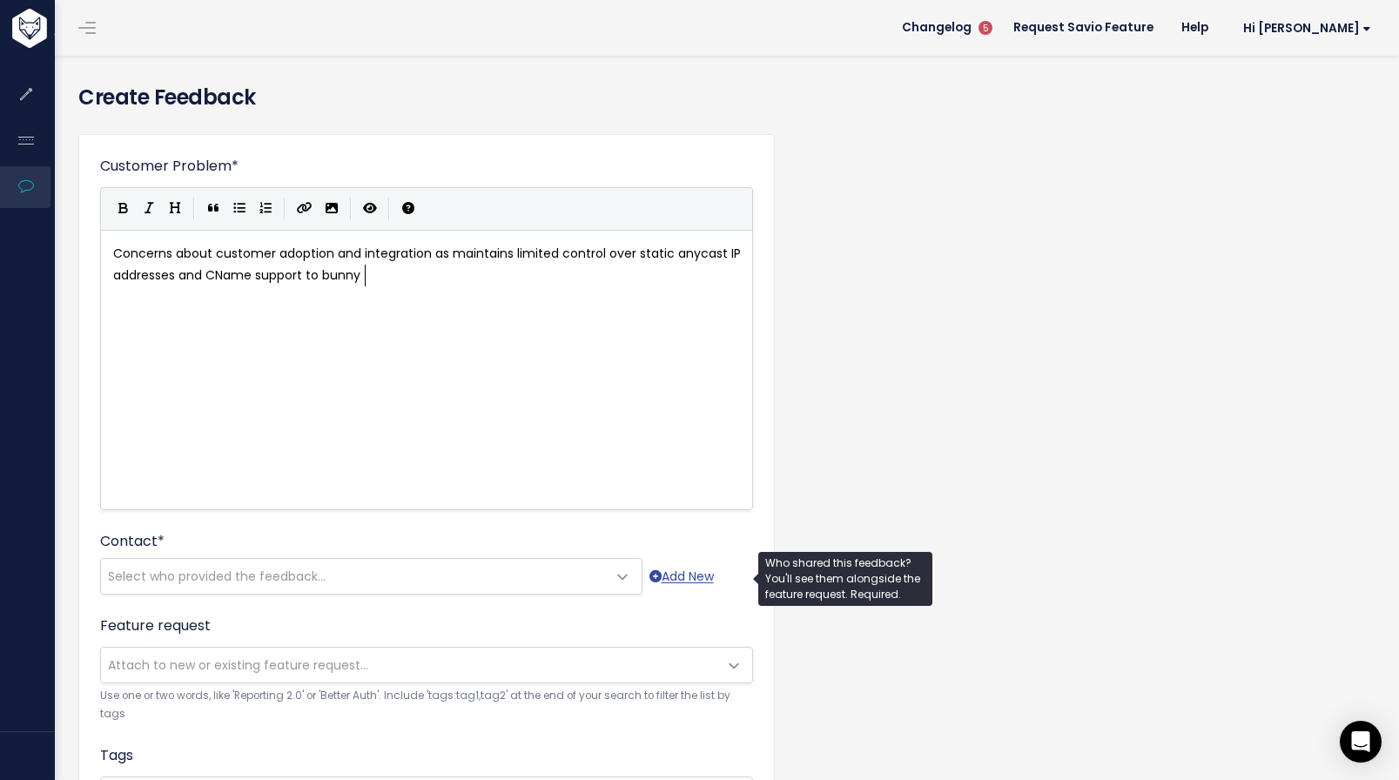
type textarea "and CName support to bunny"
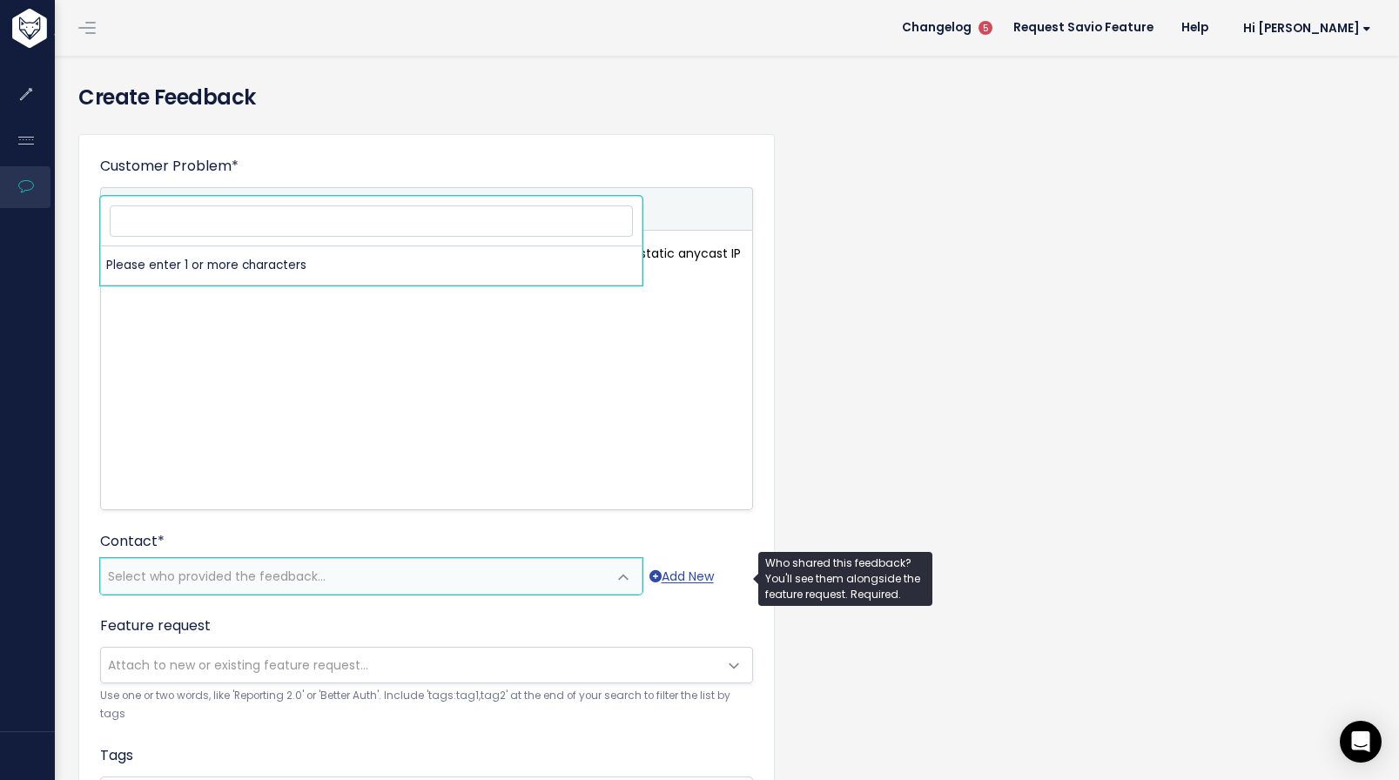
click at [397, 565] on span "Select who provided the feedback..." at bounding box center [354, 576] width 506 height 35
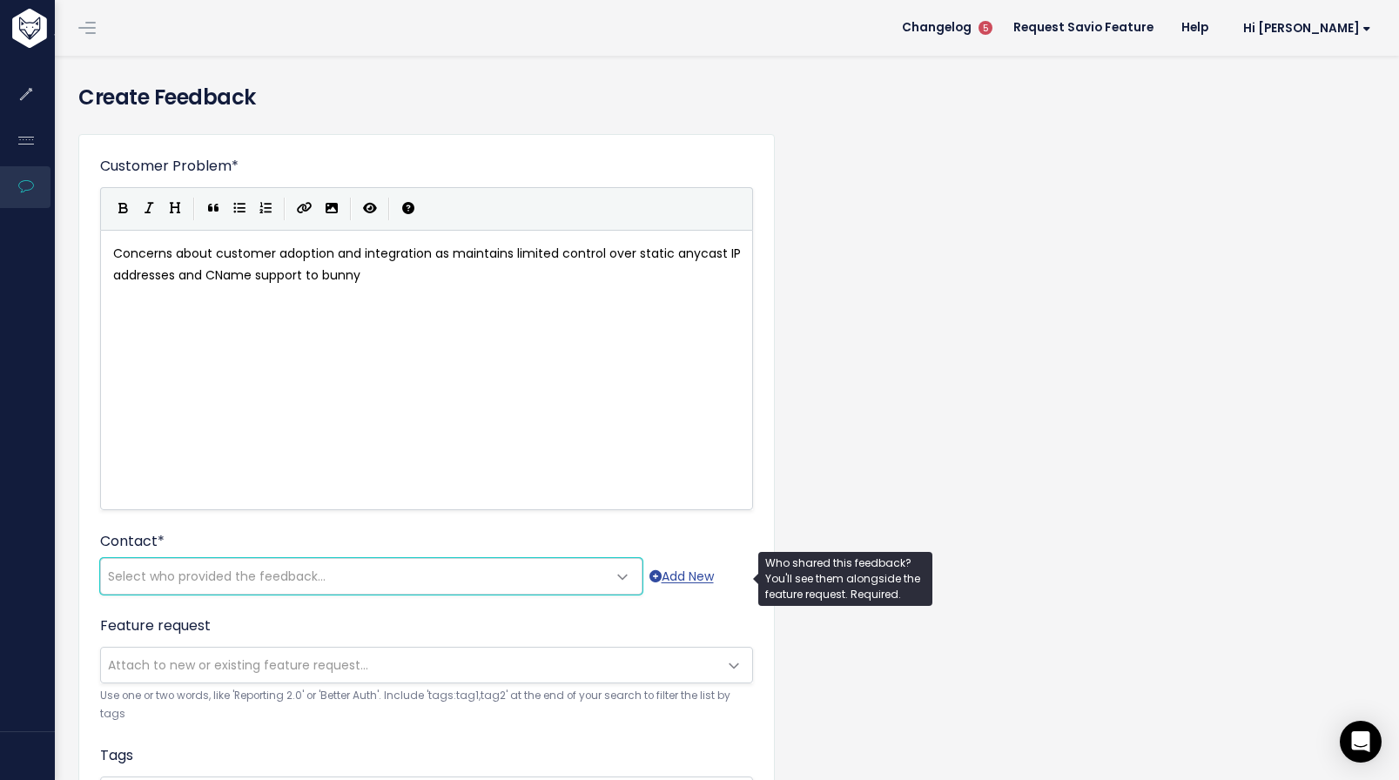
click at [397, 568] on span "Select who provided the feedback..." at bounding box center [354, 576] width 506 height 35
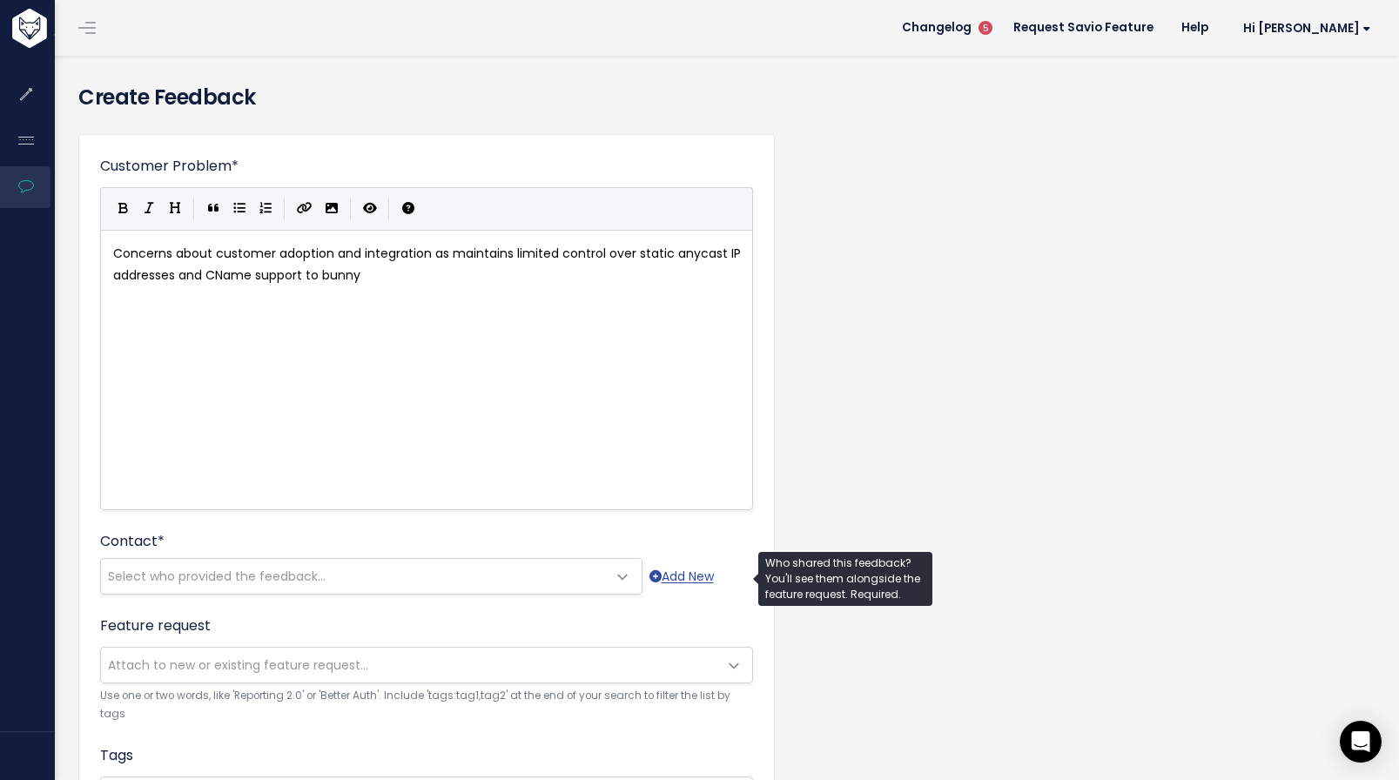
click at [480, 575] on span "Select who provided the feedback..." at bounding box center [354, 576] width 506 height 35
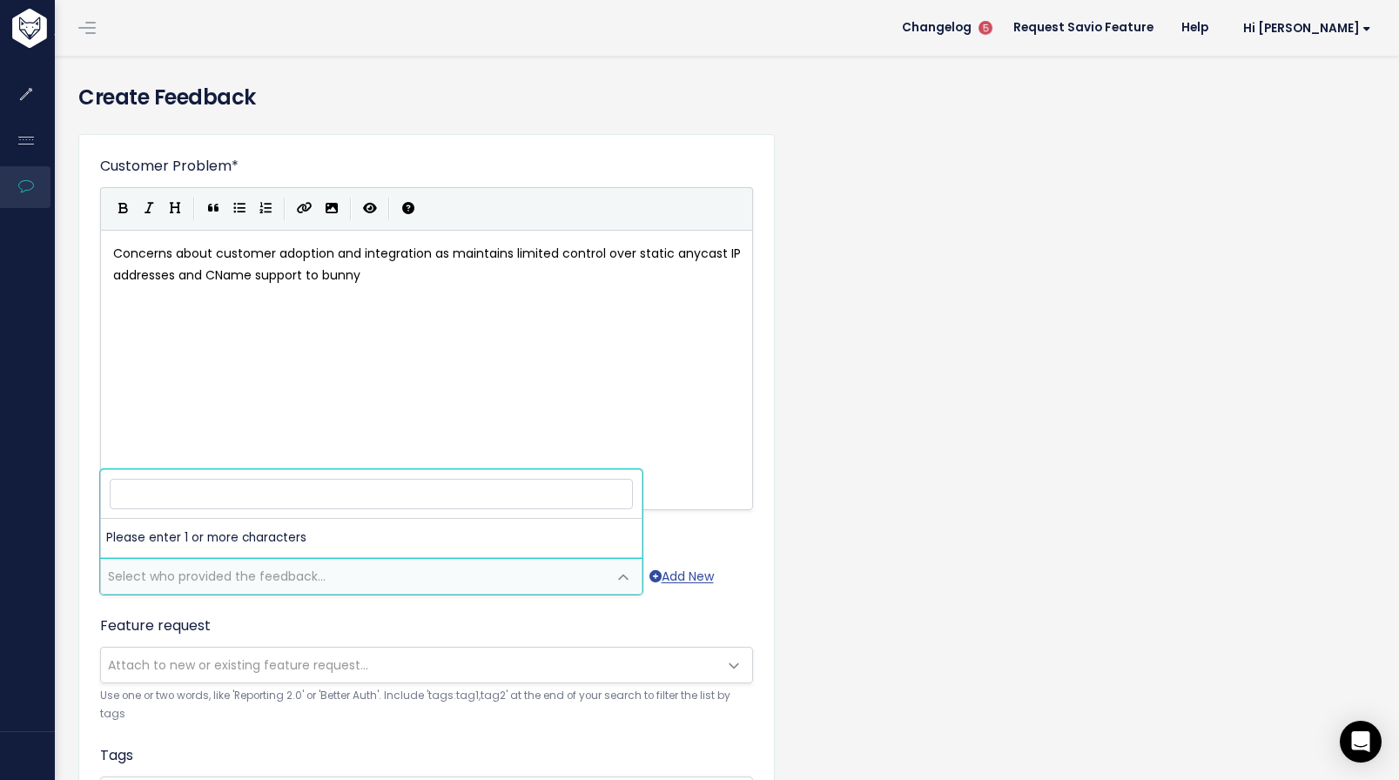
click at [453, 495] on input "search" at bounding box center [371, 494] width 523 height 30
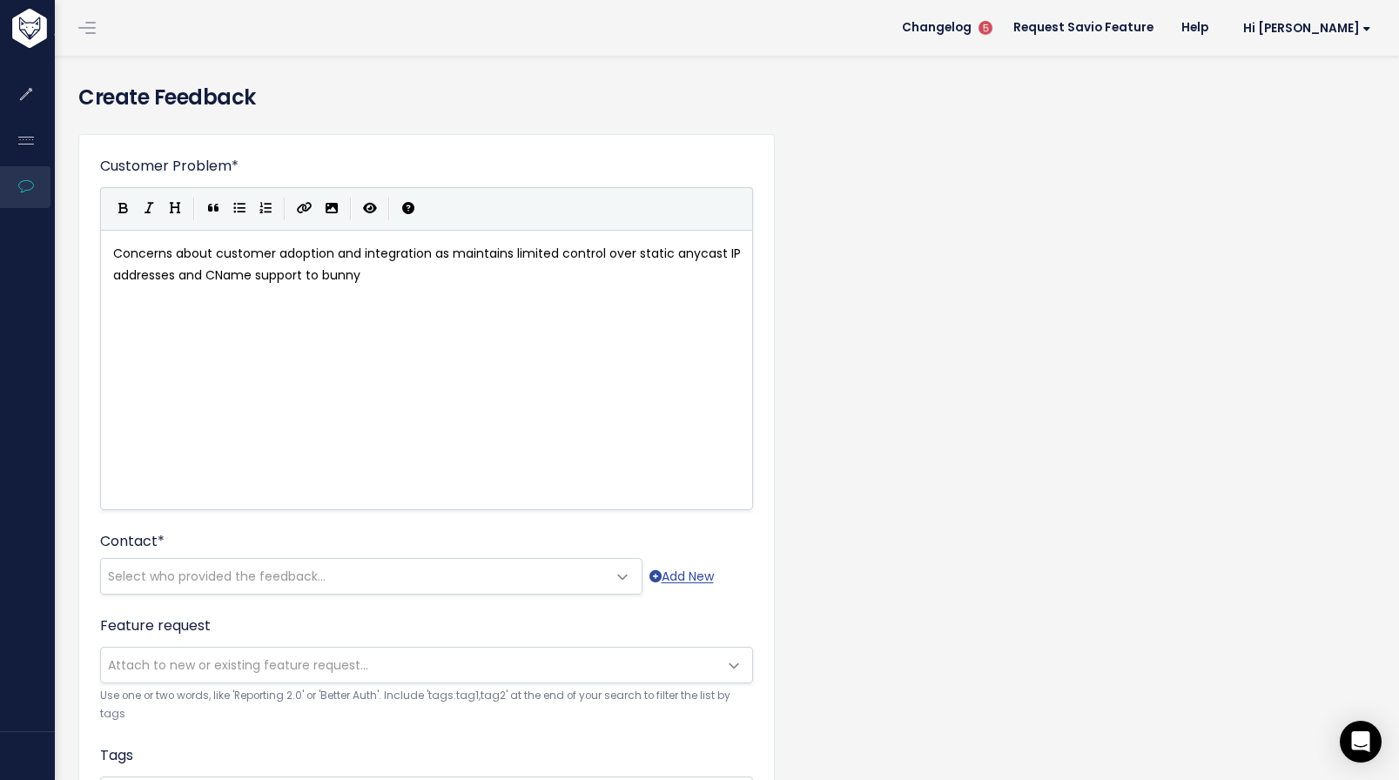
click at [434, 284] on pre "Concerns about customer adoption and integration as maintains limited control o…" at bounding box center [433, 265] width 647 height 44
type textarea "CName support to bunny"
type textarea "t"
type textarea "customer DNS to force"
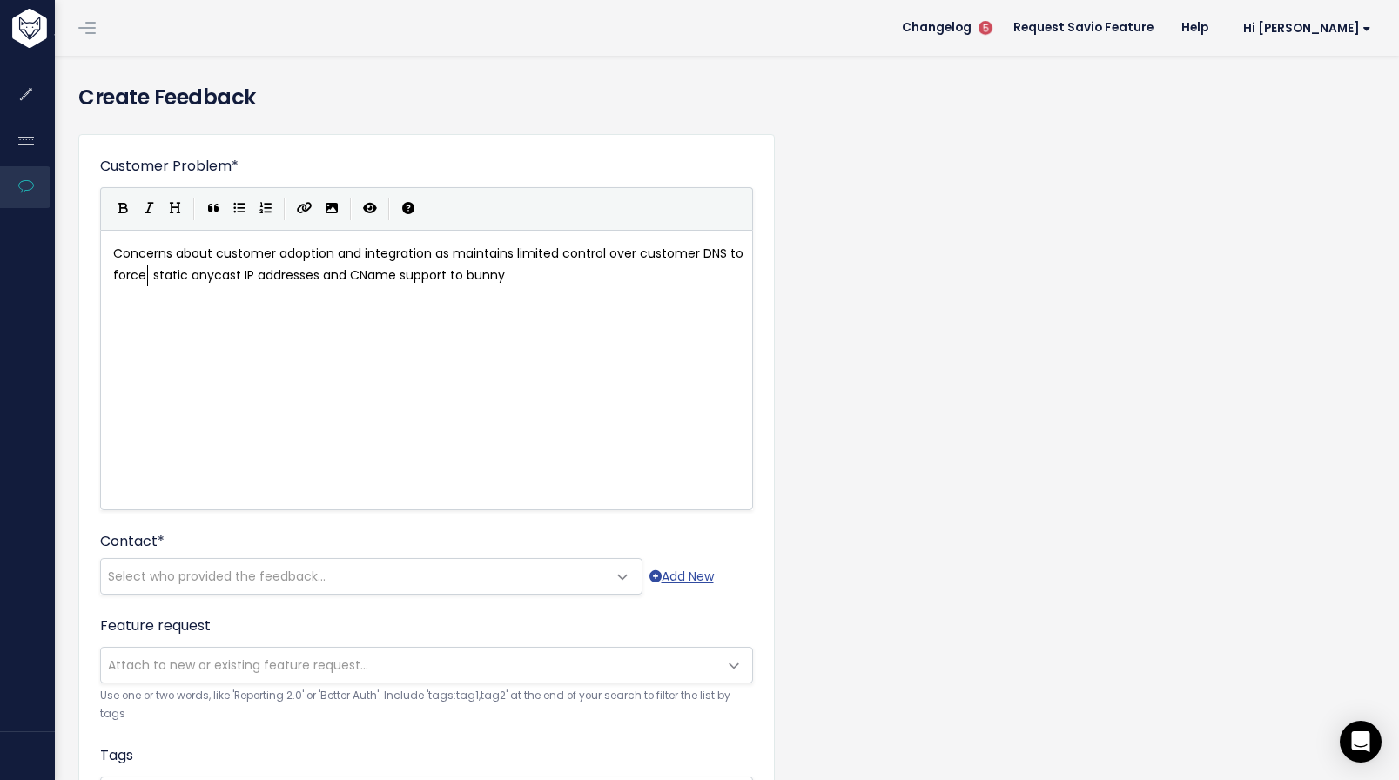
scroll to position [10, 143]
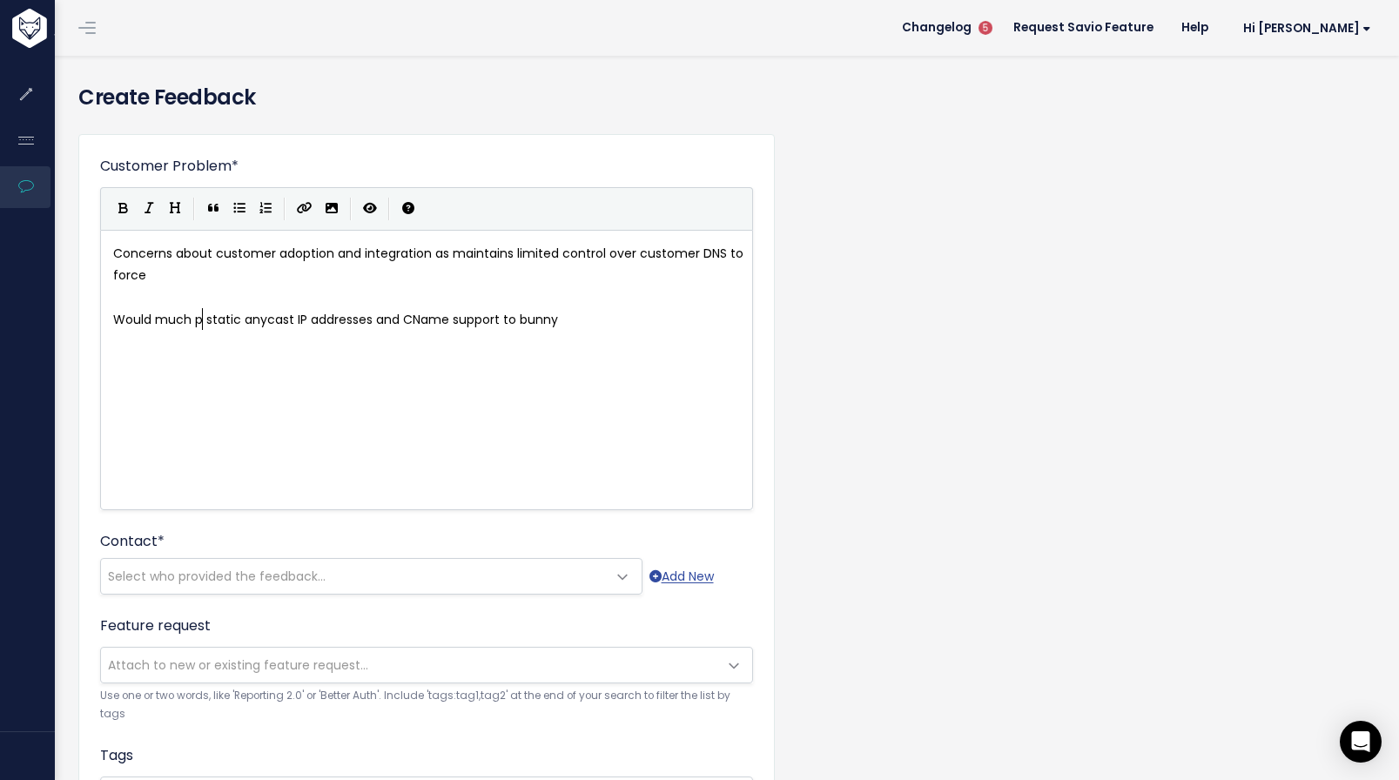
type textarea "Would much pro"
type textarea "efer"
type textarea "fer scenario on"
type textarea "discussing"
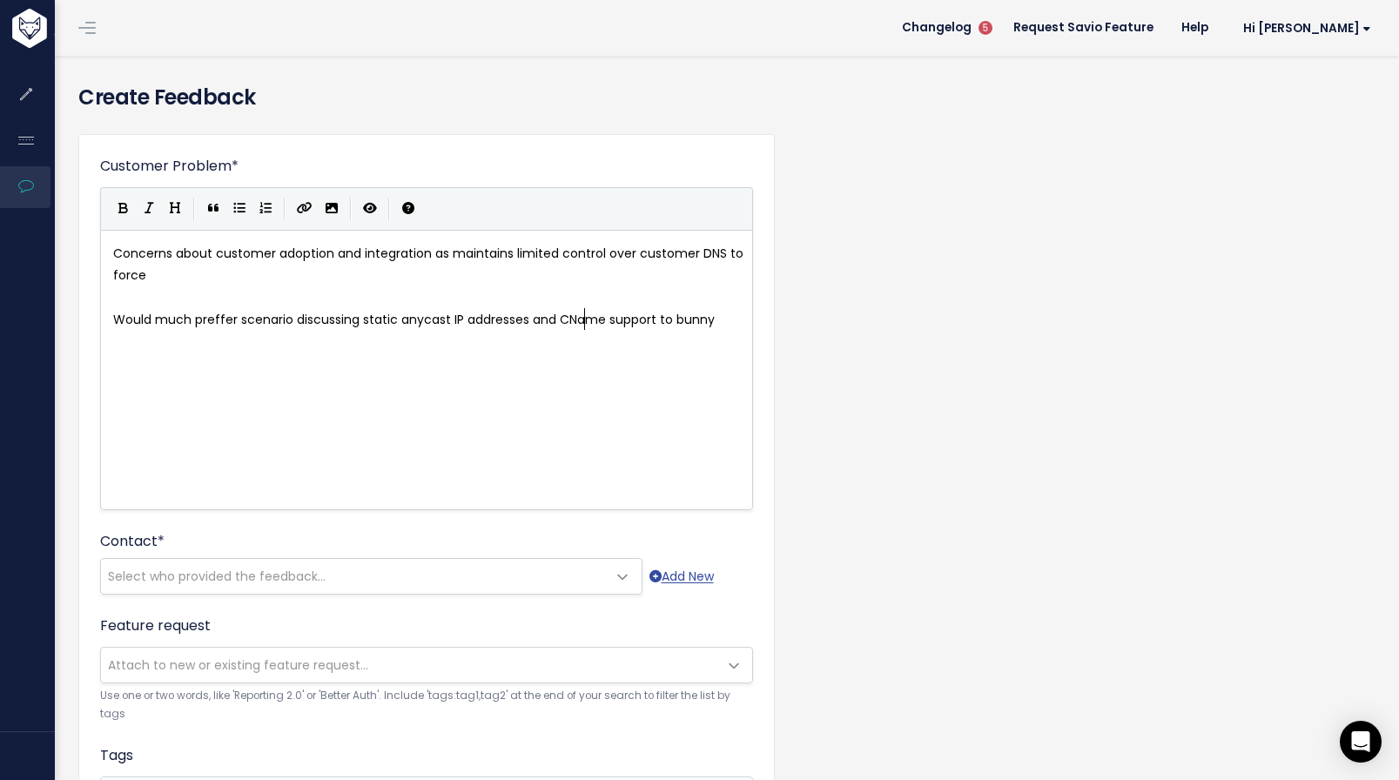
click at [587, 320] on span "Would much preffer scenario discussing static anycast IP addresses and CName su…" at bounding box center [414, 319] width 602 height 17
click at [578, 318] on span "Would much preffer scenario discussing static anycast IP addresses and CName su…" at bounding box center [414, 319] width 602 height 17
type textarea "and CName"
drag, startPoint x: 605, startPoint y: 320, endPoint x: 543, endPoint y: 295, distance: 66.5
type textarea "or"
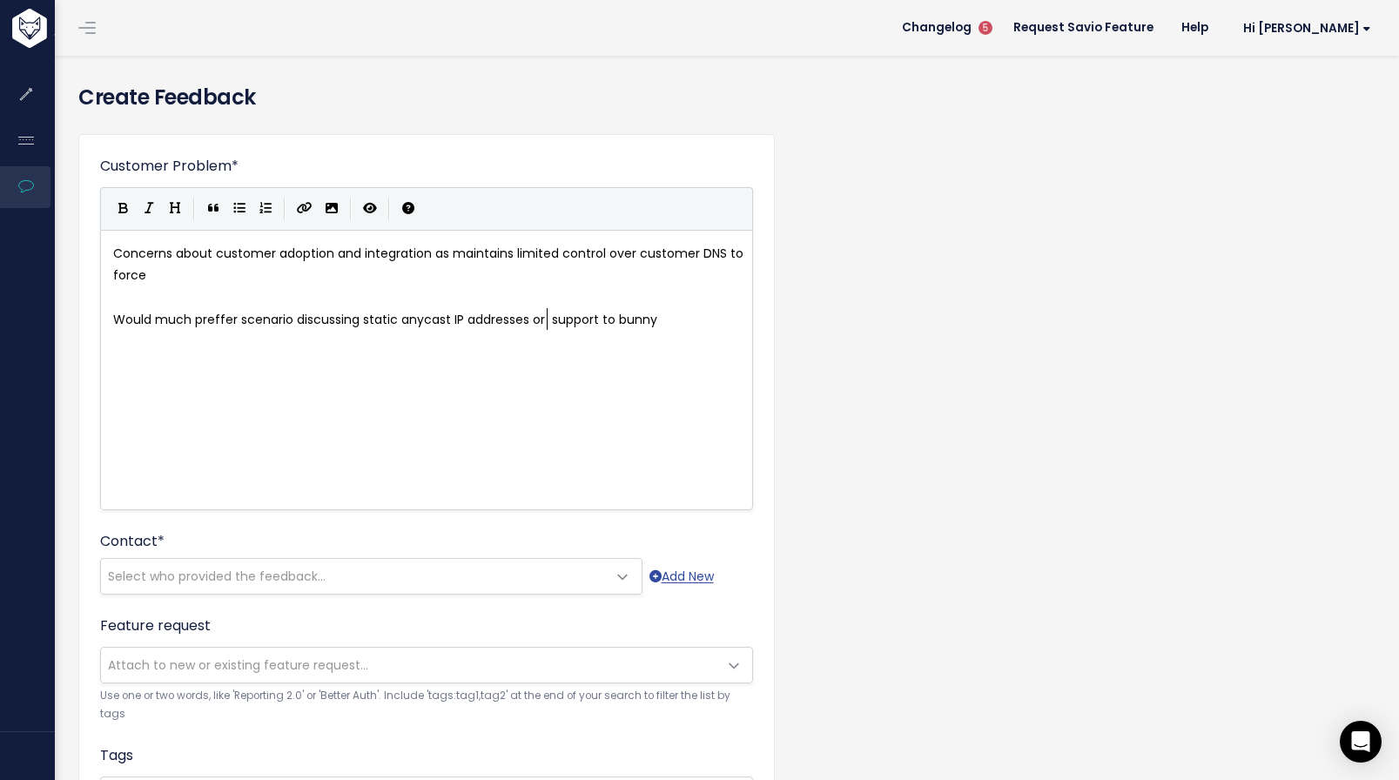
scroll to position [10, 16]
type textarea "/ APEX record support"
type textarea "s"
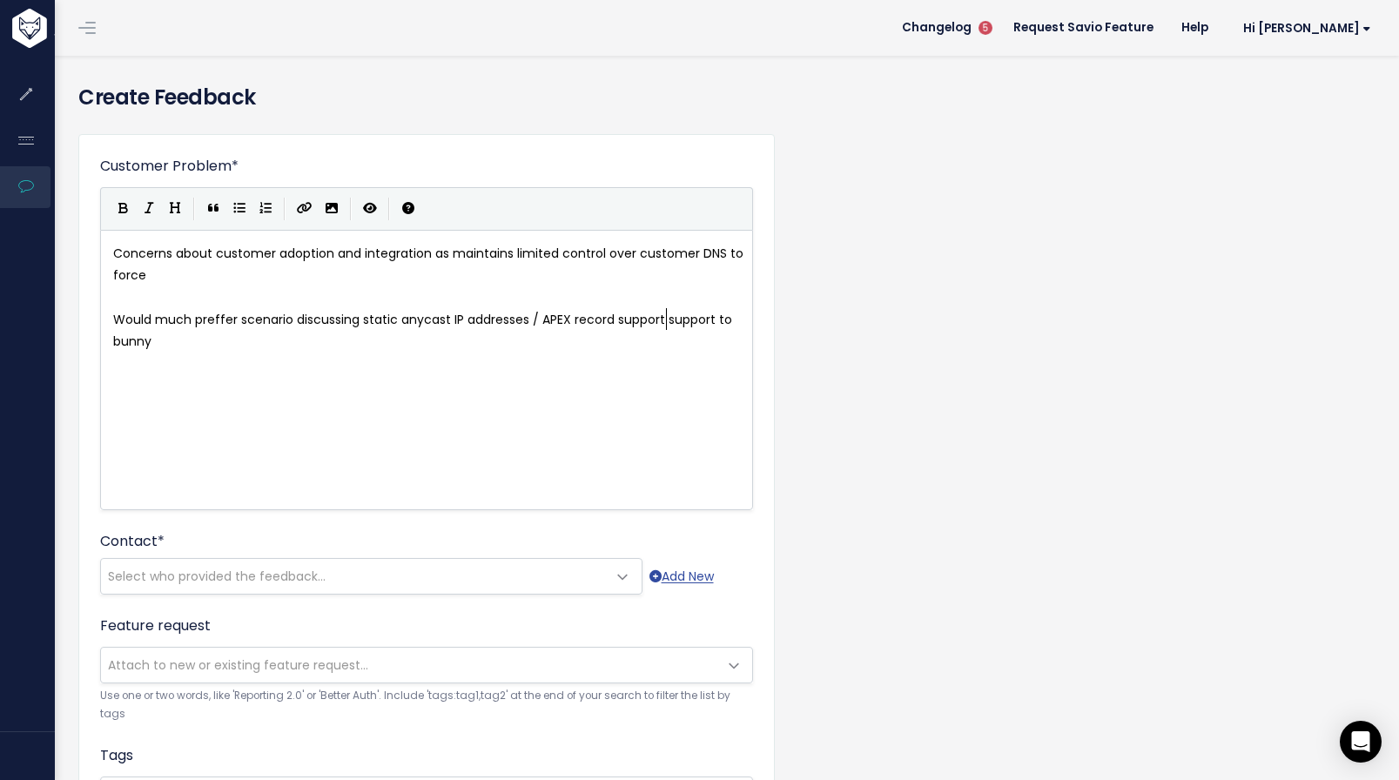
click at [666, 320] on span "Would much preffer scenario discussing static anycast IP addresses / APEX recor…" at bounding box center [424, 330] width 623 height 39
type textarea "support to bunny"
drag, startPoint x: 667, startPoint y: 320, endPoint x: 674, endPoint y: 334, distance: 16.4
type textarea "to maximize customer adoption to bunny."
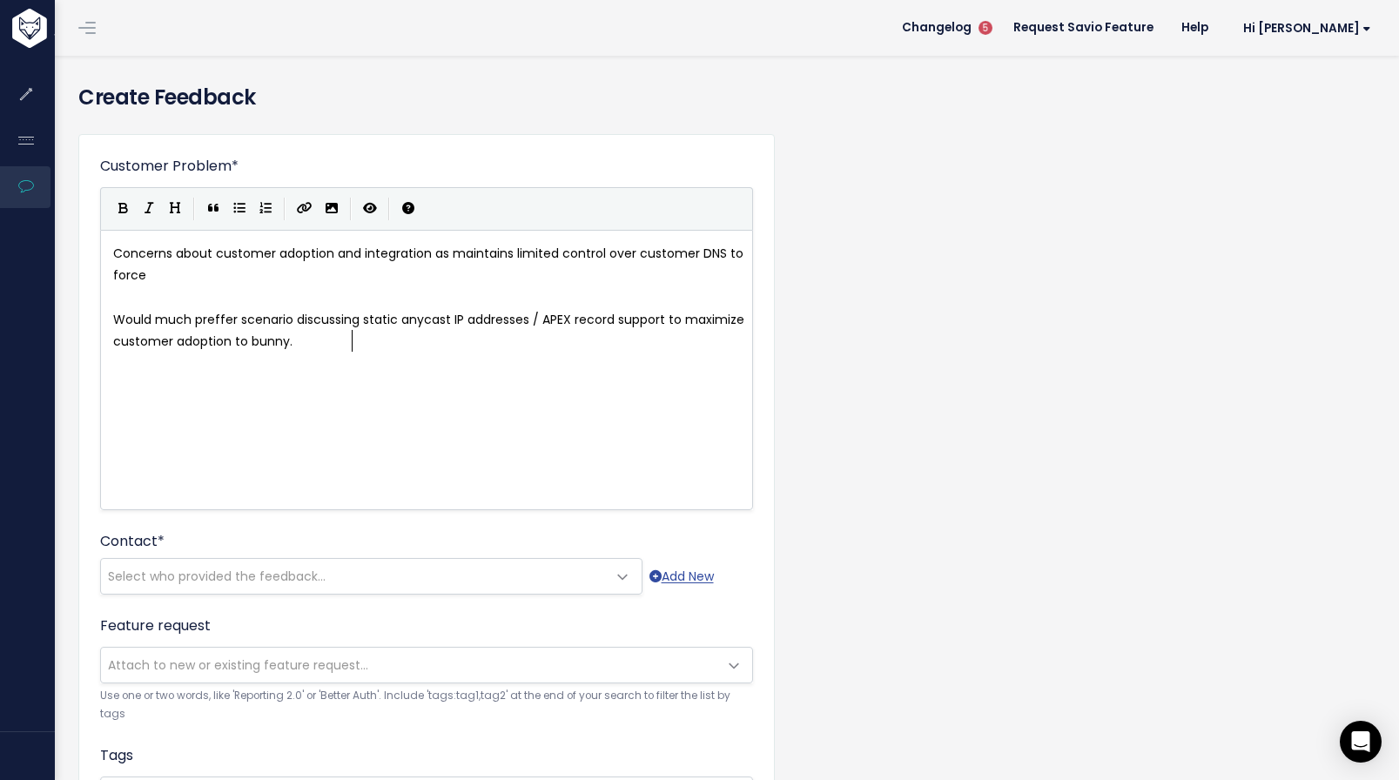
scroll to position [10, 257]
click at [499, 262] on pre "Concerns about customer adoption and integration as maintains limited control o…" at bounding box center [433, 265] width 647 height 44
click at [482, 267] on pre "Concerns about customer adoption and integration as maintains limited control o…" at bounding box center [433, 265] width 647 height 44
click at [208, 273] on pre "Concerns about customer adoption and integration as maintains limited control o…" at bounding box center [433, 265] width 647 height 44
drag, startPoint x: 256, startPoint y: 284, endPoint x: 350, endPoint y: 279, distance: 94.1
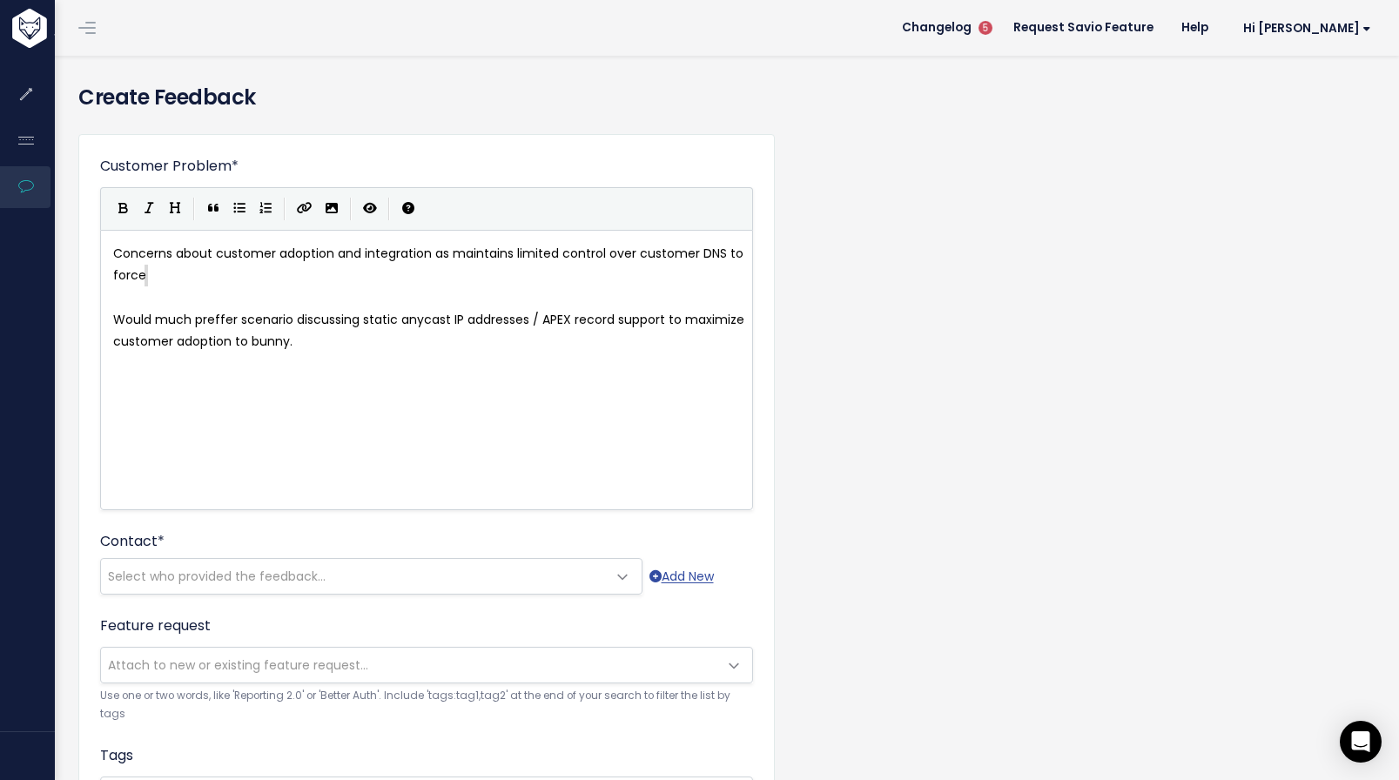
type textarea "Concerns about customer adoption and integration as maintains limited control o…"
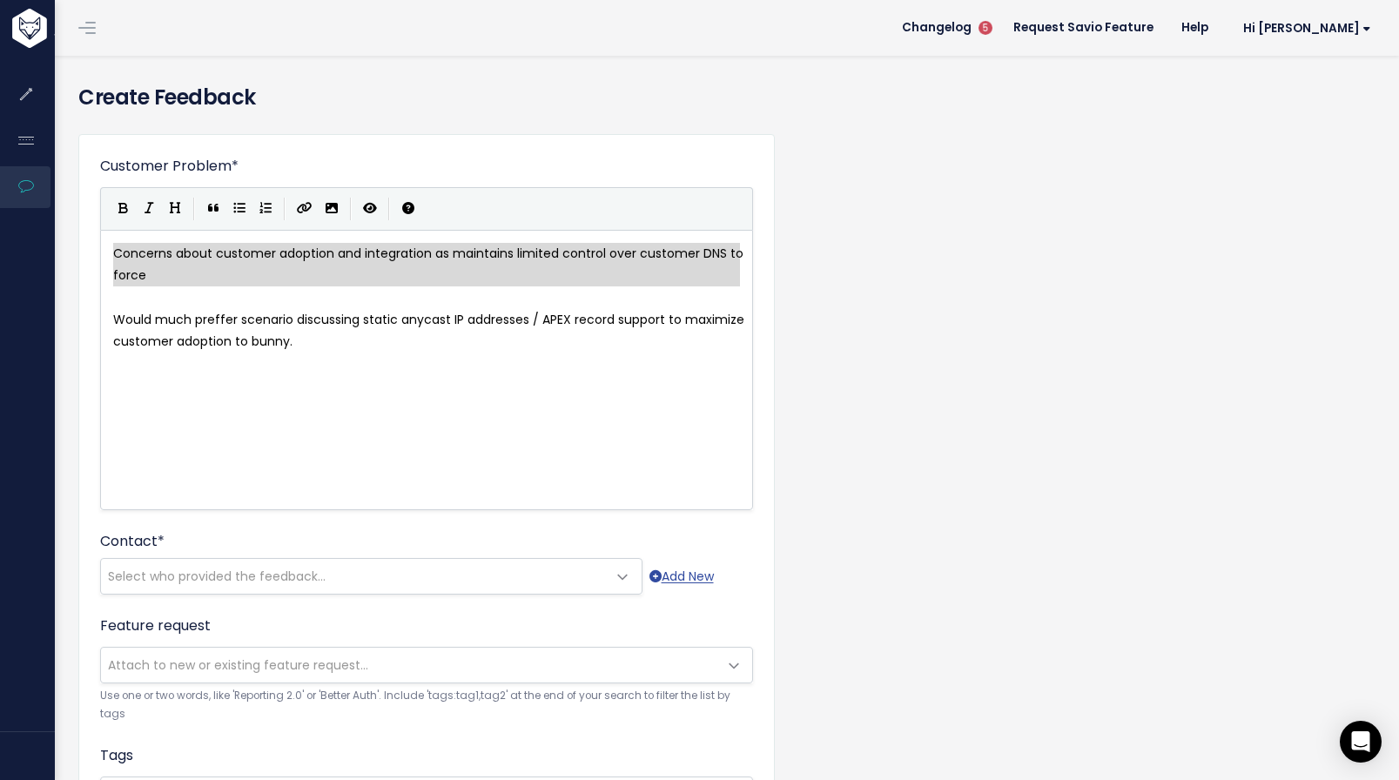
scroll to position [10, 0]
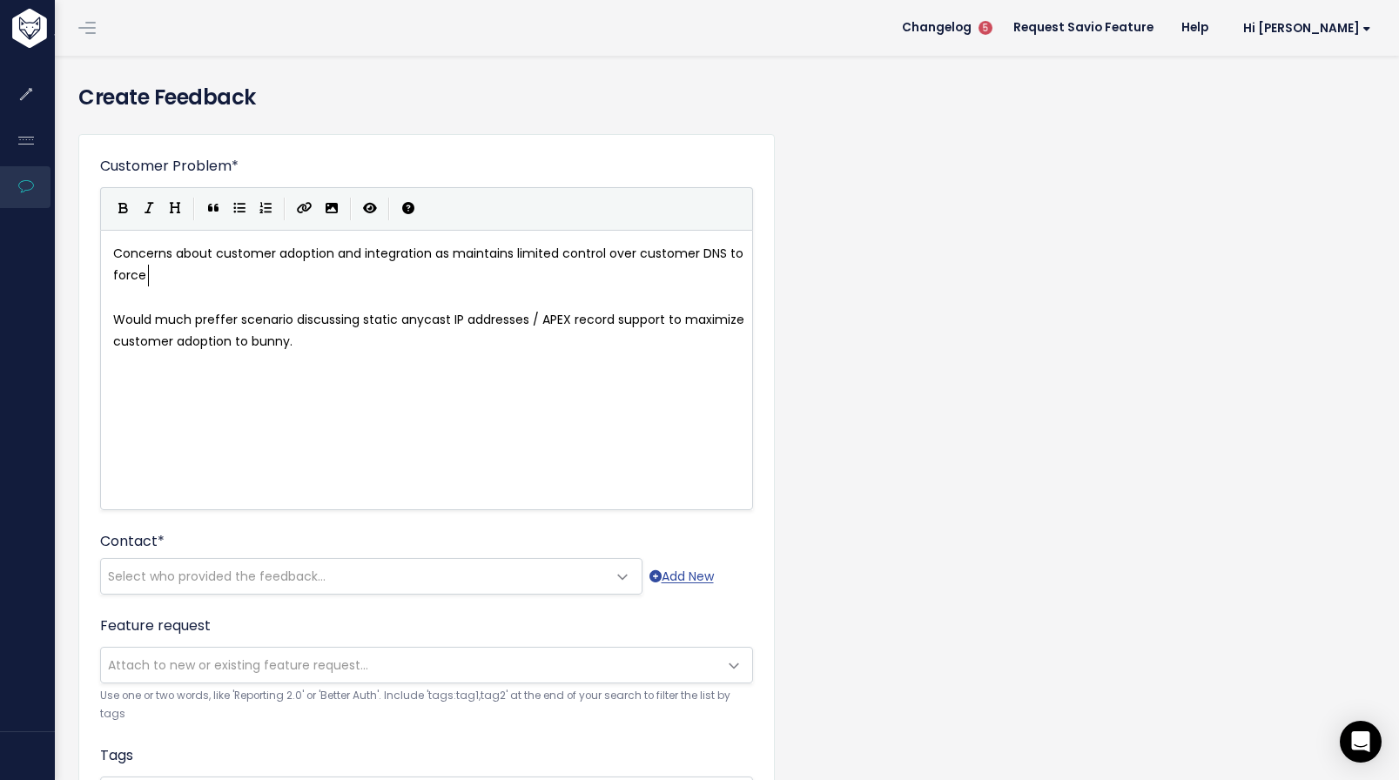
click at [228, 275] on pre "Concerns about customer adoption and integration as maintains limited control o…" at bounding box center [433, 265] width 647 height 44
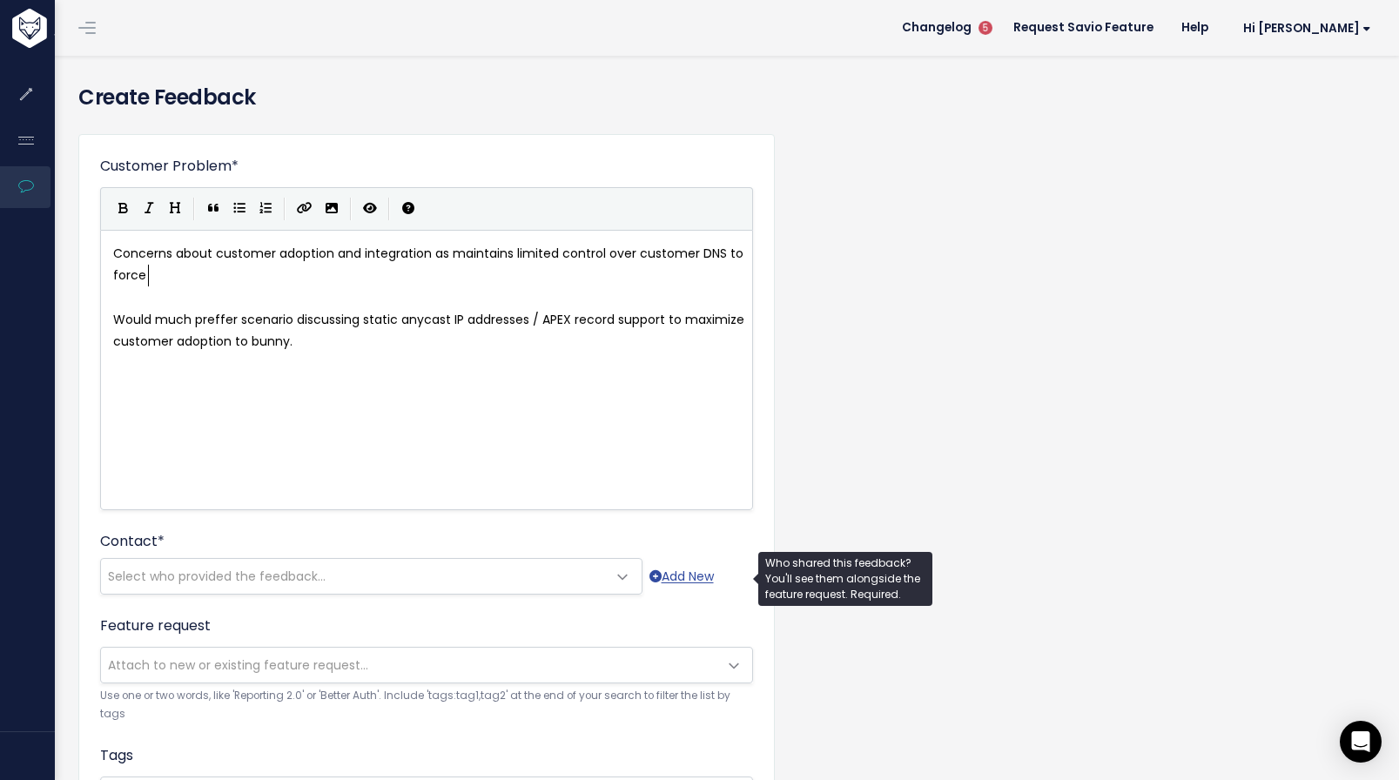
click at [408, 569] on span "Select who provided the feedback..." at bounding box center [354, 576] width 506 height 35
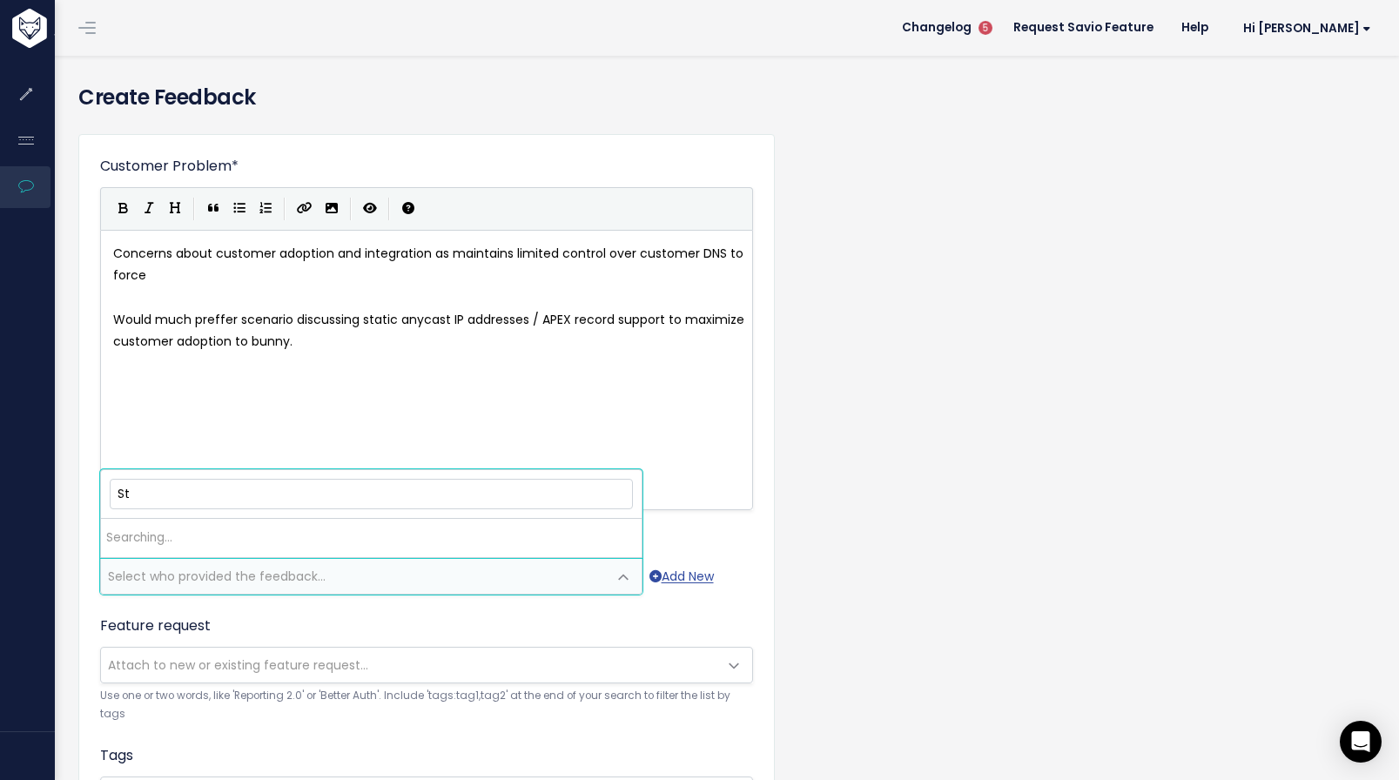
type input "S"
type input "Luke Hs"
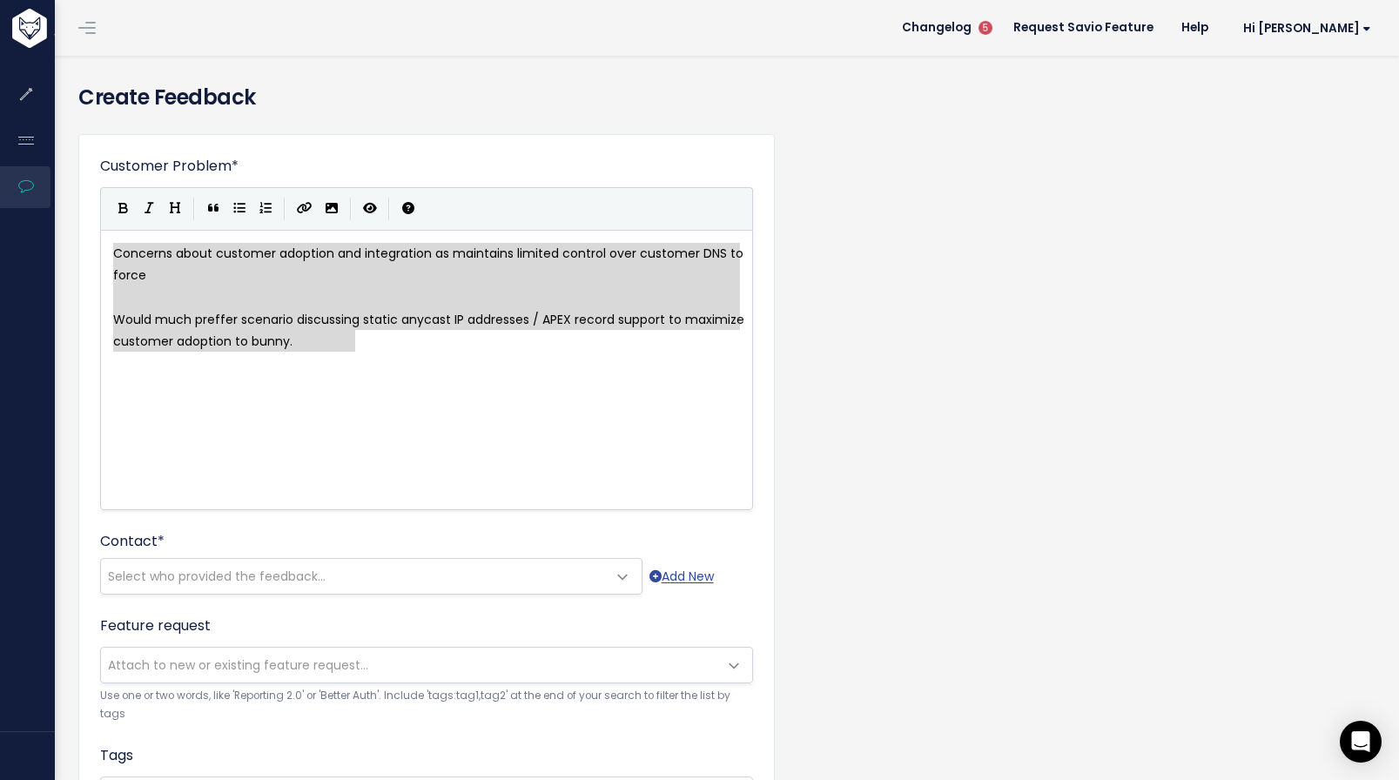
drag, startPoint x: 364, startPoint y: 333, endPoint x: 102, endPoint y: 247, distance: 275.9
type textarea "Concerns about customer adoption and integration as maintains limited control o…"
click at [1186, 305] on div "Customer Problem * Concerns about customer adoption and integration as maintain…" at bounding box center [725, 644] width 1321 height 1049
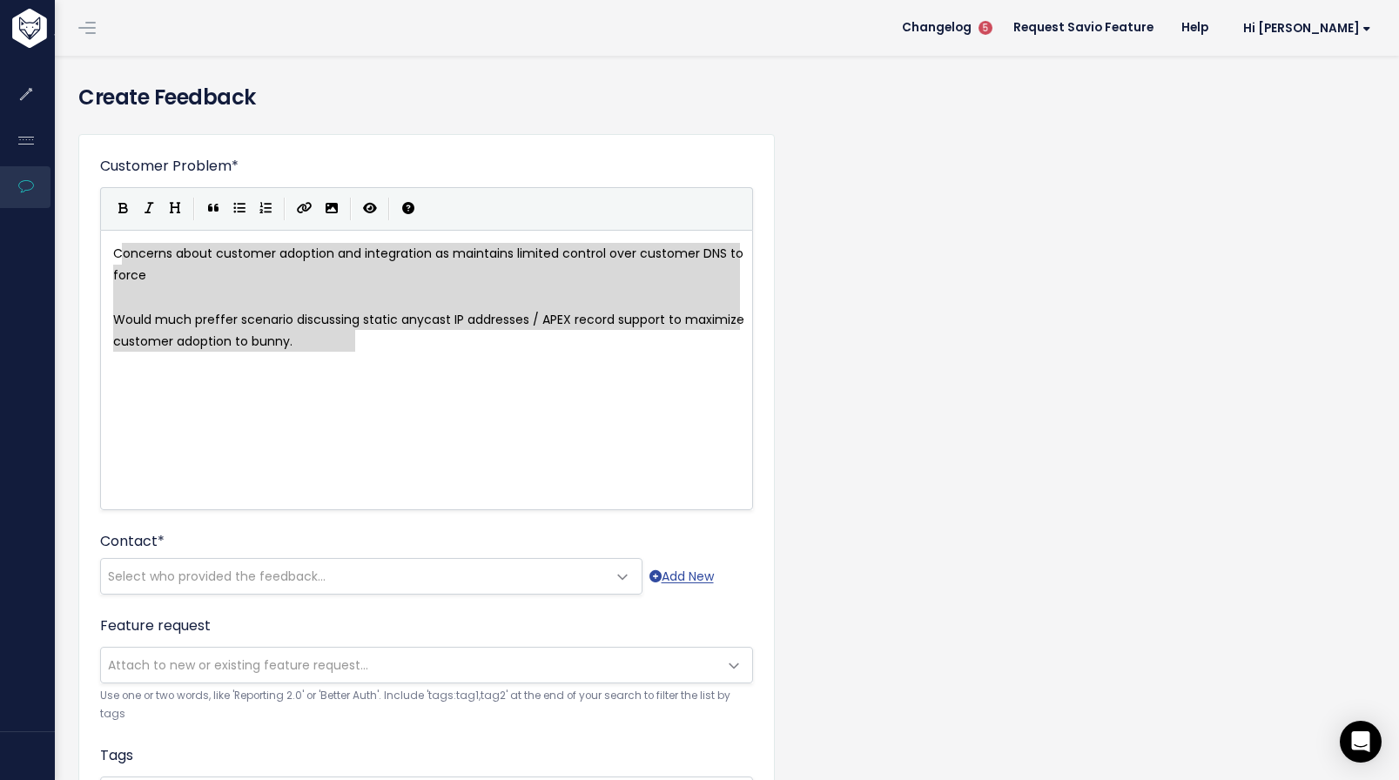
type textarea "Concerns about customer adoption and integration as maintains limited control o…"
drag, startPoint x: 361, startPoint y: 346, endPoint x: 92, endPoint y: 254, distance: 284.2
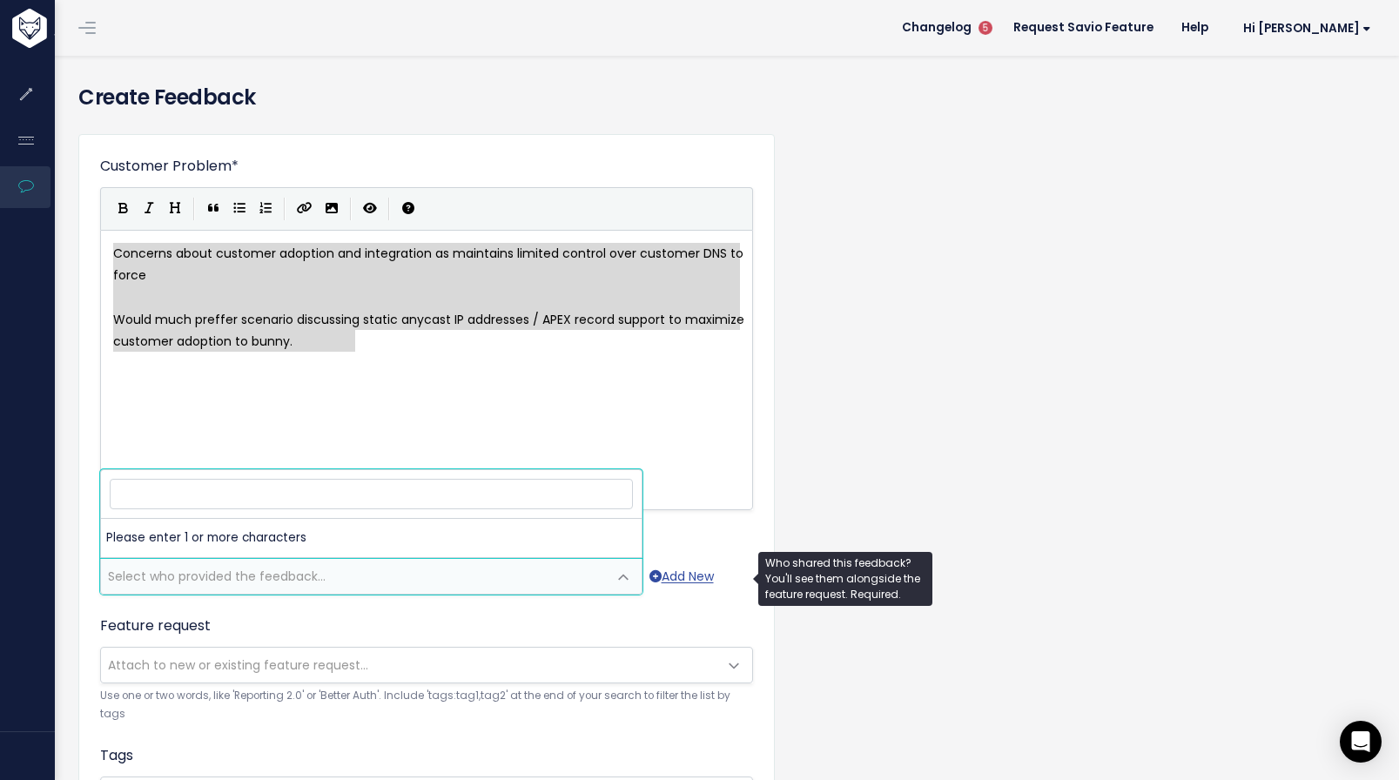
click at [448, 568] on span "Select who provided the feedback..." at bounding box center [354, 576] width 506 height 35
type input "luke"
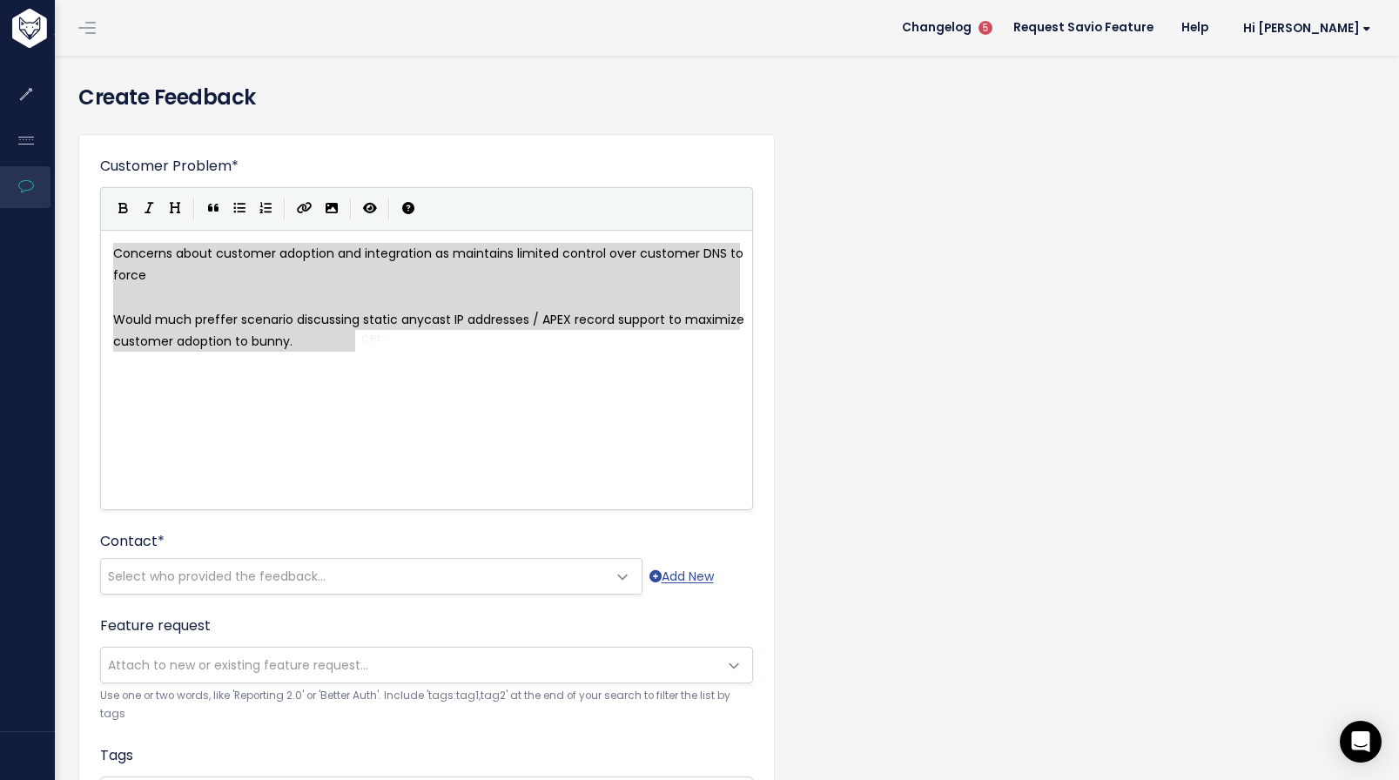
type textarea "​Concerns about customer adoption and integration as maintains limited control …"
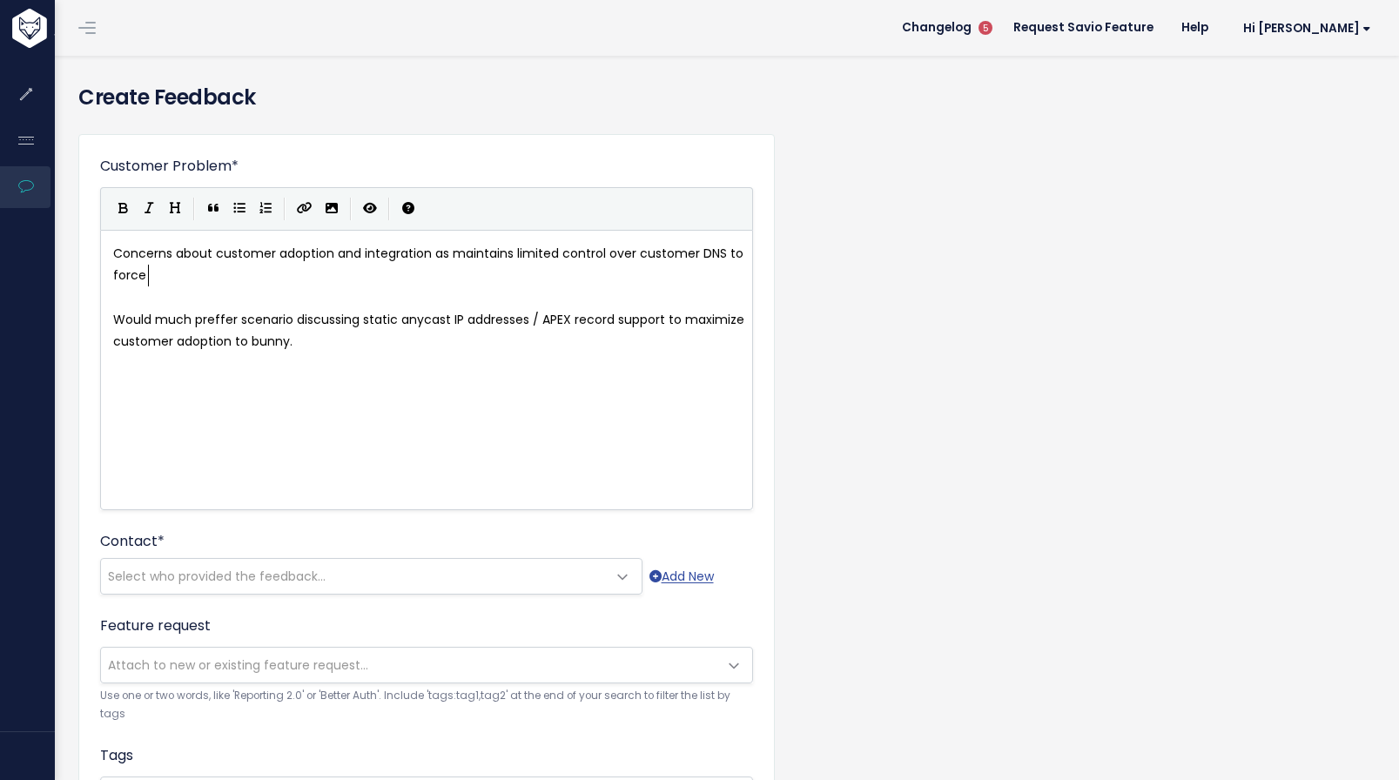
click at [309, 273] on pre "Concerns about customer adoption and integration as maintains limited control o…" at bounding box center [433, 265] width 647 height 44
click at [215, 252] on span "Concerns about customer adoption and integration as maintains limited control o…" at bounding box center [430, 264] width 634 height 39
type textarea "end"
type textarea "c"
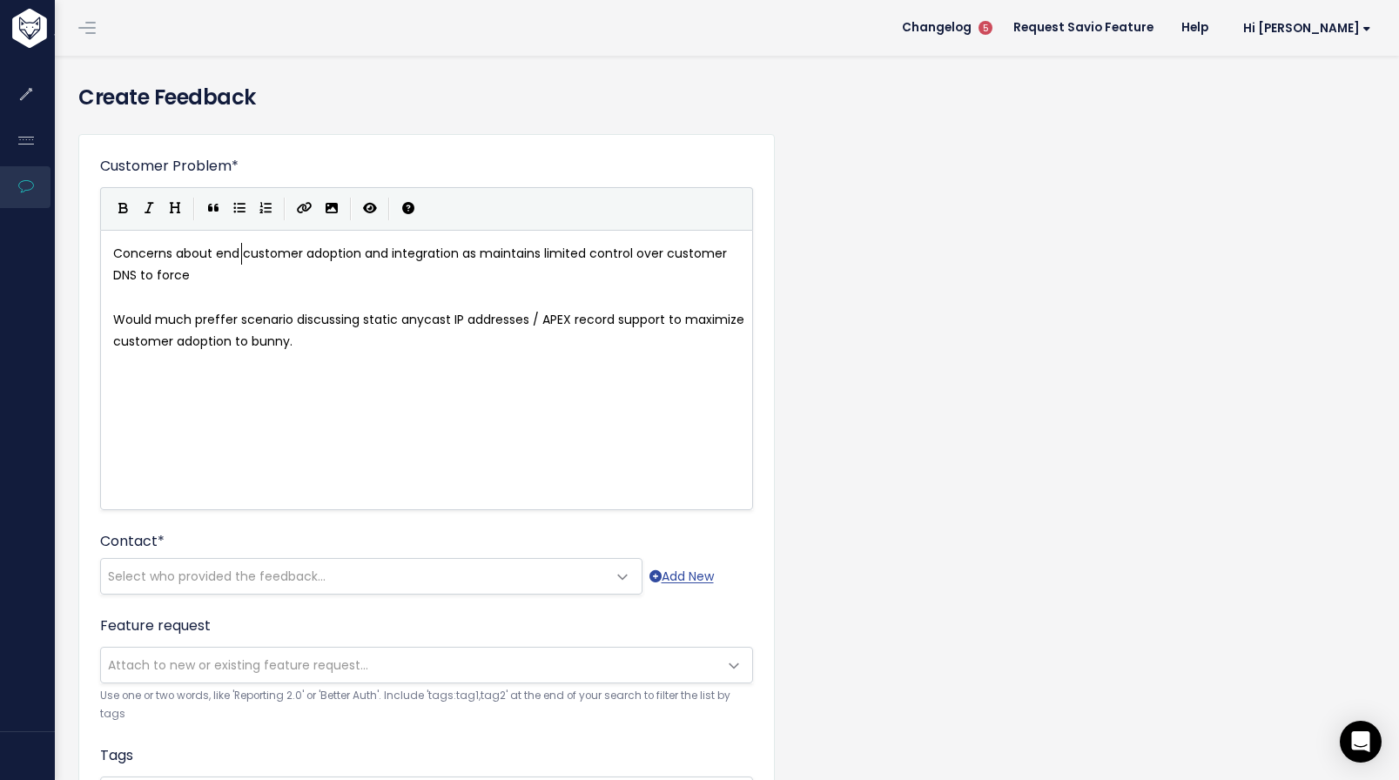
scroll to position [10, 7]
click at [472, 263] on pre "Concerns about end customer adoption and integration as maintains limited contr…" at bounding box center [433, 265] width 647 height 44
type textarea "limited control over customer DNS to force"
drag, startPoint x: 541, startPoint y: 281, endPoint x: 536, endPoint y: 253, distance: 28.2
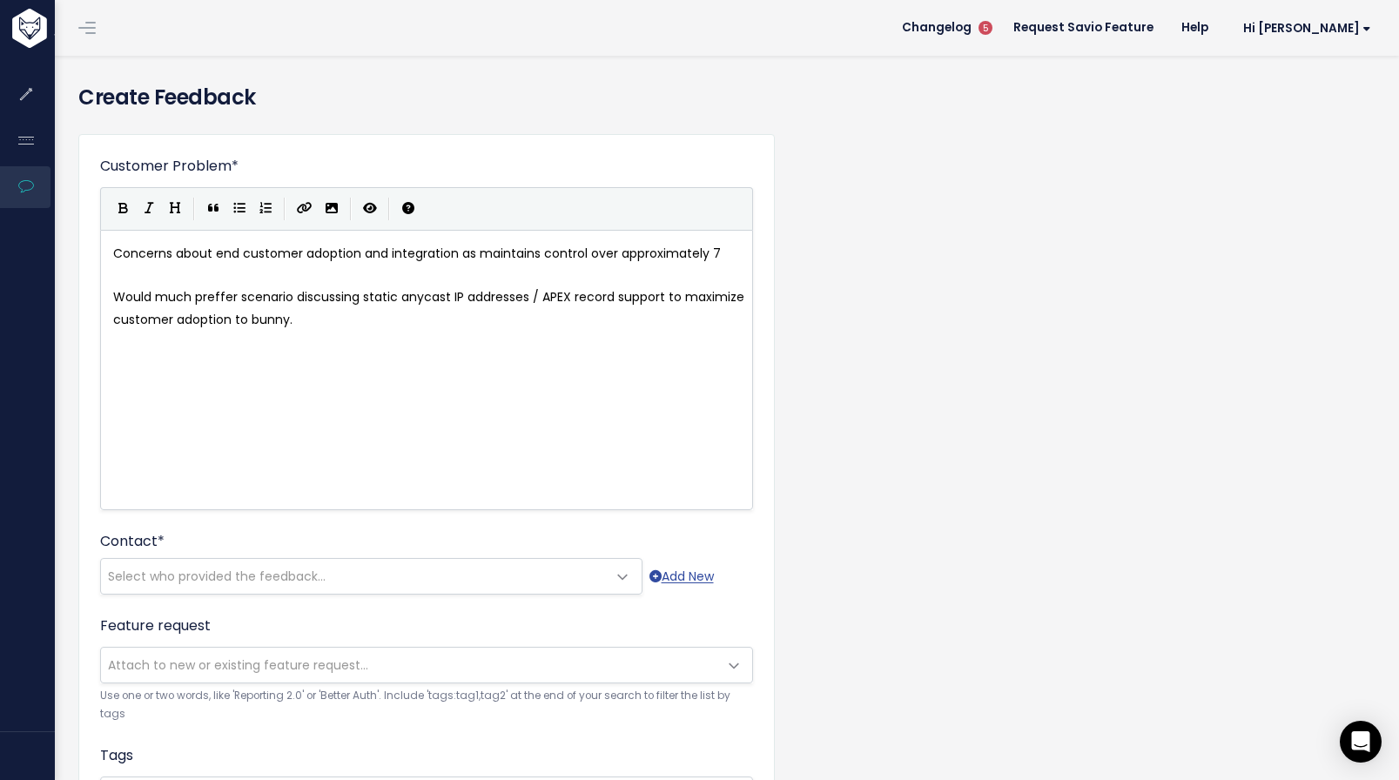
scroll to position [10, 182]
type textarea "control over approximately 70% if"
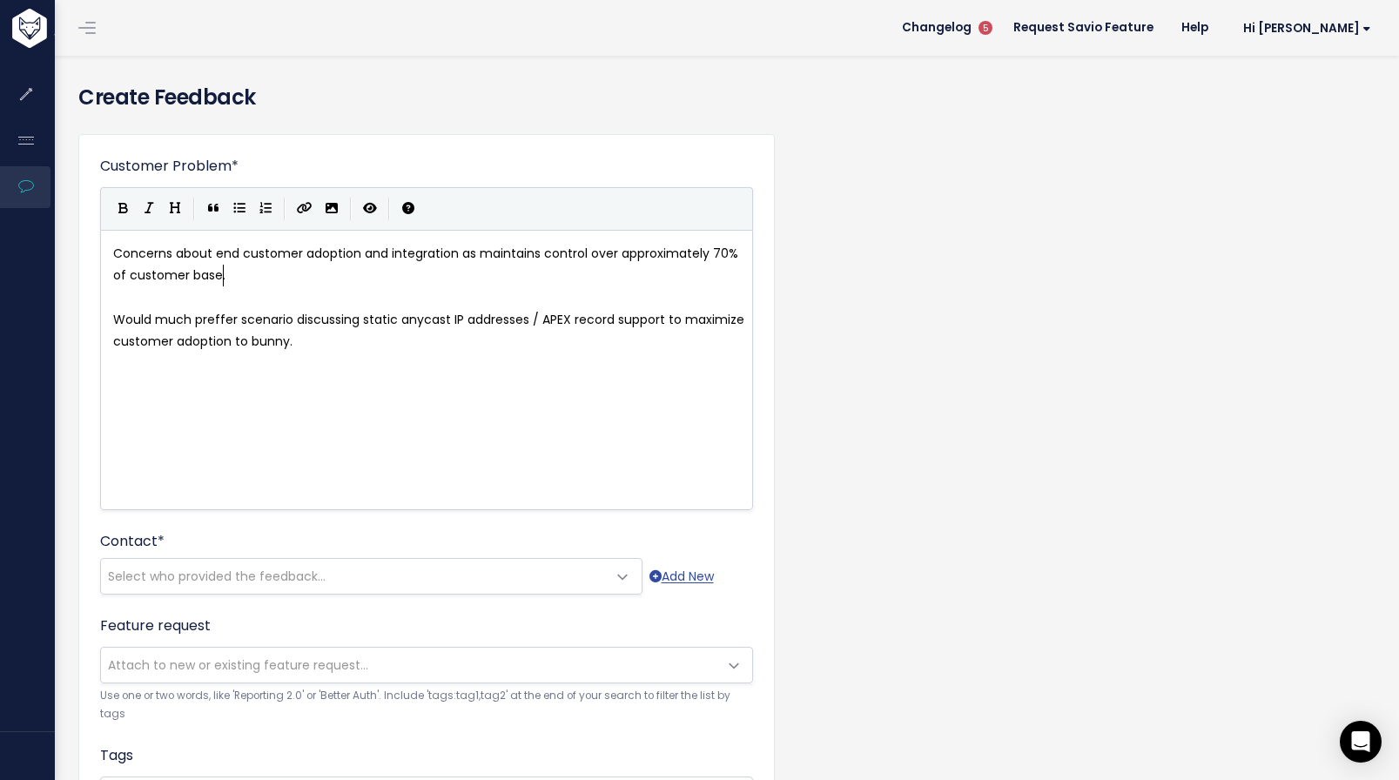
type textarea "of customer base."
click at [475, 336] on pre "Would much preffer scenario discussing static anycast IP addresses / APEX recor…" at bounding box center [433, 331] width 647 height 44
click at [333, 320] on span "Would much preffer scenario discussing static anycast IP addresses / APEX recor…" at bounding box center [430, 330] width 635 height 39
type textarea "discussing"
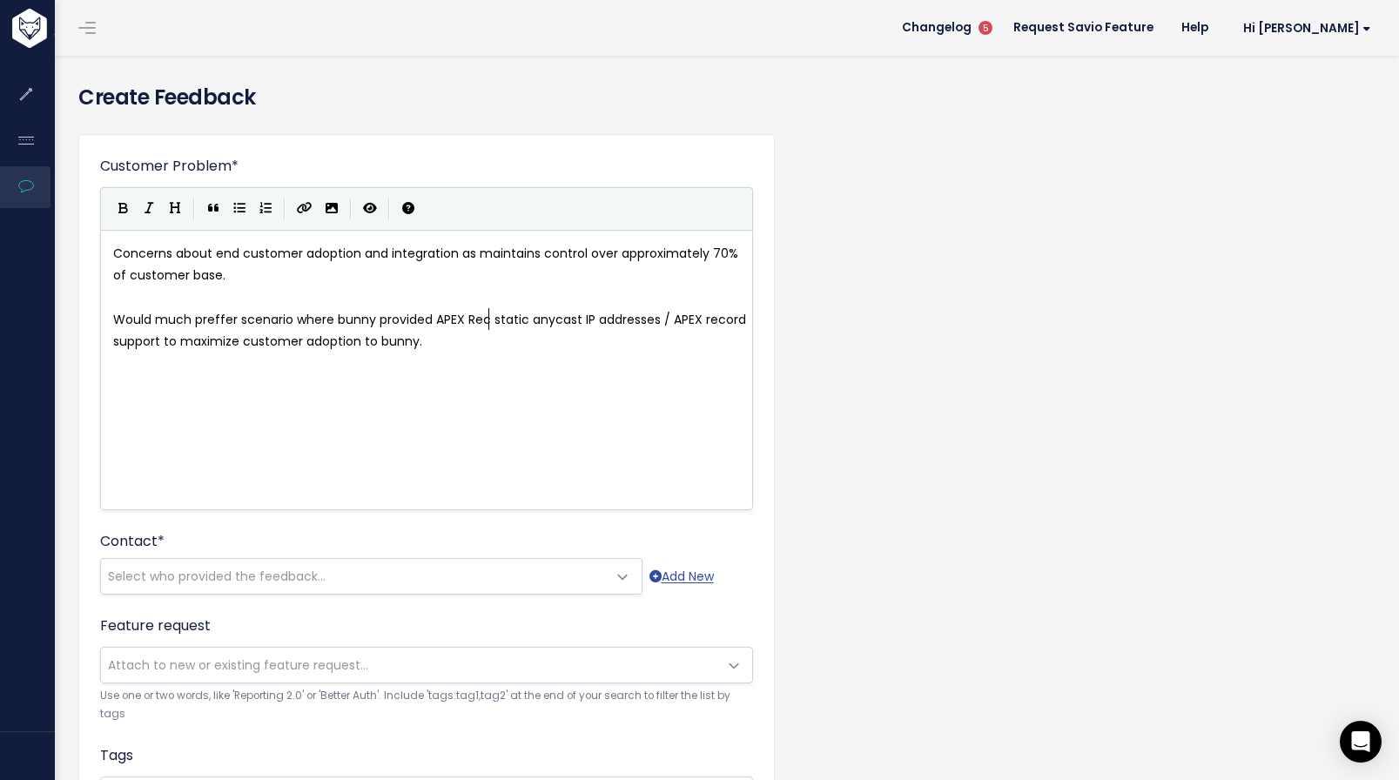
type textarea "where bunny provided APEX Recr"
type textarea "ord /"
type textarea "/"
type textarea "APEX"
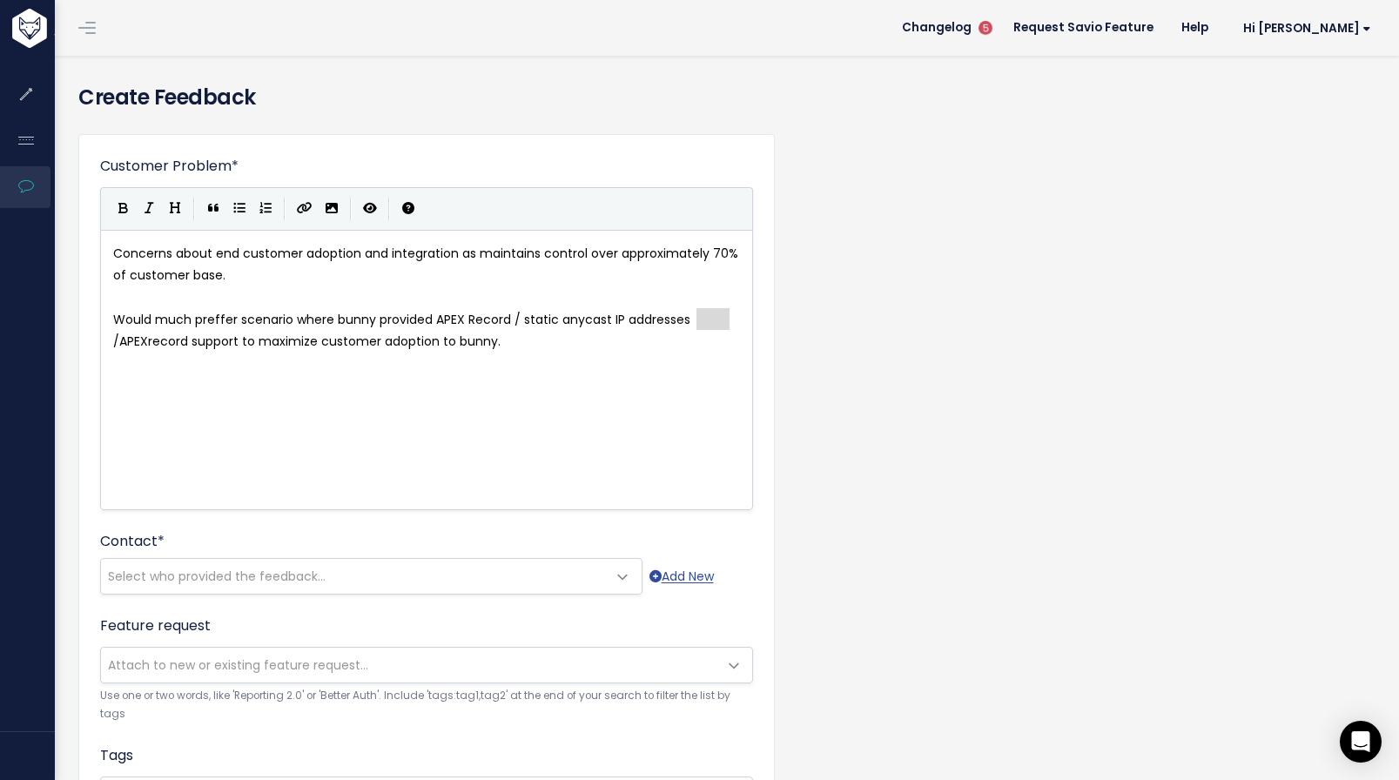
drag, startPoint x: 694, startPoint y: 314, endPoint x: 730, endPoint y: 319, distance: 36.0
type textarea "/ APEX"
drag, startPoint x: 731, startPoint y: 319, endPoint x: 703, endPoint y: 313, distance: 29.2
type textarea "like cloudflare"
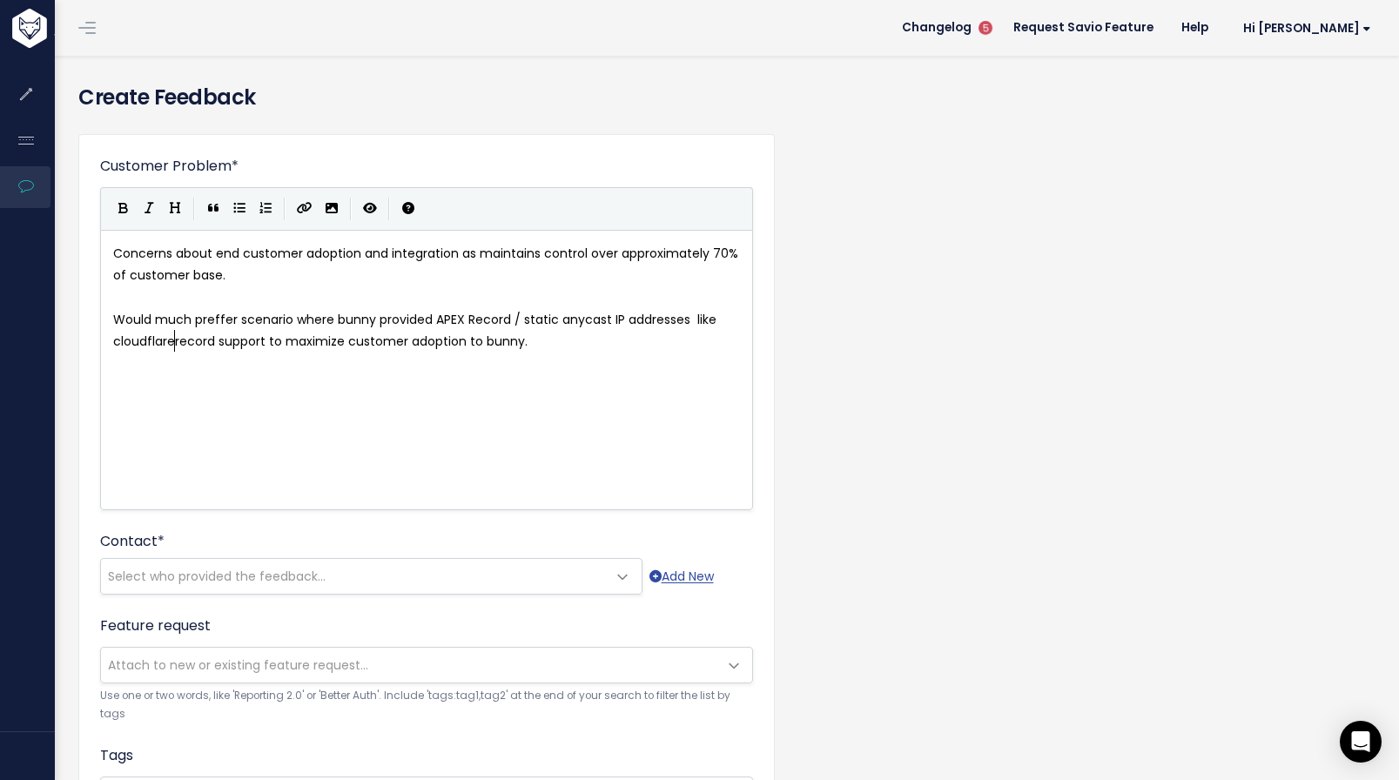
scroll to position [10, 91]
click at [192, 338] on span "Would much preffer scenario where bunny provided APEX Record / static anycast I…" at bounding box center [416, 330] width 607 height 39
type textarea "record"
click at [198, 335] on span "Would much preffer scenario where bunny provided APEX Record / static anycast I…" at bounding box center [416, 330] width 607 height 39
type textarea "support"
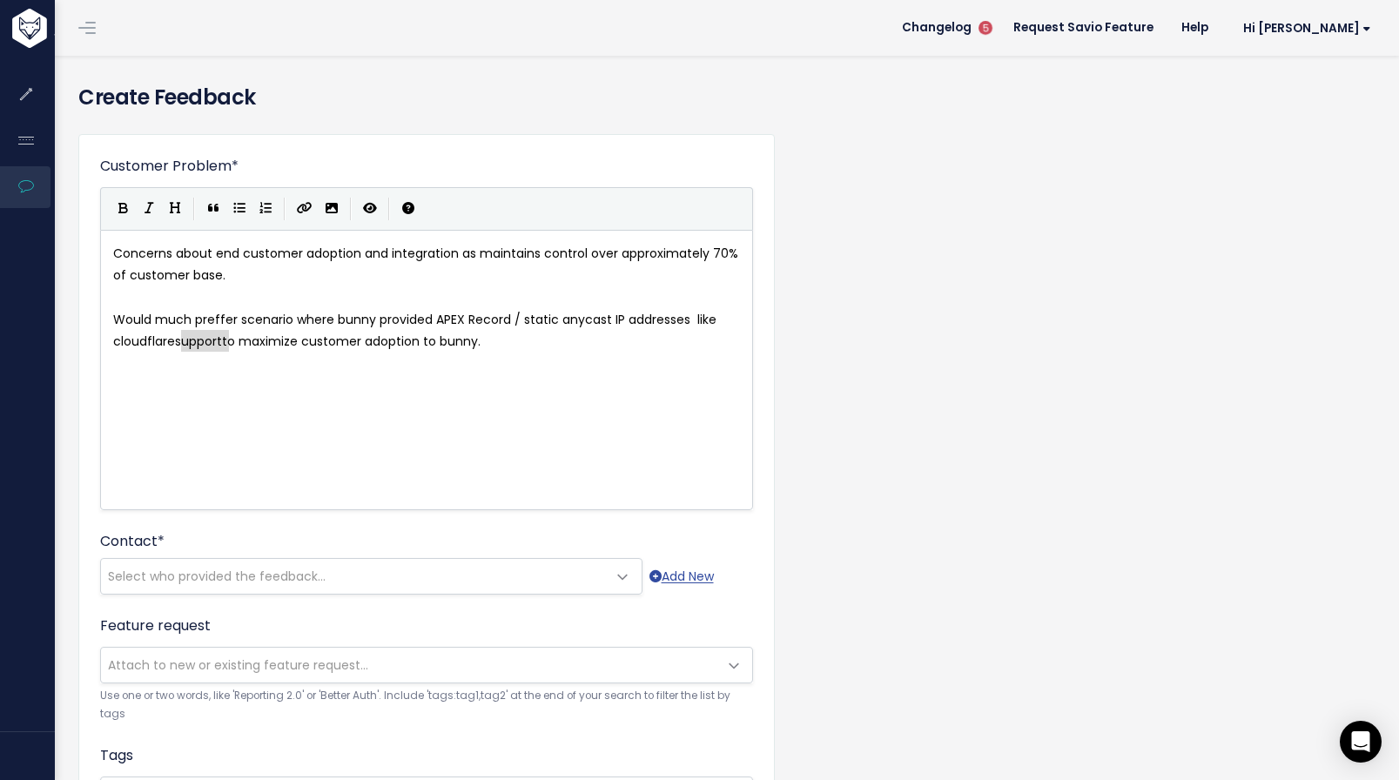
drag, startPoint x: 198, startPoint y: 335, endPoint x: 206, endPoint y: 351, distance: 17.9
click at [475, 340] on pre "Would much preffer scenario where bunny provided APEX Record / static anycast I…" at bounding box center [433, 331] width 647 height 44
type textarea "Concer that"
type textarea "n htat"
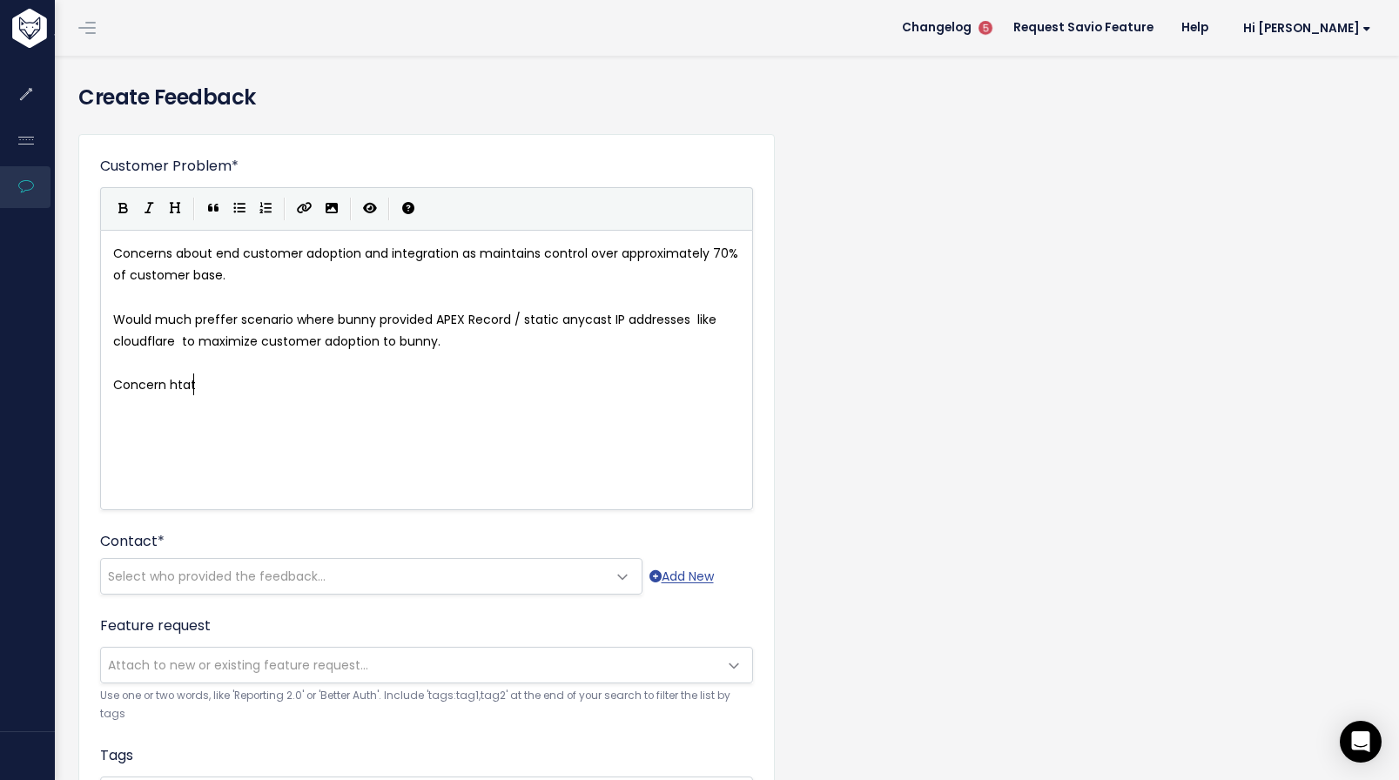
scroll to position [10, 39]
type textarea "h"
type textarea "that users with limited DNS efforts will not go through"
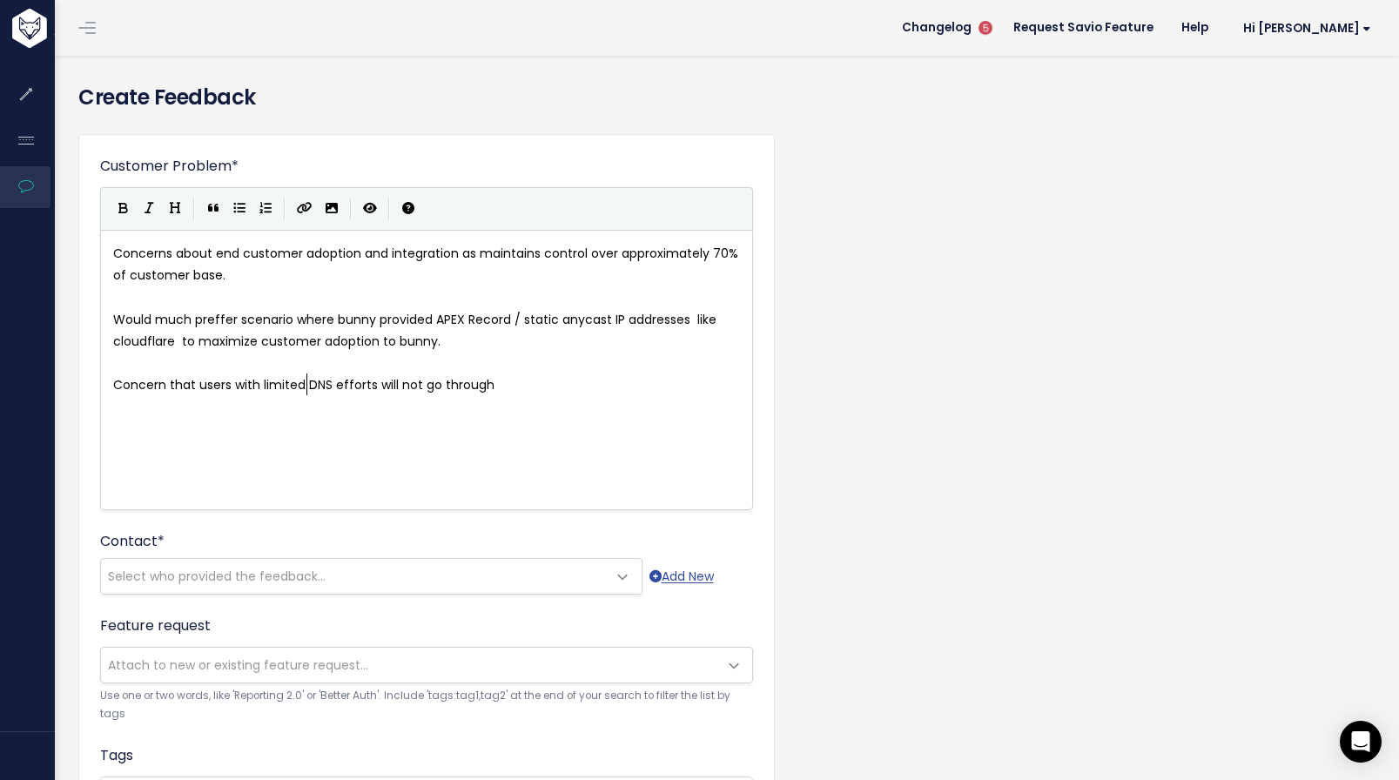
click at [306, 382] on span "Concern that users with limited DNS efforts will not go through" at bounding box center [303, 384] width 381 height 17
type textarea "contrl"
type textarea "rol or not modernized"
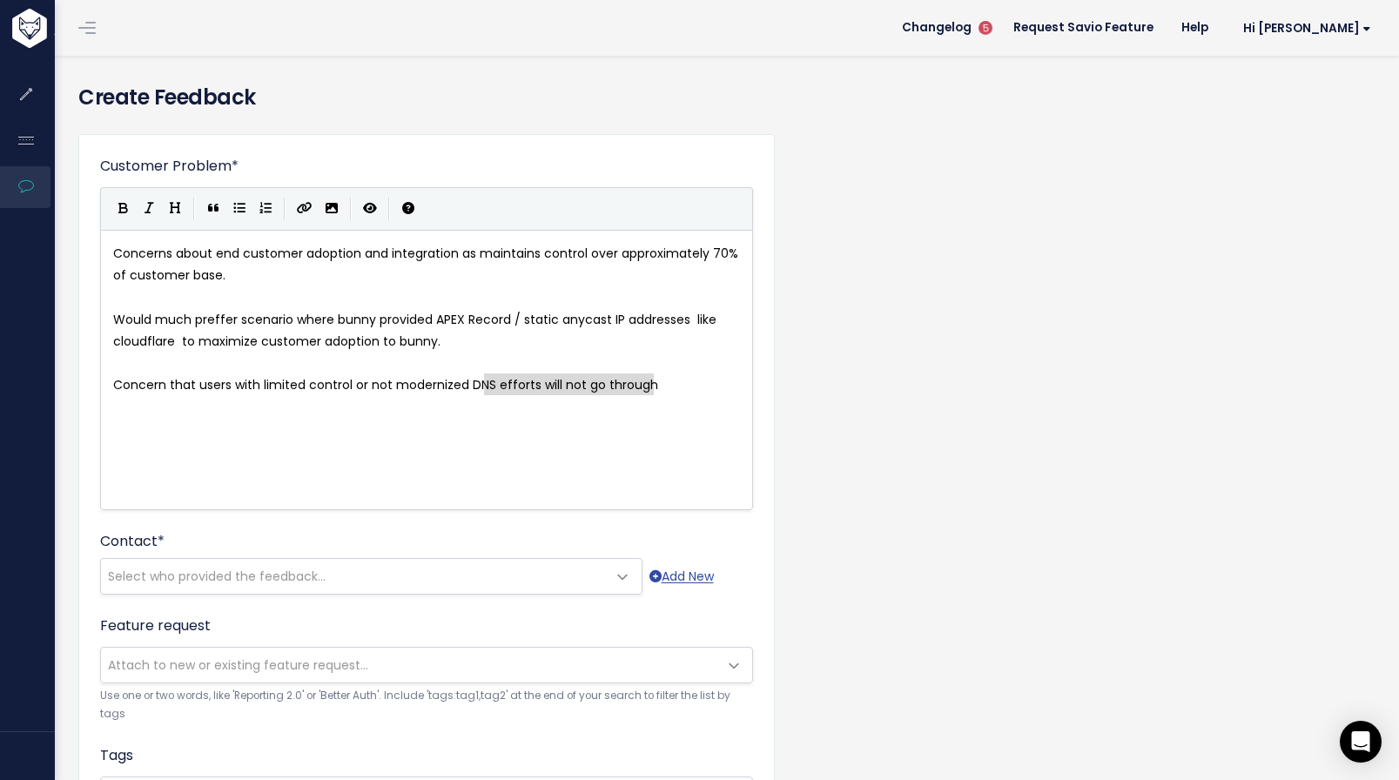
type textarea "efforts will not go through"
drag, startPoint x: 679, startPoint y: 398, endPoint x: 508, endPoint y: 381, distance: 171.5
click at [495, 381] on div "x Concerns about end customer adoption and integration as maintains control ove…" at bounding box center [433, 319] width 647 height 160
type textarea "providers will be unable to utikliz"
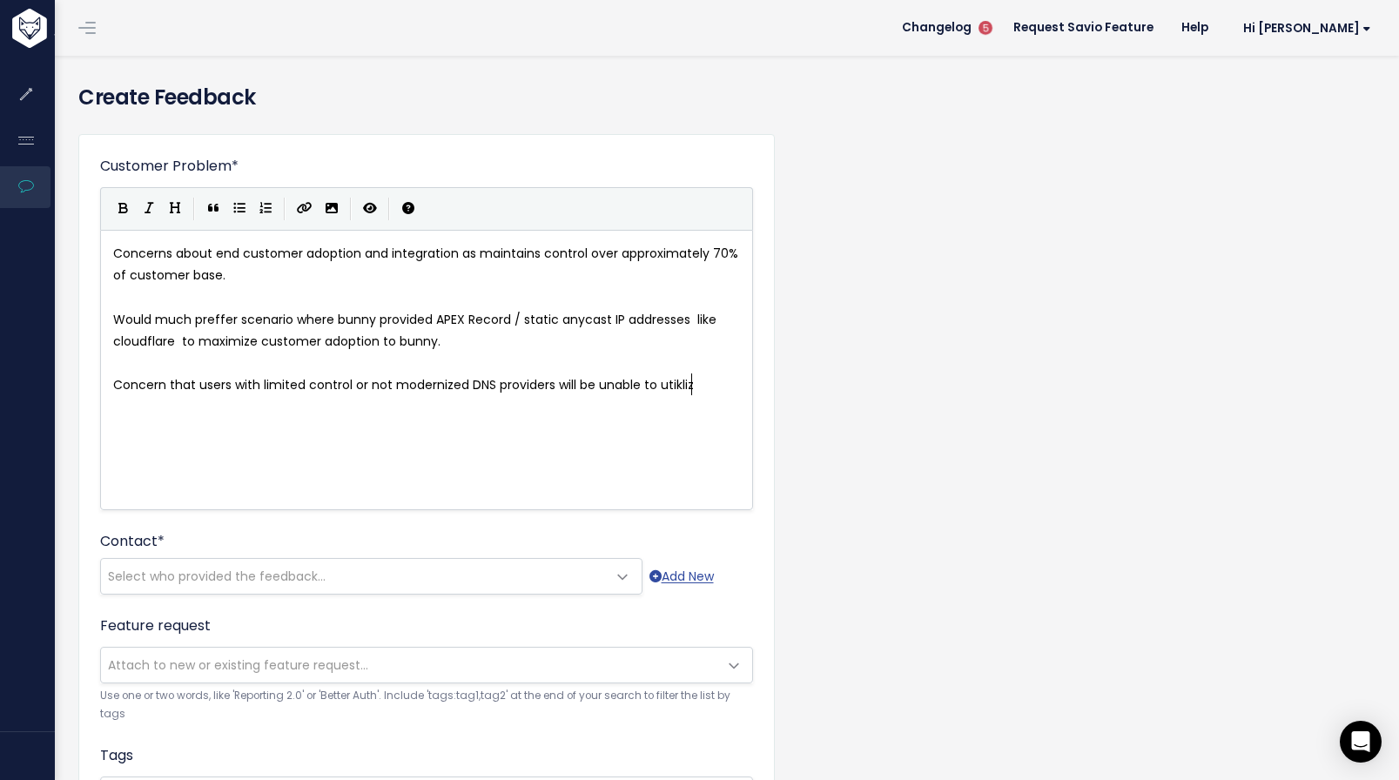
scroll to position [10, 195]
type textarea "lize the s"
type textarea "services provided."
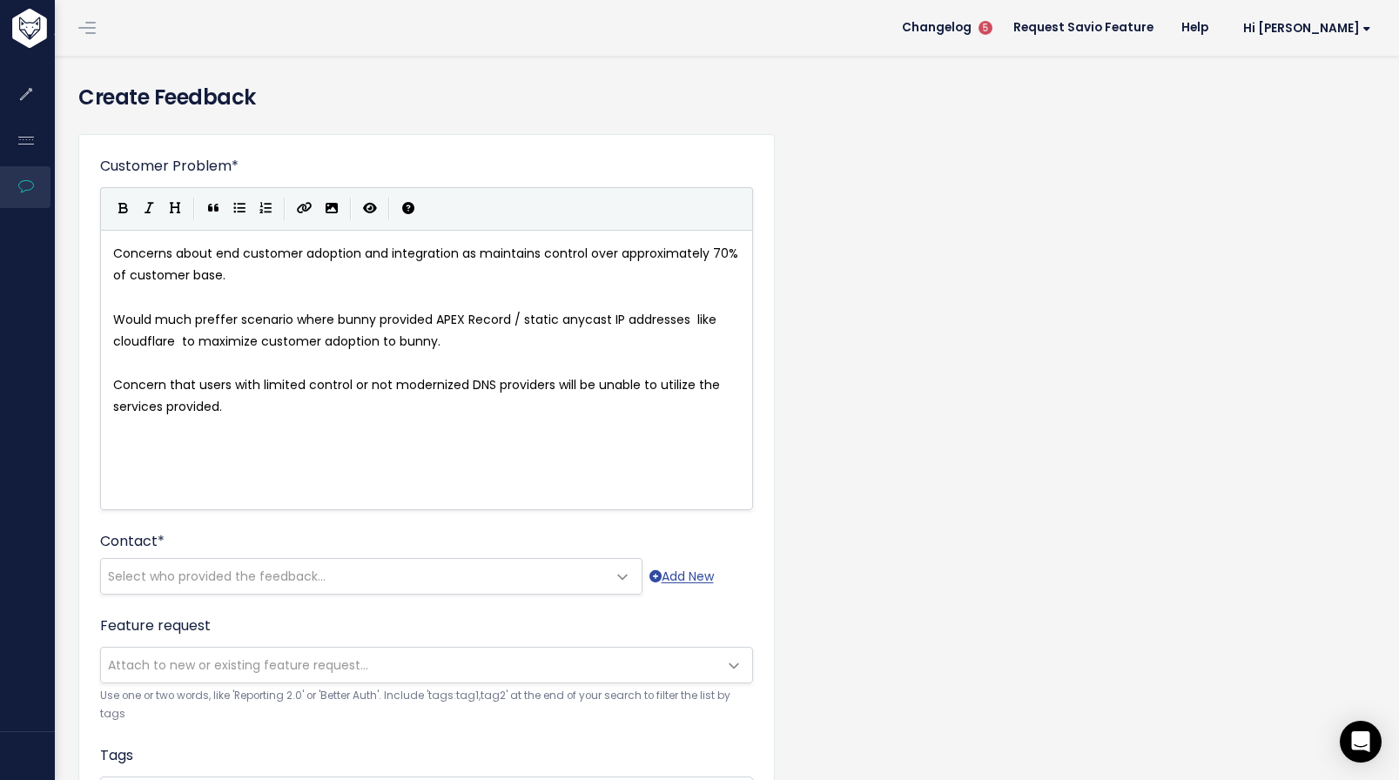
click at [333, 380] on span "Concern that users with limited control or not modernized DNS providers will be…" at bounding box center [418, 395] width 610 height 39
click at [320, 404] on pre "Concern that users with limited control or not modernized DNS providers will be…" at bounding box center [433, 396] width 647 height 44
click at [320, 413] on pre "Concern that users with limited control or not modernized DNS providers will be…" at bounding box center [433, 396] width 647 height 44
click at [342, 441] on div "x Concerns about end customer adoption and integration as maintains control ove…" at bounding box center [448, 391] width 677 height 305
click at [320, 428] on div "x Concerns about end customer adoption and integration as maintains control ove…" at bounding box center [448, 391] width 677 height 305
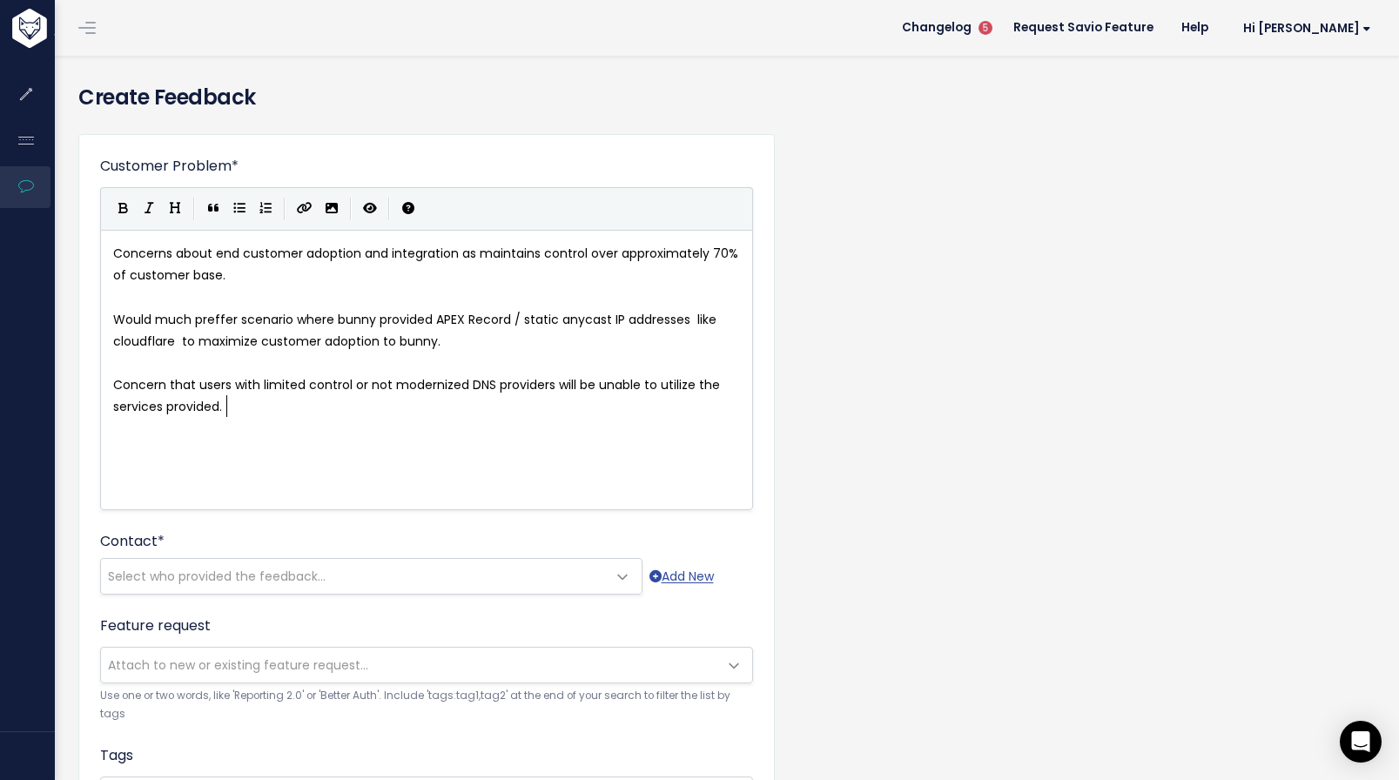
click at [334, 409] on pre "Concern that users with limited control or not modernized DNS providers will be…" at bounding box center [433, 396] width 647 height 44
click at [431, 358] on pre "​" at bounding box center [433, 364] width 647 height 22
click at [363, 393] on pre "Concern that users with limited control or not modernized DNS providers will be…" at bounding box center [433, 396] width 647 height 44
click at [373, 416] on div "x Concerns about end customer adoption and integration as maintains control ove…" at bounding box center [433, 330] width 647 height 183
type textarea "Concern that users with limited control or not modernized DNS providers will be…"
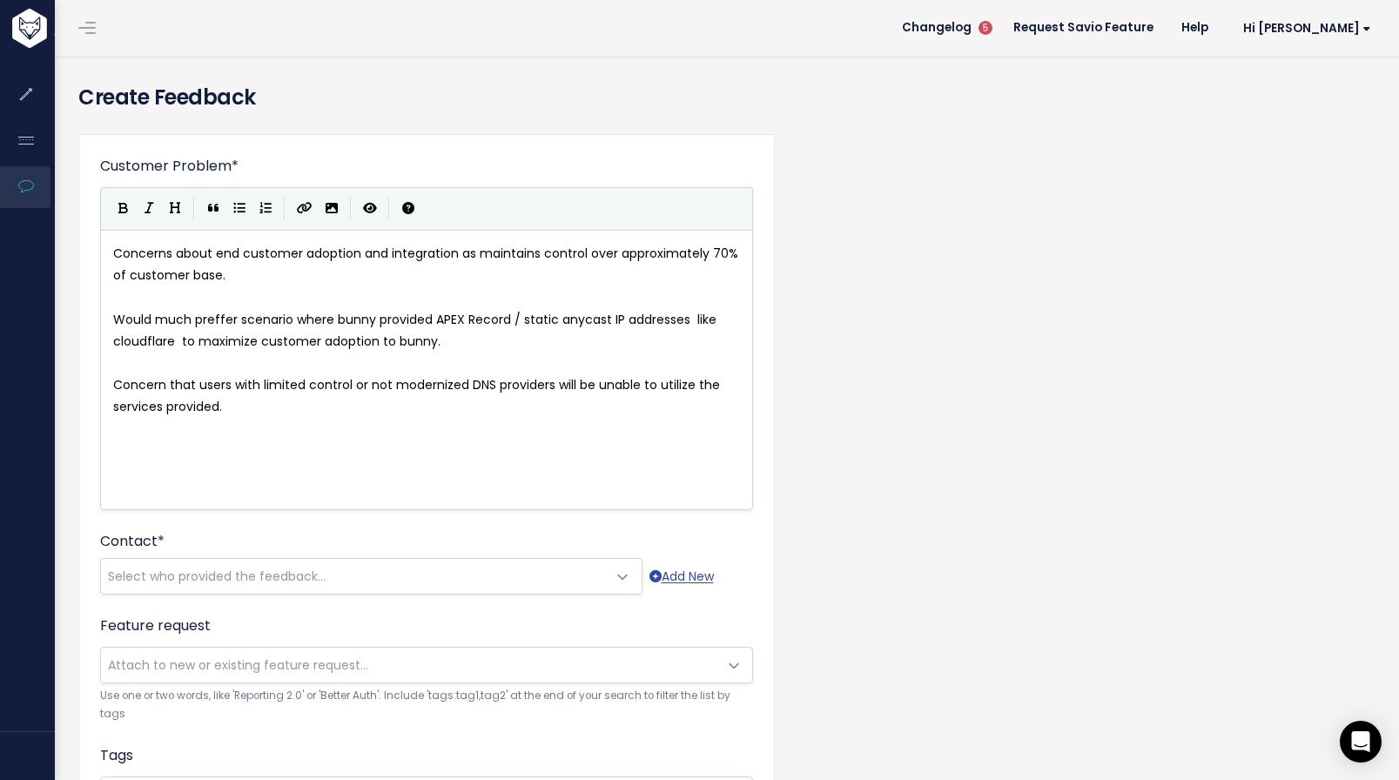
scroll to position [10, 1]
type textarea "Ths"
type textarea "Expressed cocnerns"
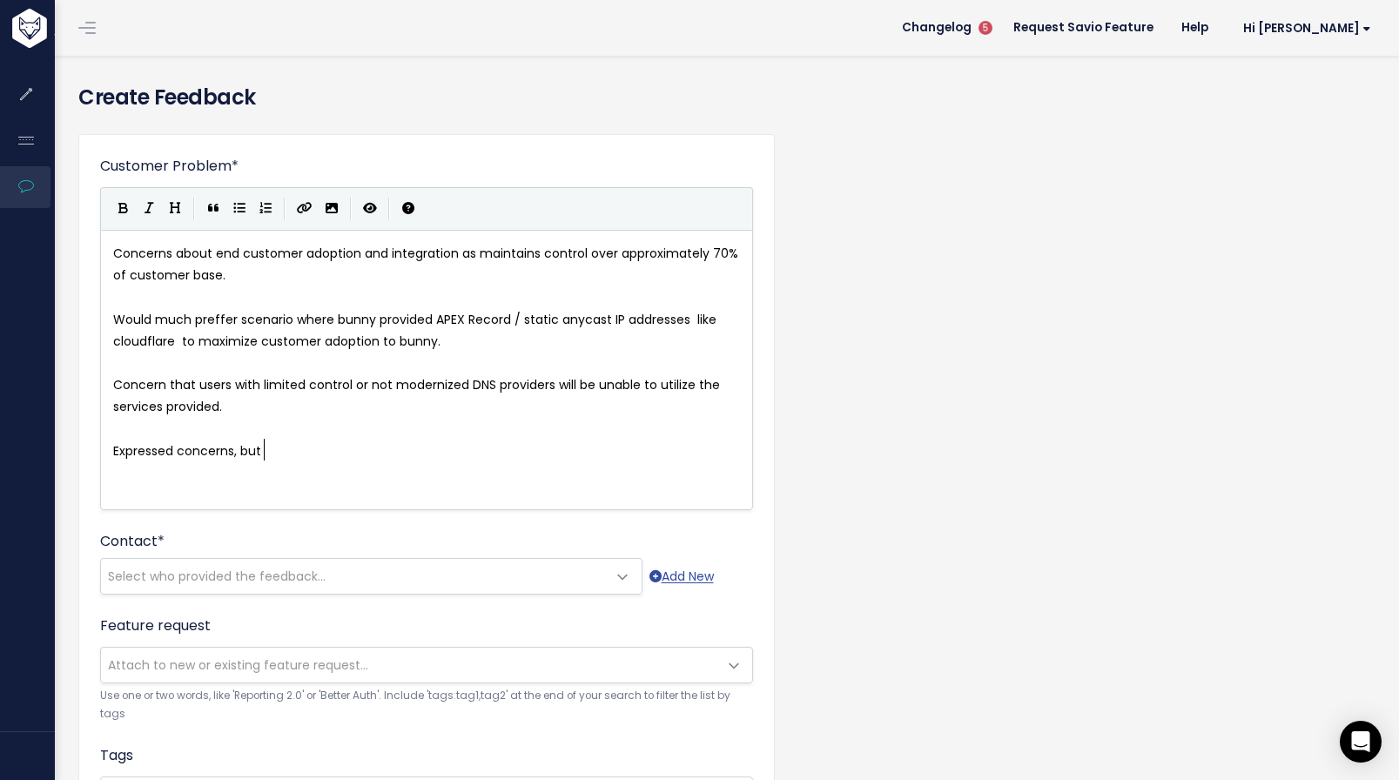
type textarea "ncerns, but ne"
type textarea "deemedn"
type textarea "d not a viable deal killer."
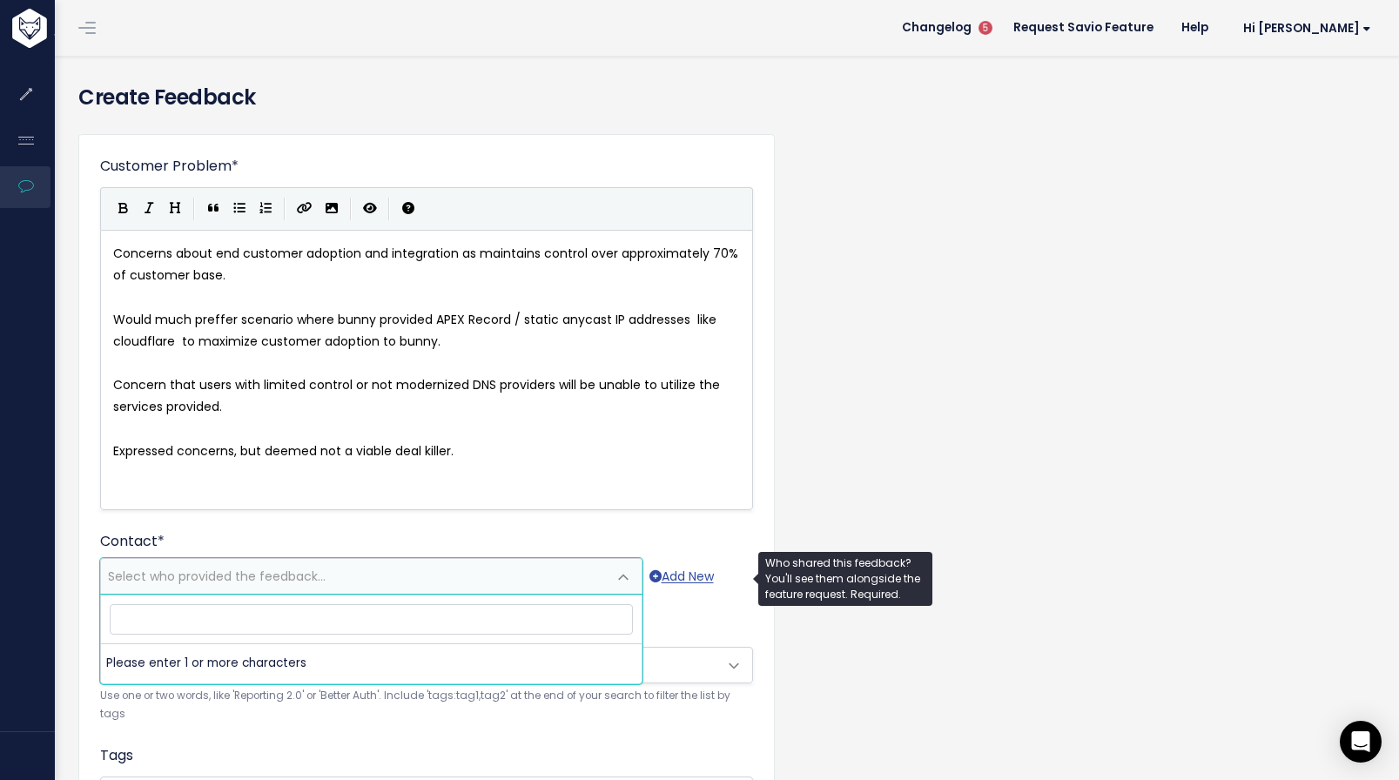
click at [339, 569] on span "Select who provided the feedback..." at bounding box center [354, 576] width 506 height 35
type input "jame"
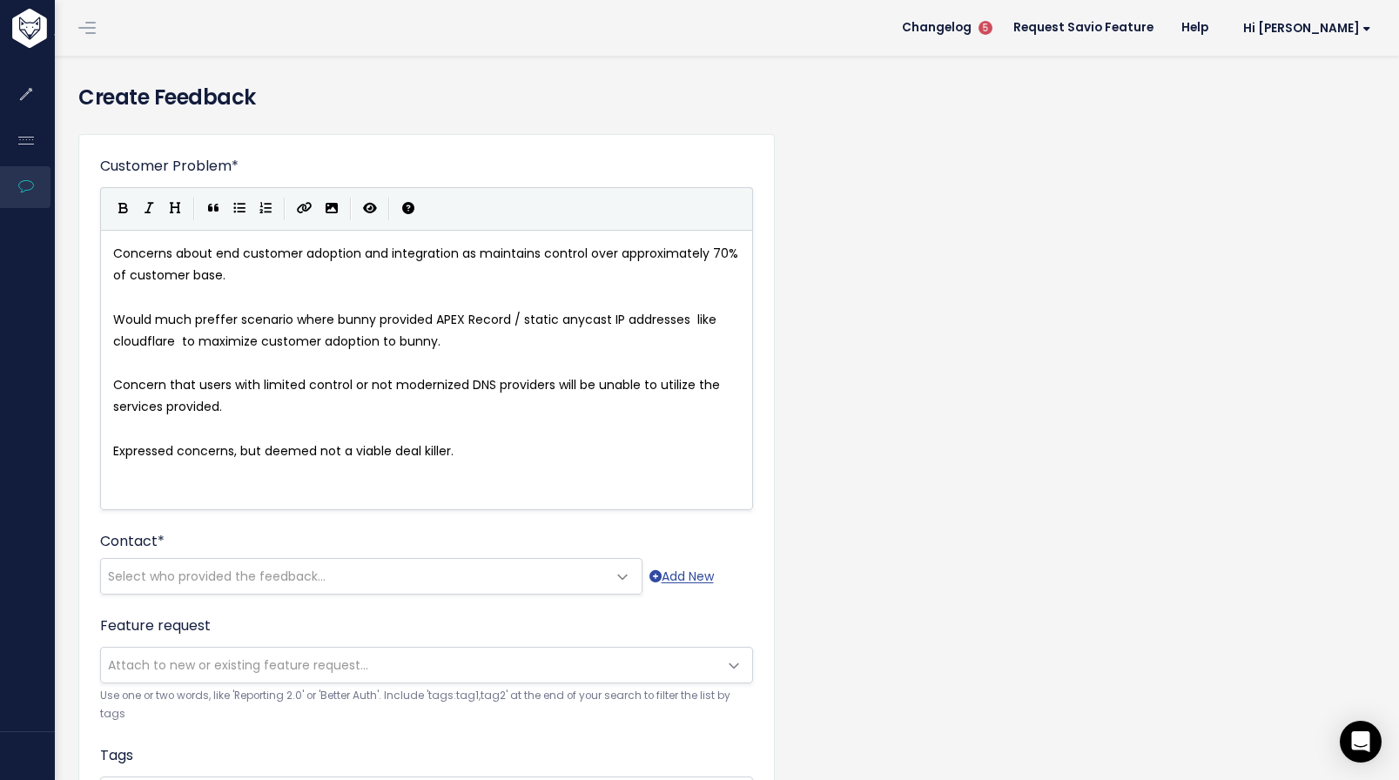
click at [493, 468] on div "x Concerns about end customer adoption and integration as maintains control ove…" at bounding box center [448, 391] width 677 height 305
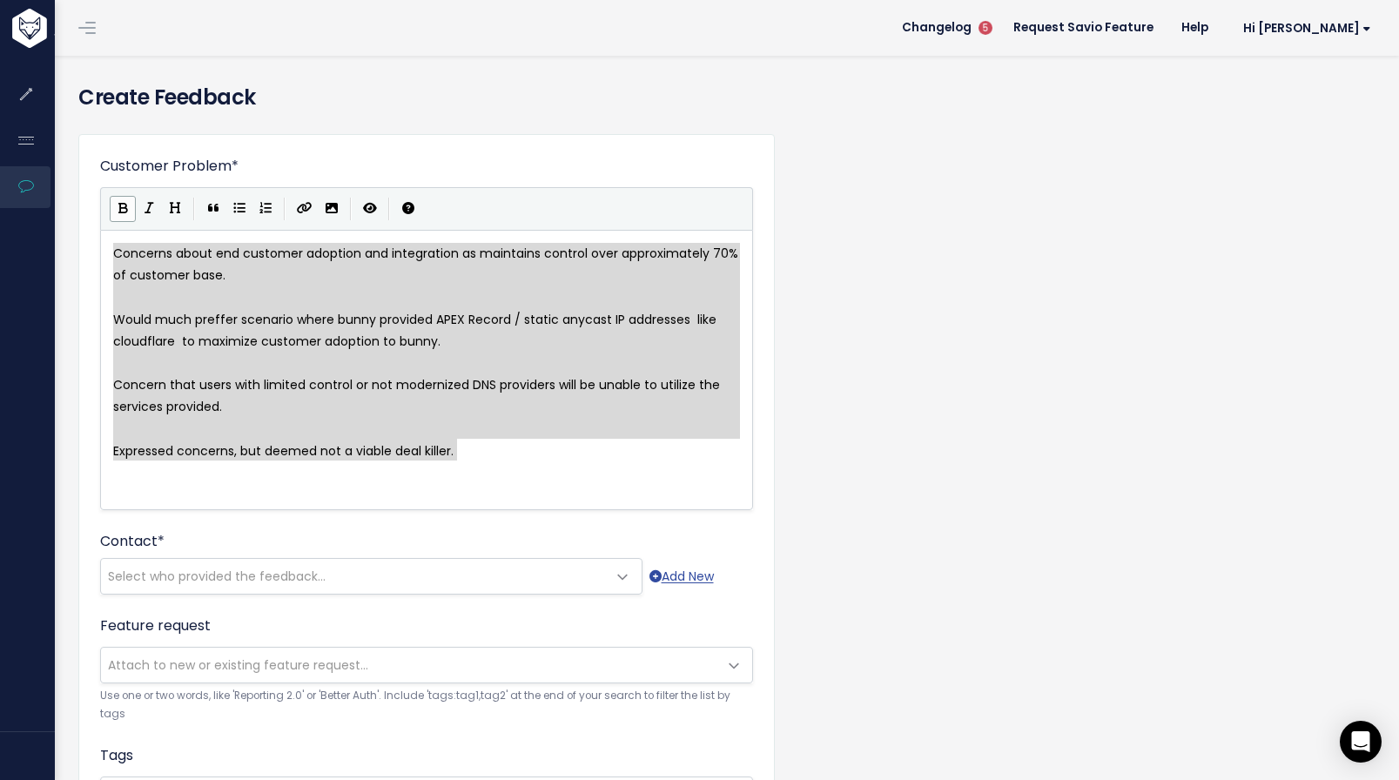
drag, startPoint x: 490, startPoint y: 458, endPoint x: 128, endPoint y: 218, distance: 434.7
type textarea "​Concerns about end customer adoption and integration as maintains control over…"
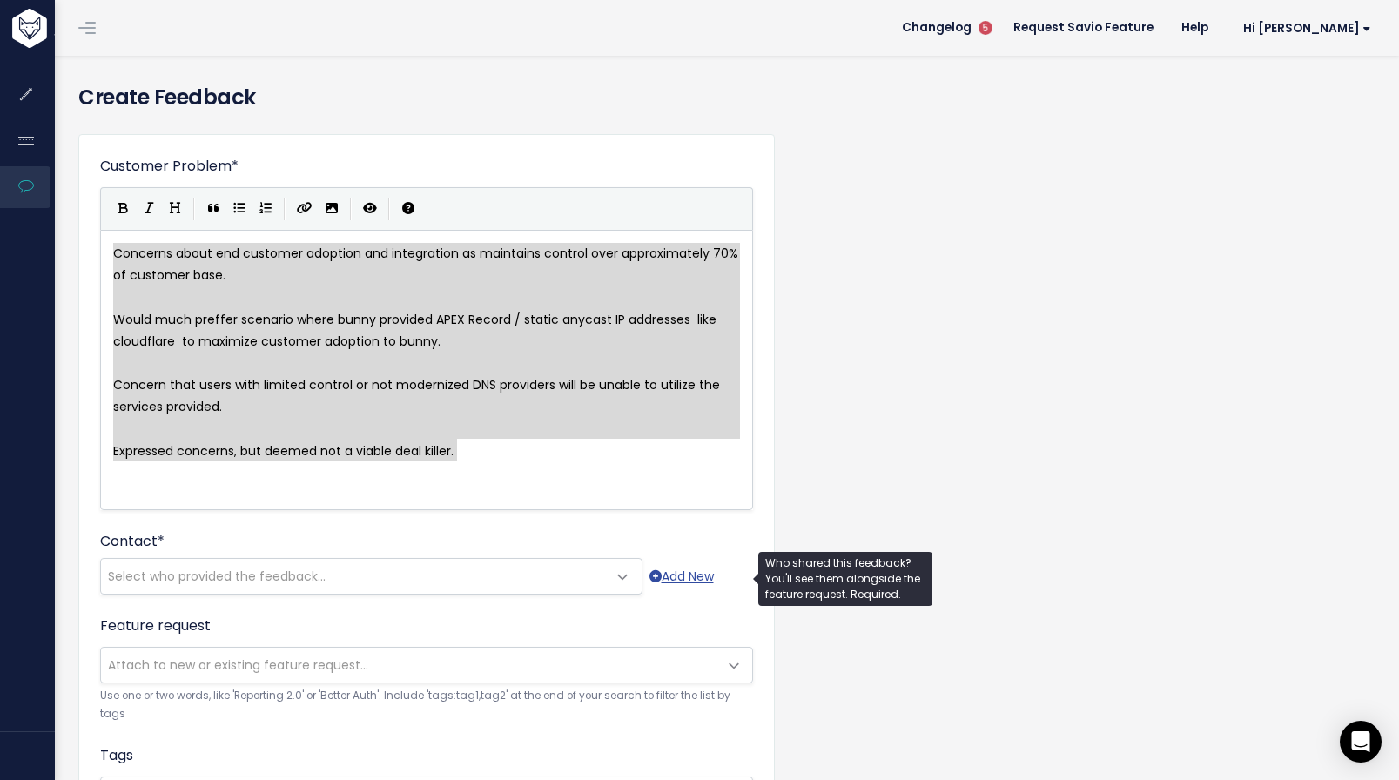
click at [246, 577] on span "Select who provided the feedback..." at bounding box center [217, 576] width 218 height 17
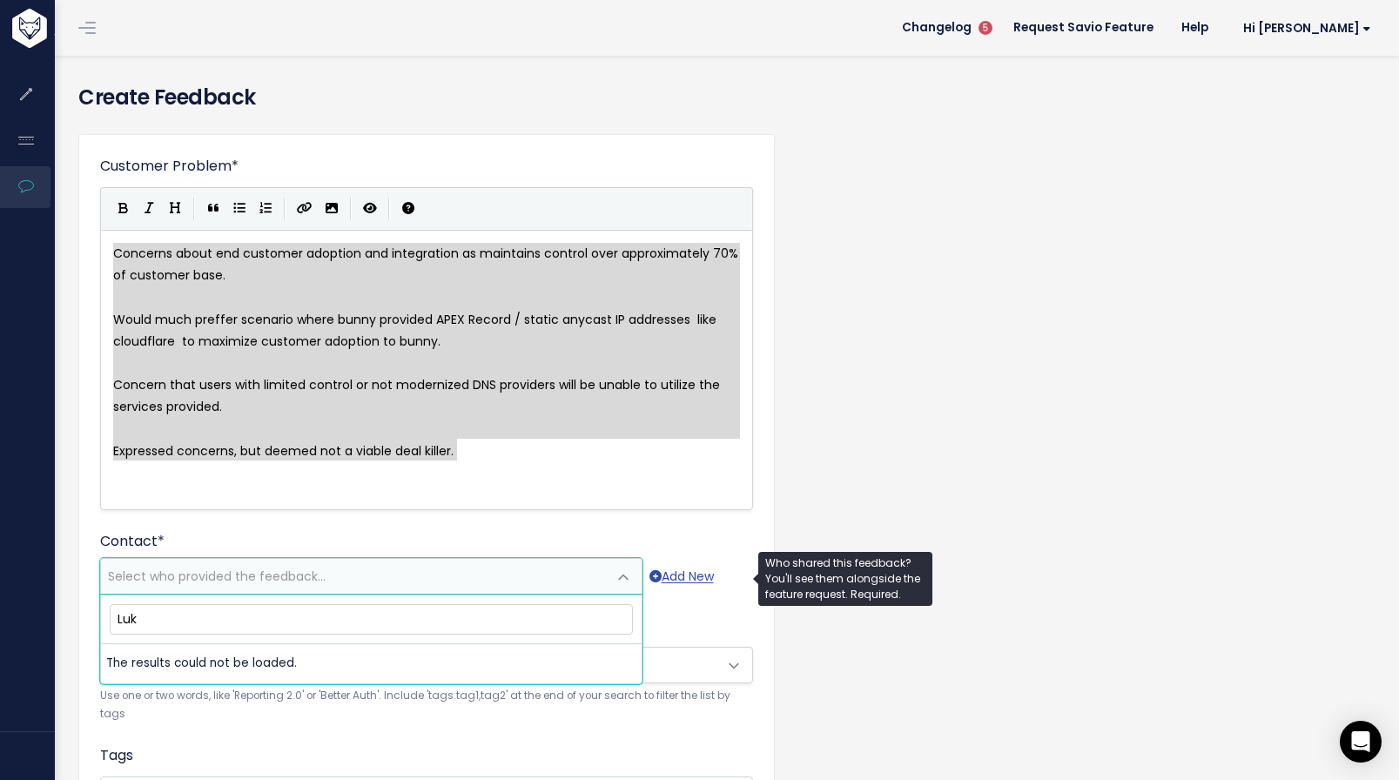
type input "Luke"
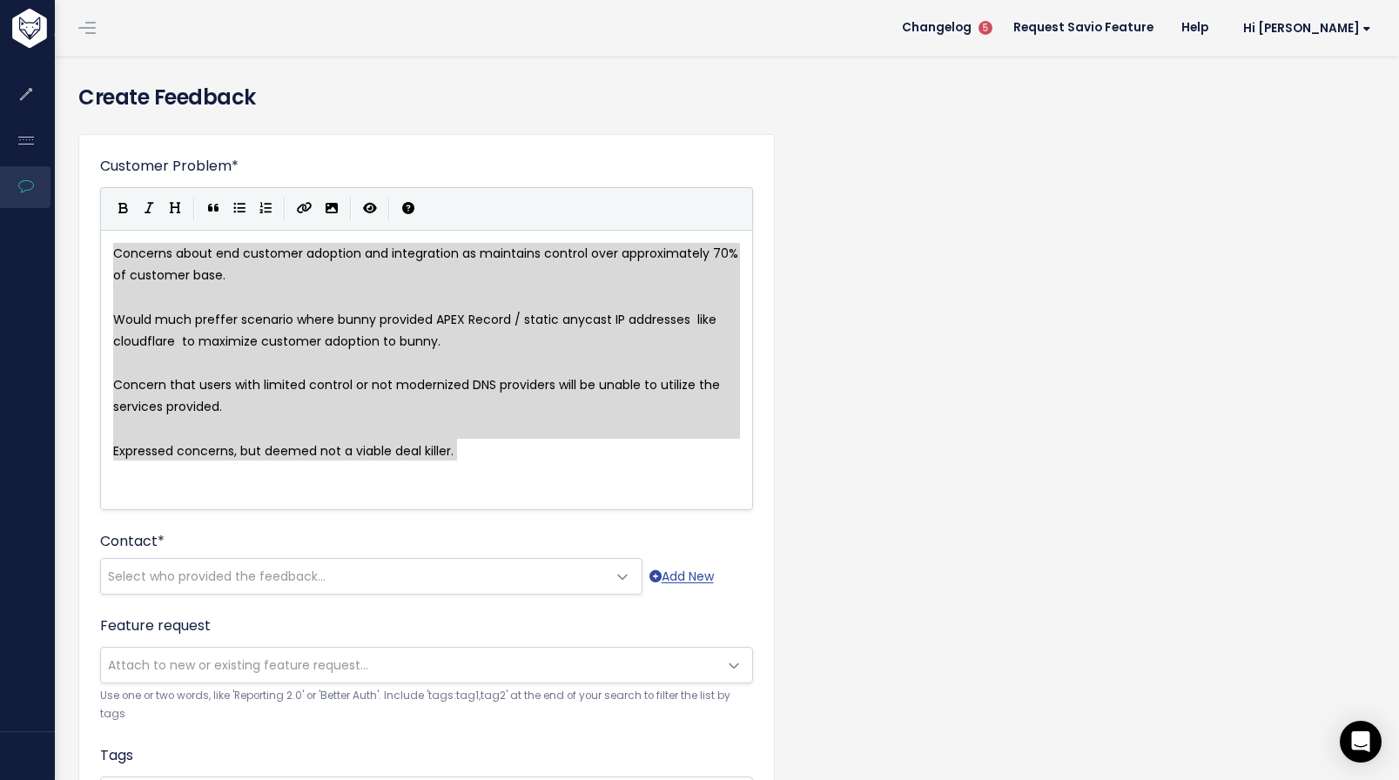
type textarea "Concerns about end customer adoption and integration as maintains control over …"
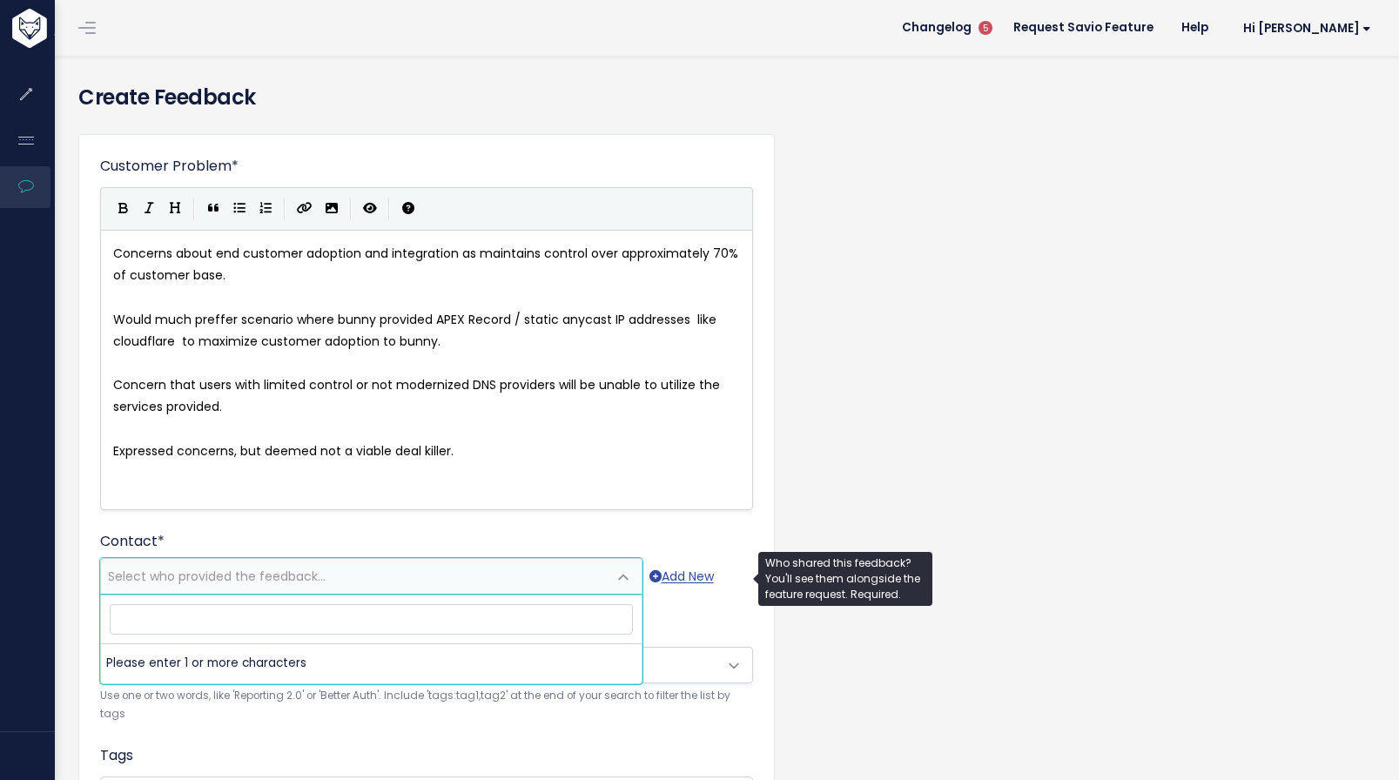
click at [478, 577] on span "Select who provided the feedback..." at bounding box center [354, 576] width 506 height 35
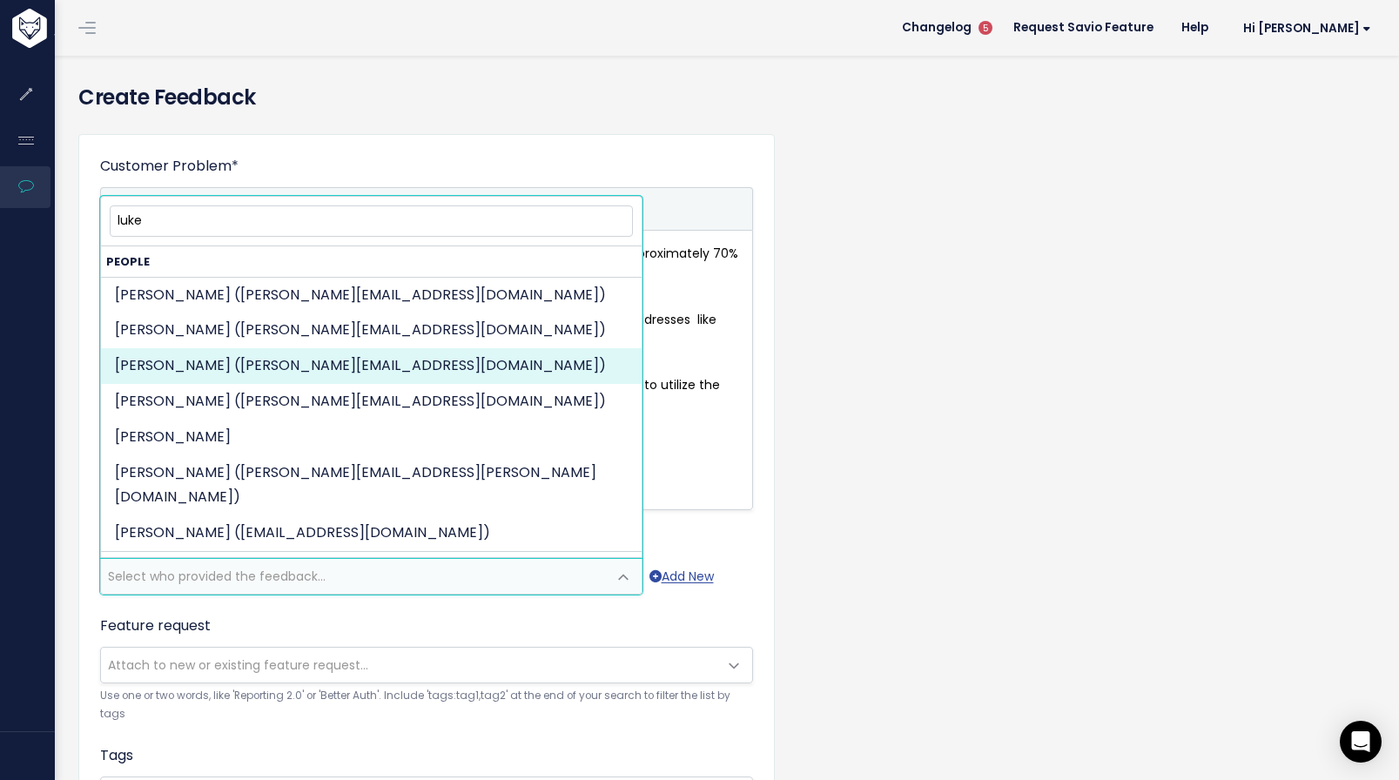
type input "luke"
select select "88670660"
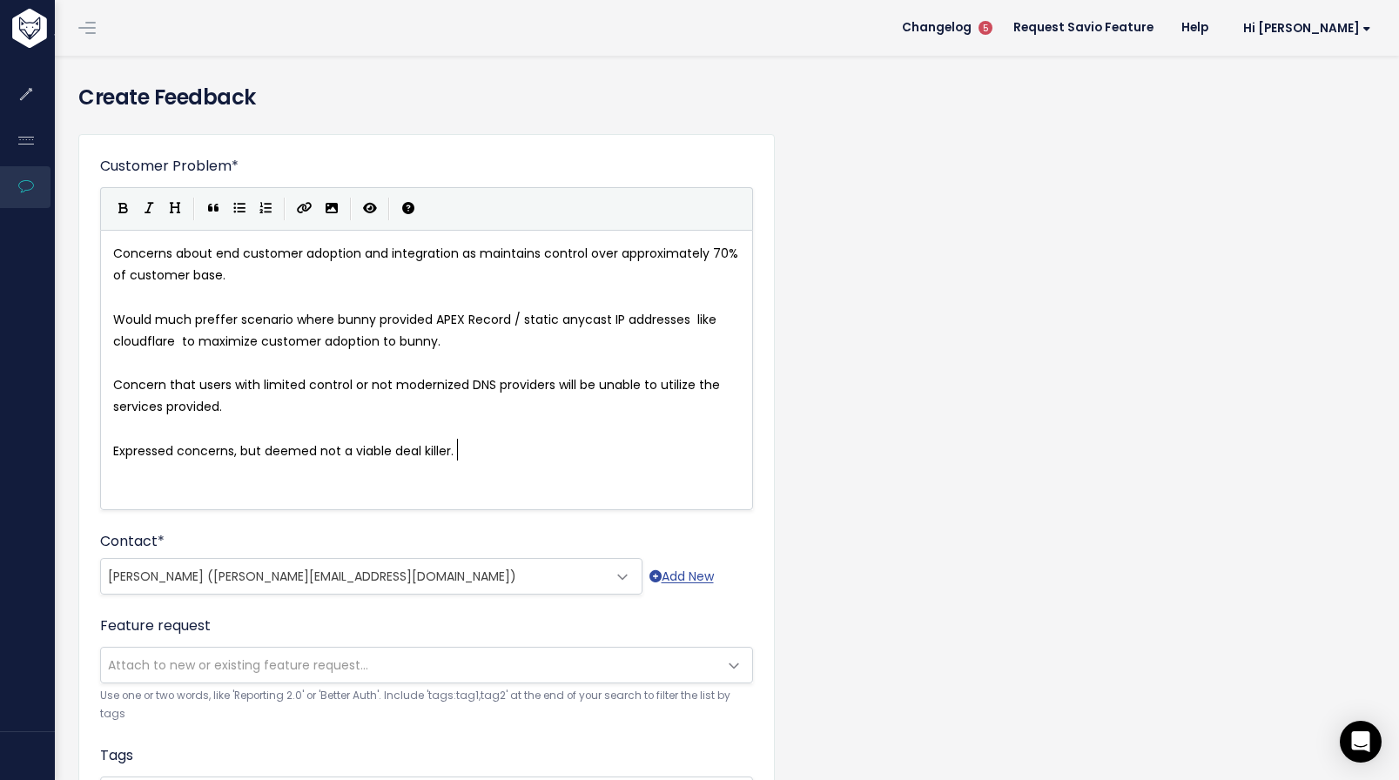
scroll to position [2, 0]
click at [526, 448] on pre "Expressed concerns, but deemed not a viable deal killer." at bounding box center [433, 452] width 647 height 22
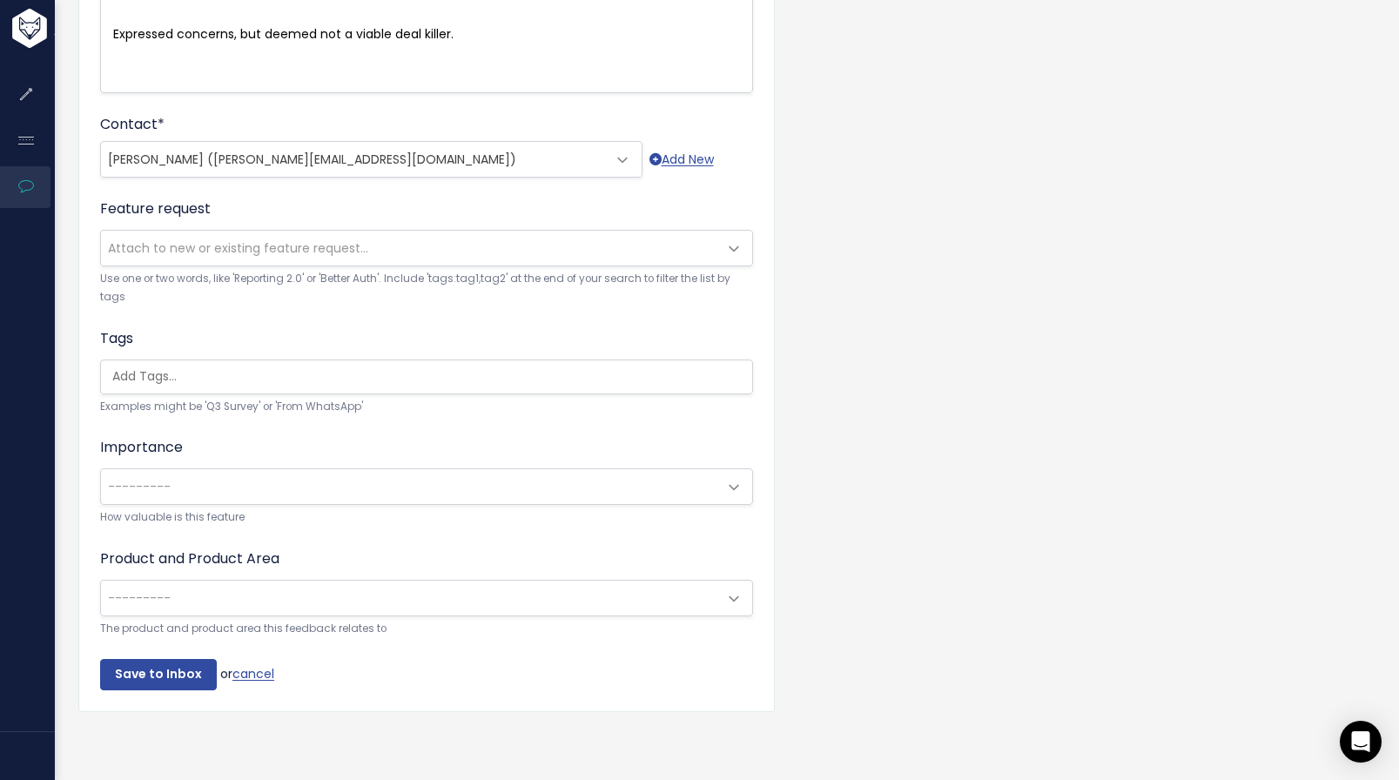
scroll to position [428, 0]
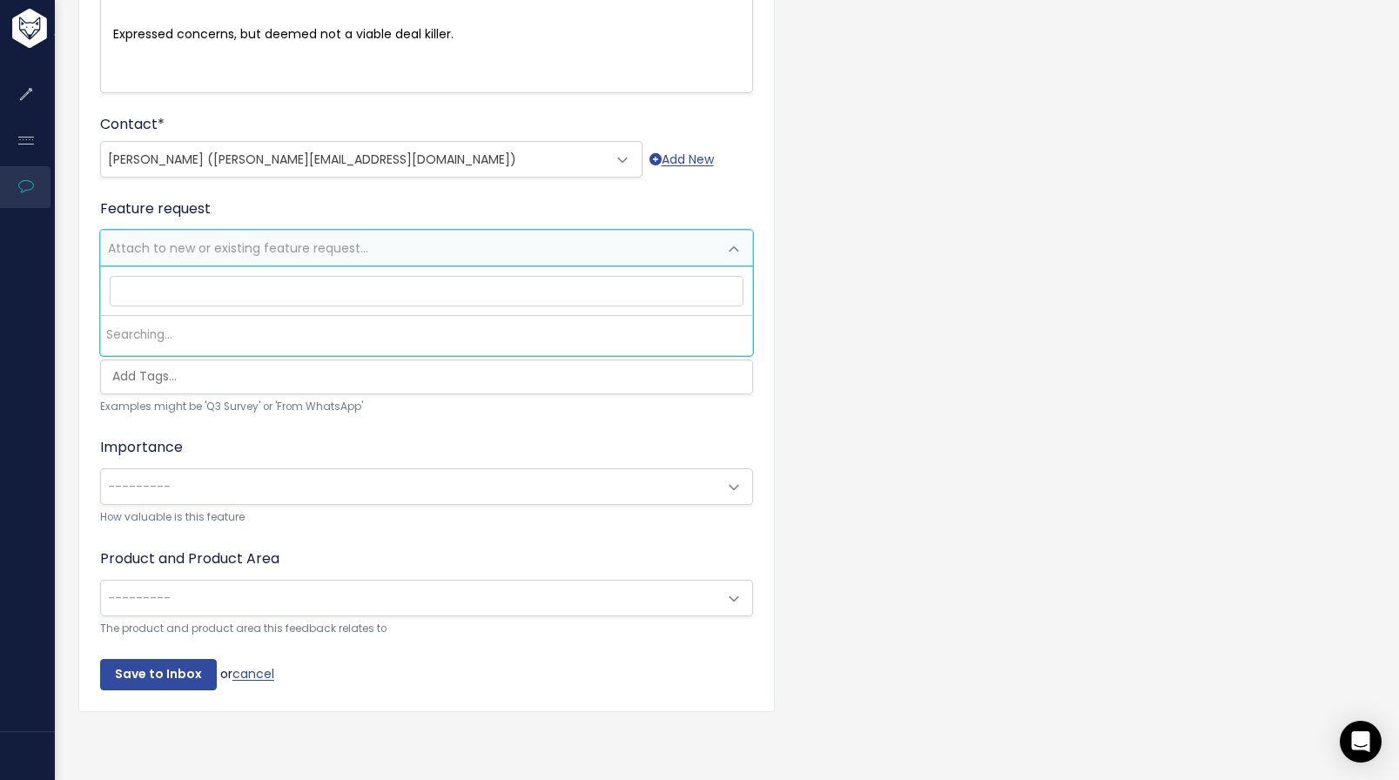
click at [575, 239] on span "Attach to new or existing feature request..." at bounding box center [409, 248] width 616 height 35
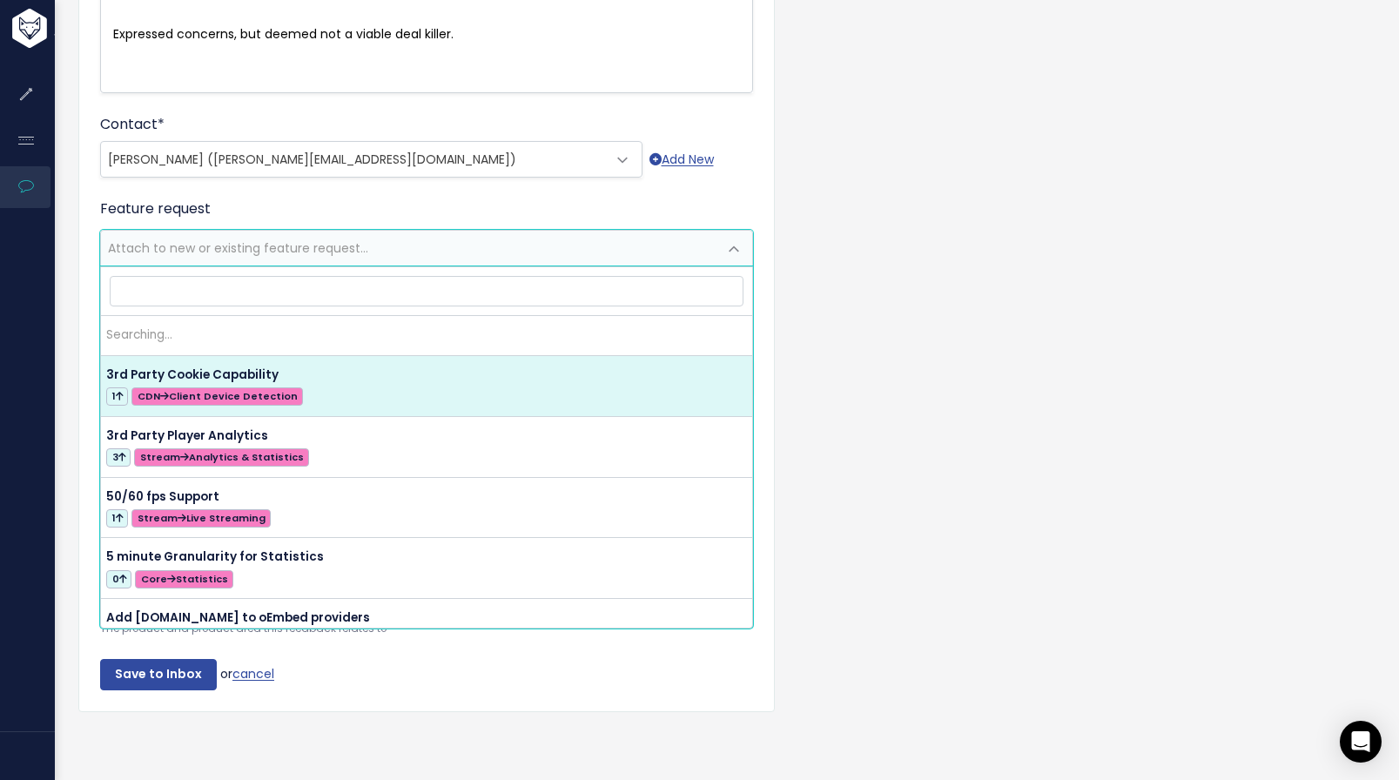
type input "#"
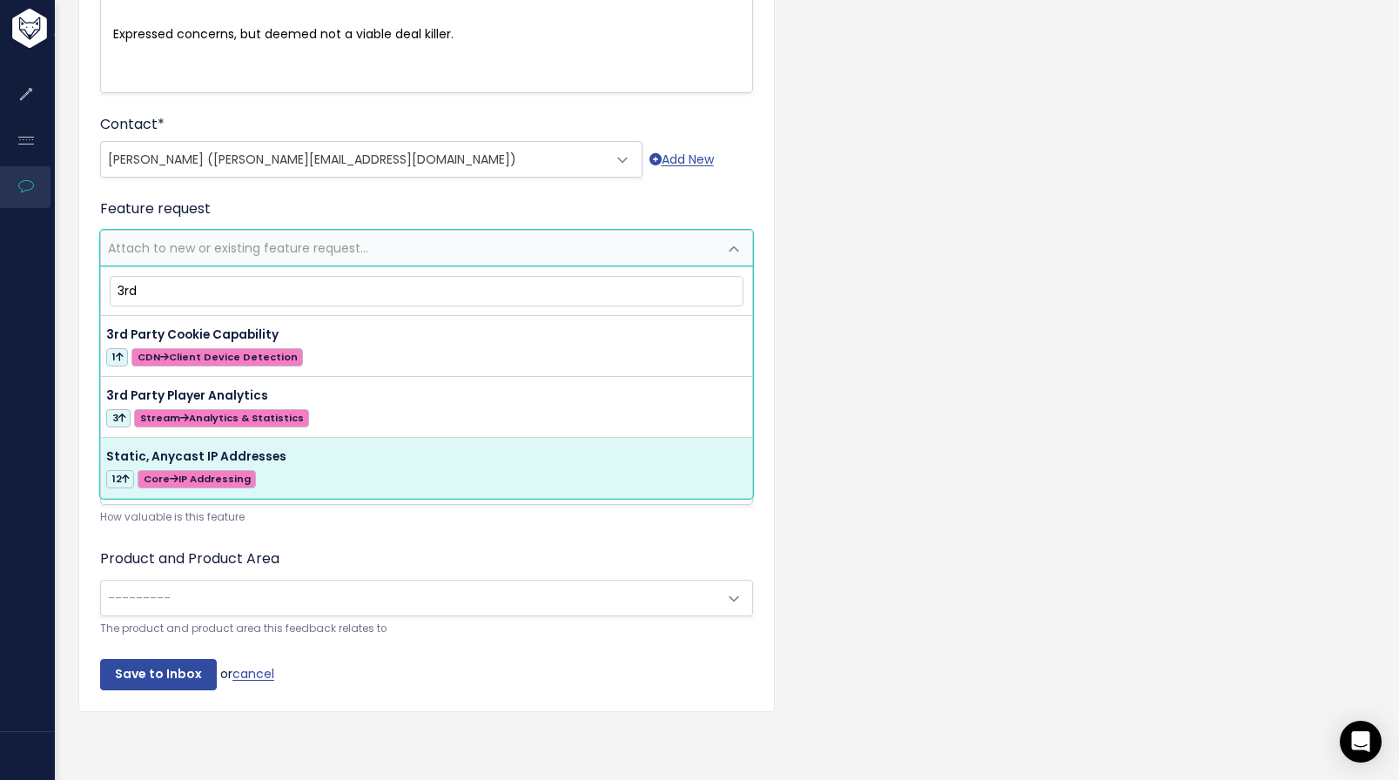
type input "3rd"
select select "42844"
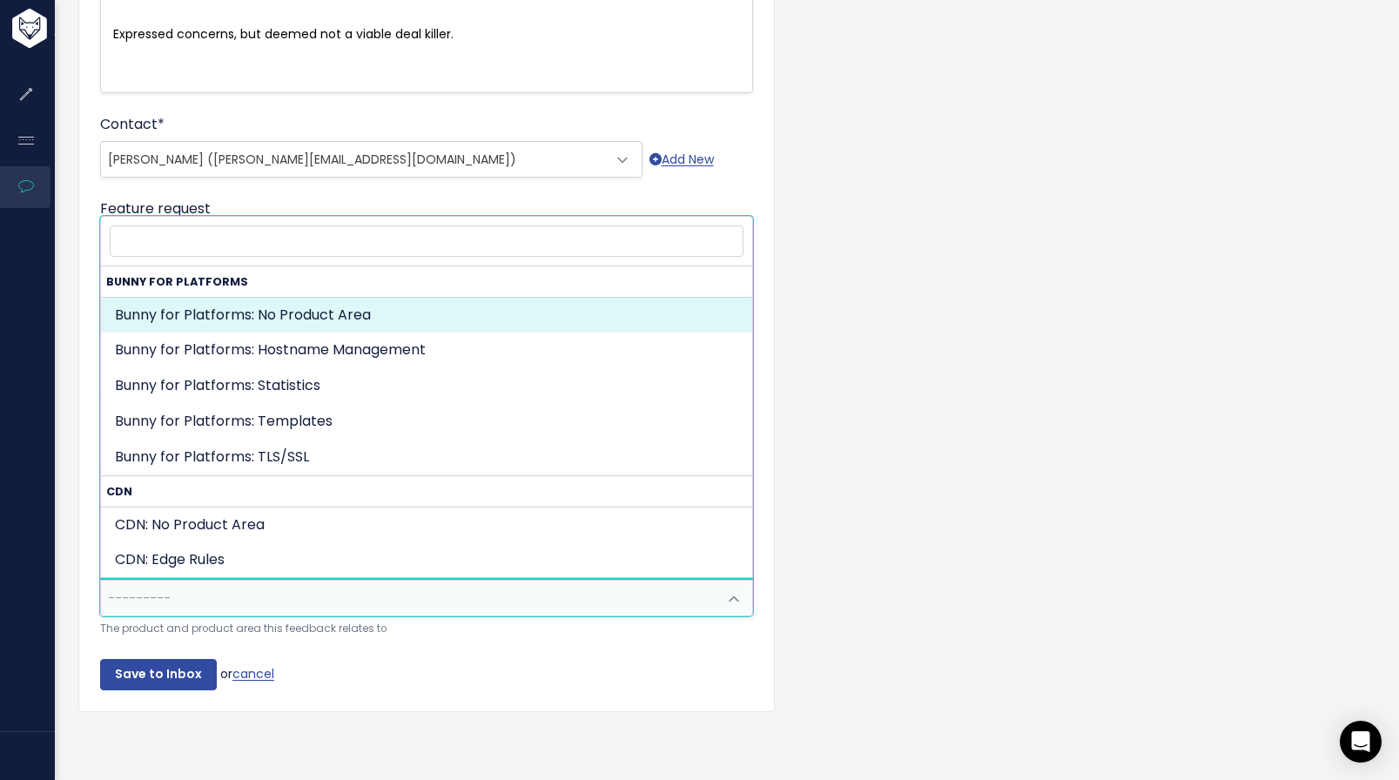
click at [245, 585] on span "---------" at bounding box center [409, 598] width 616 height 35
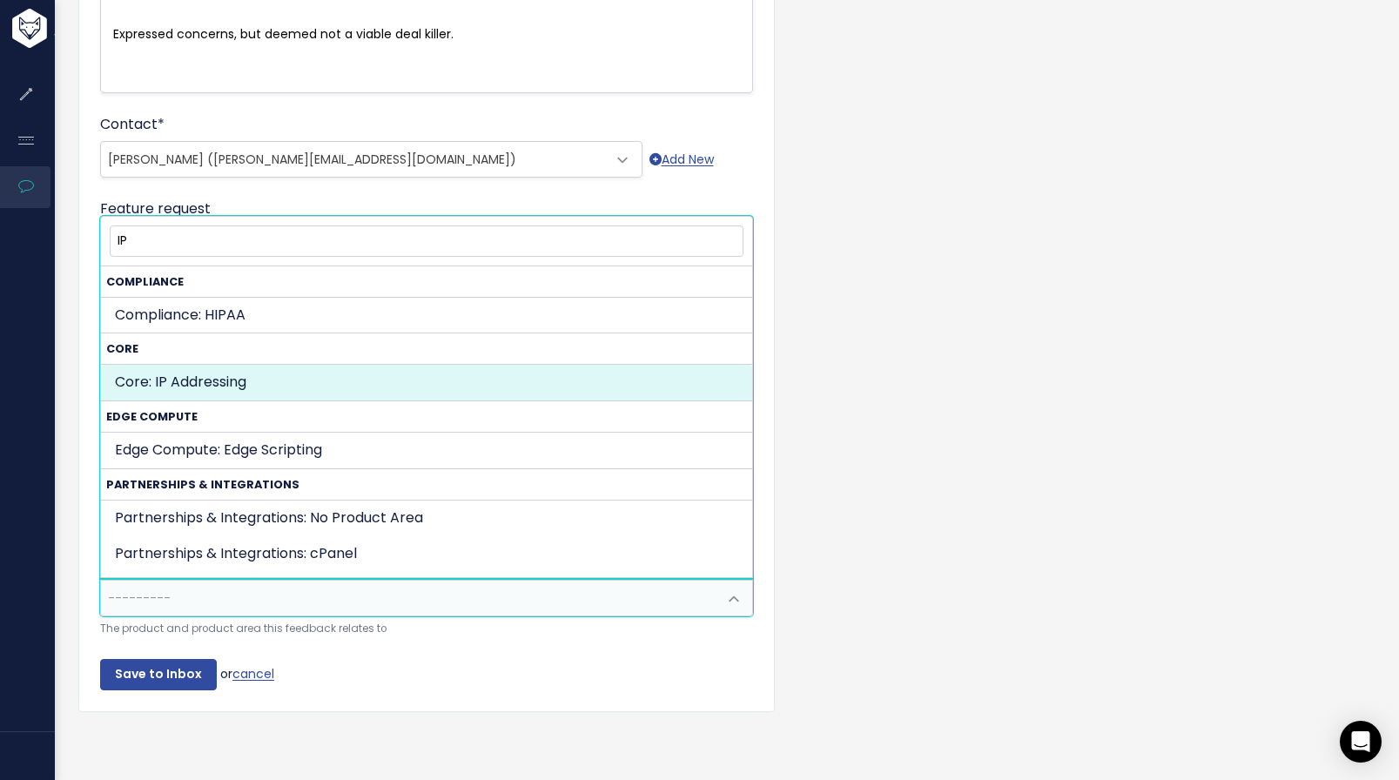
type input "IP"
select select "MAIN:IP_ADDRESSING"
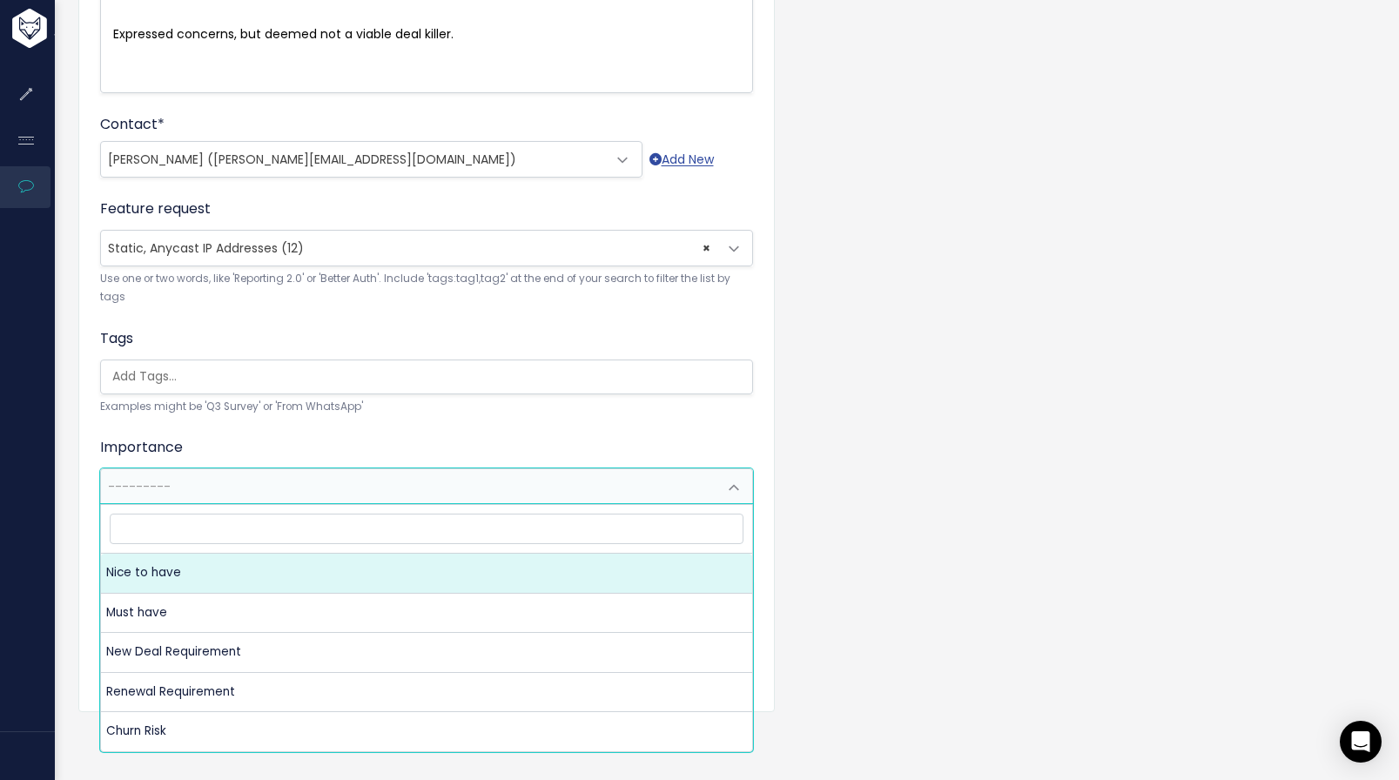
click at [295, 484] on span "---------" at bounding box center [409, 486] width 616 height 35
select select "NICE_TO_HAVE"
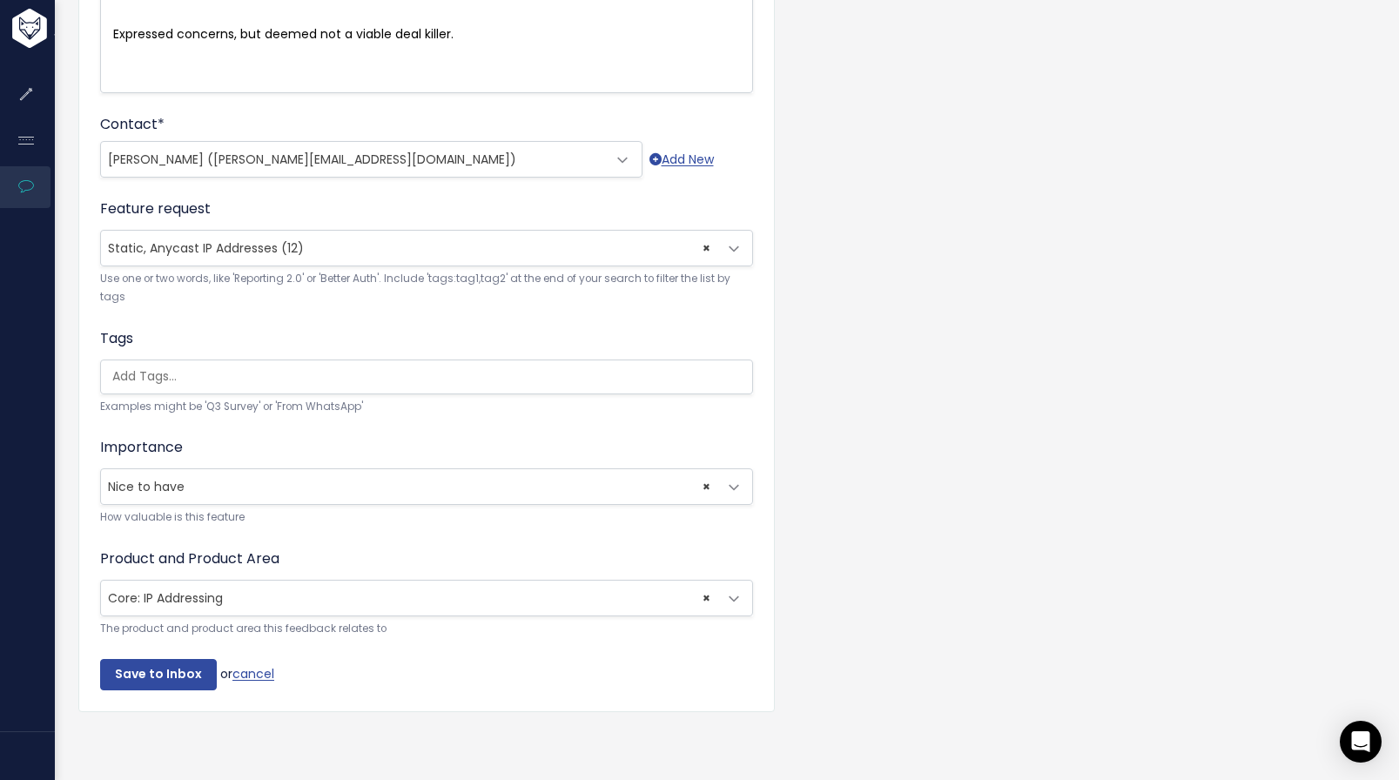
click at [278, 367] on input "search" at bounding box center [430, 376] width 651 height 18
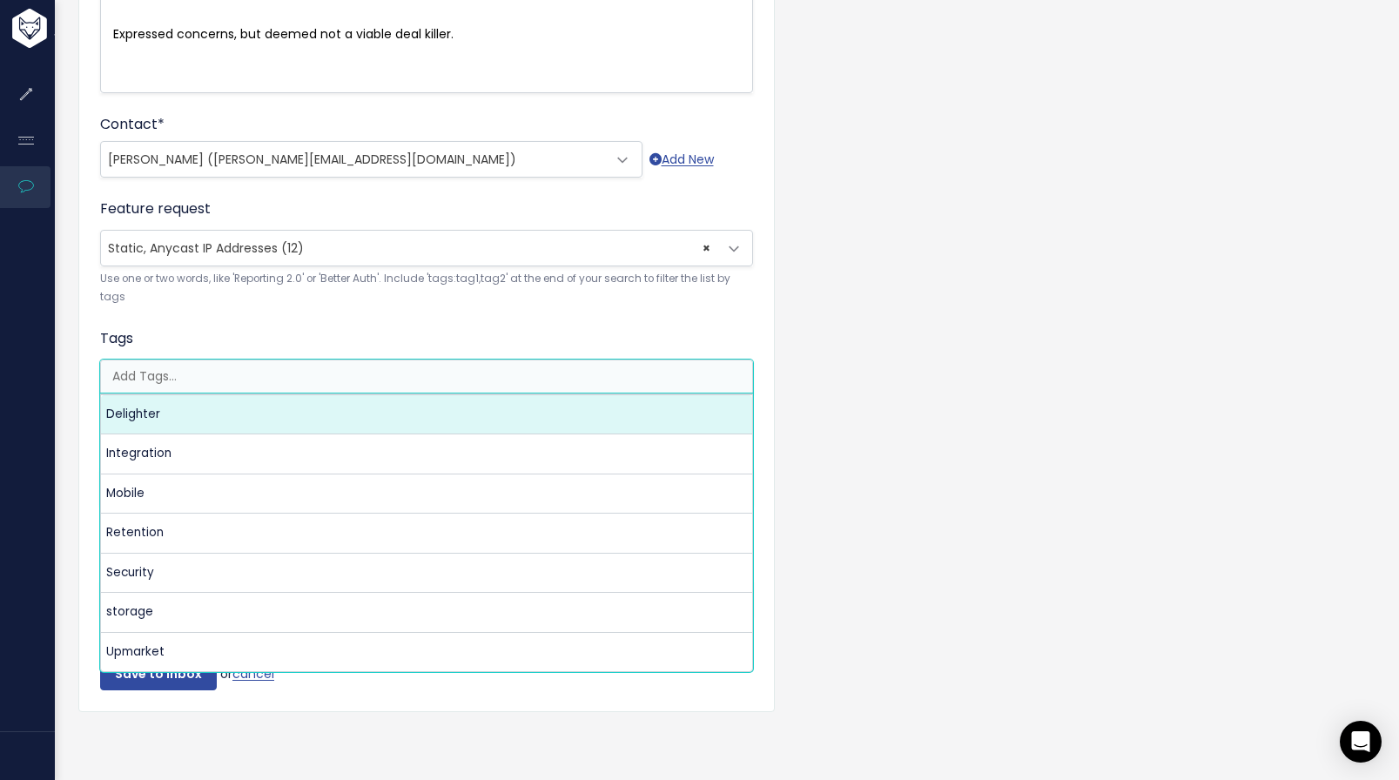
select select "9974"
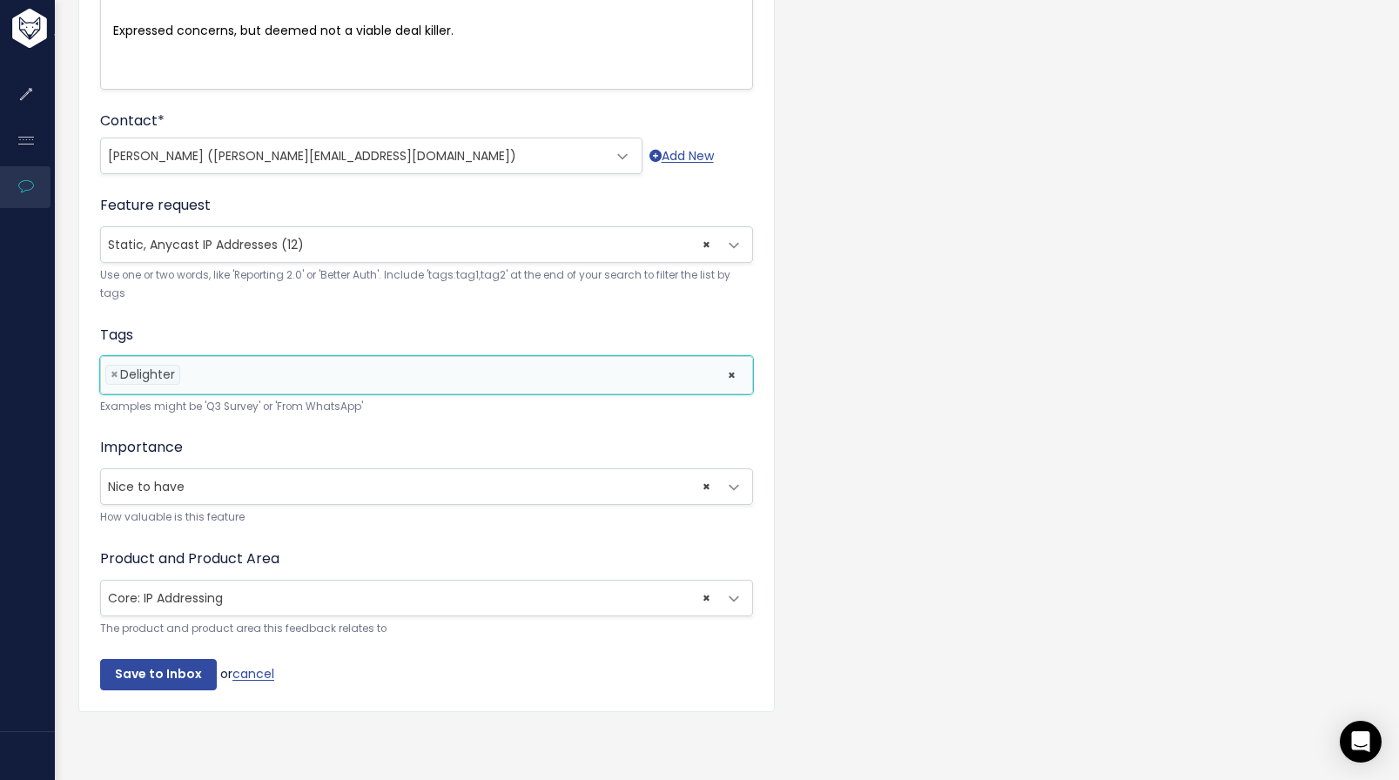
click at [252, 373] on li at bounding box center [450, 375] width 530 height 18
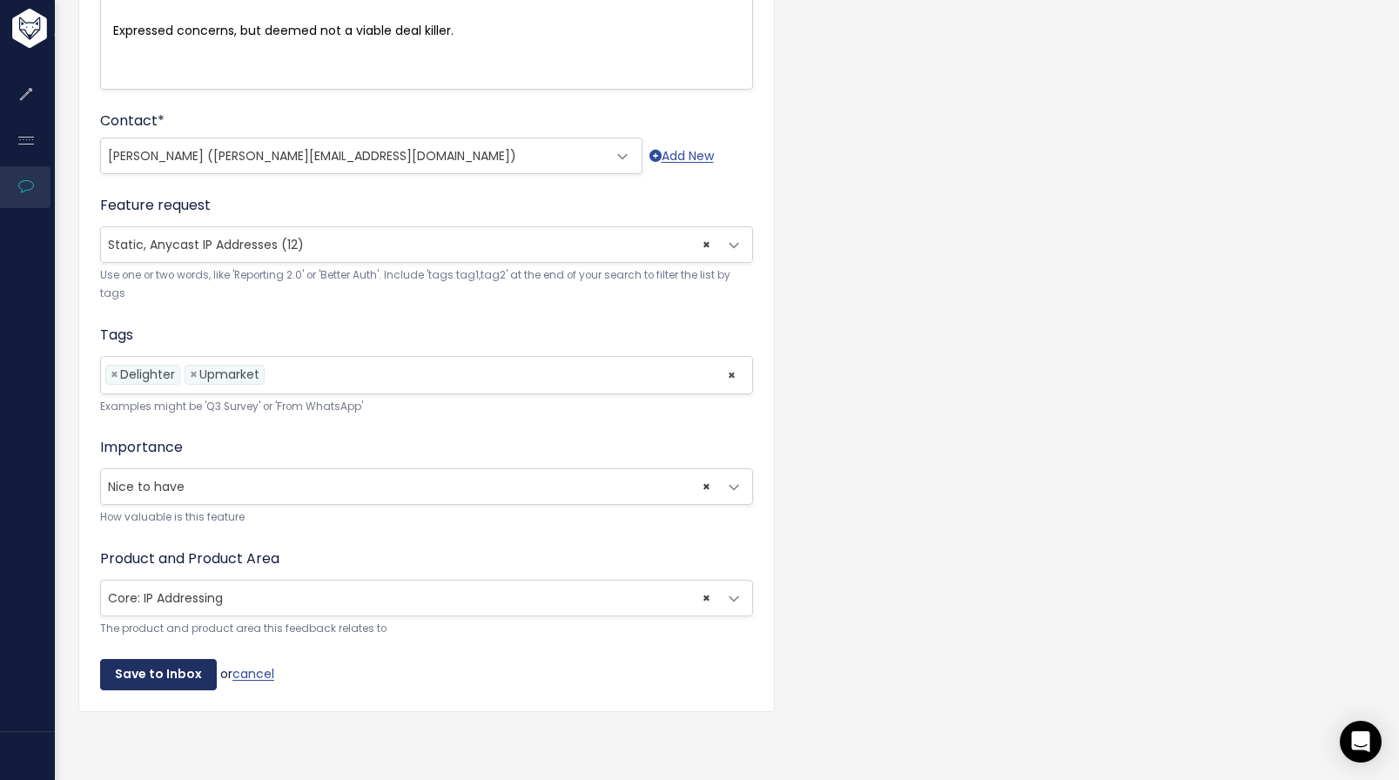
click at [164, 674] on input "Save to Inbox" at bounding box center [158, 674] width 117 height 31
